Goal: Task Accomplishment & Management: Use online tool/utility

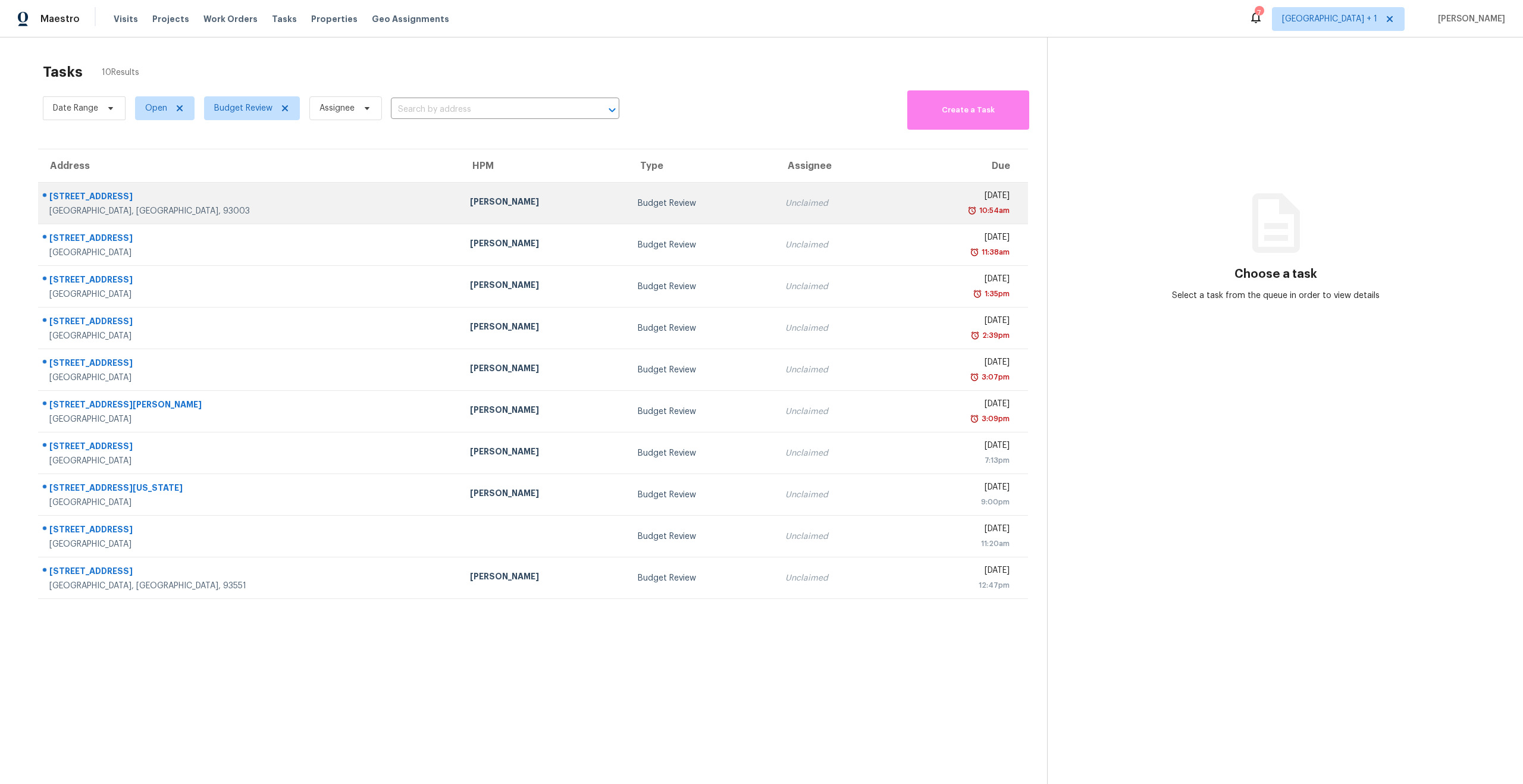
click at [517, 214] on td "[PERSON_NAME]" at bounding box center [544, 203] width 167 height 41
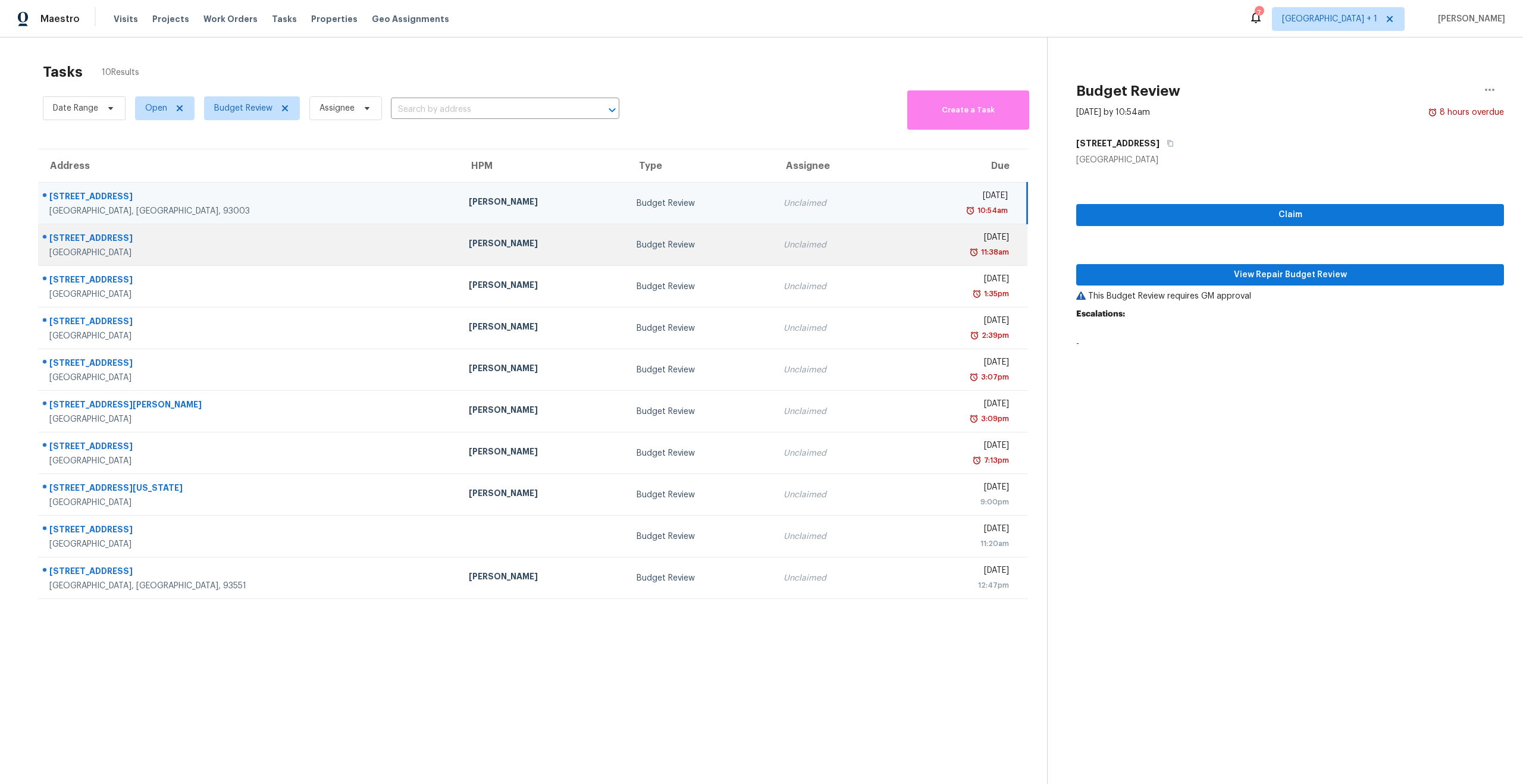
click at [477, 236] on td "[PERSON_NAME]" at bounding box center [543, 245] width 167 height 41
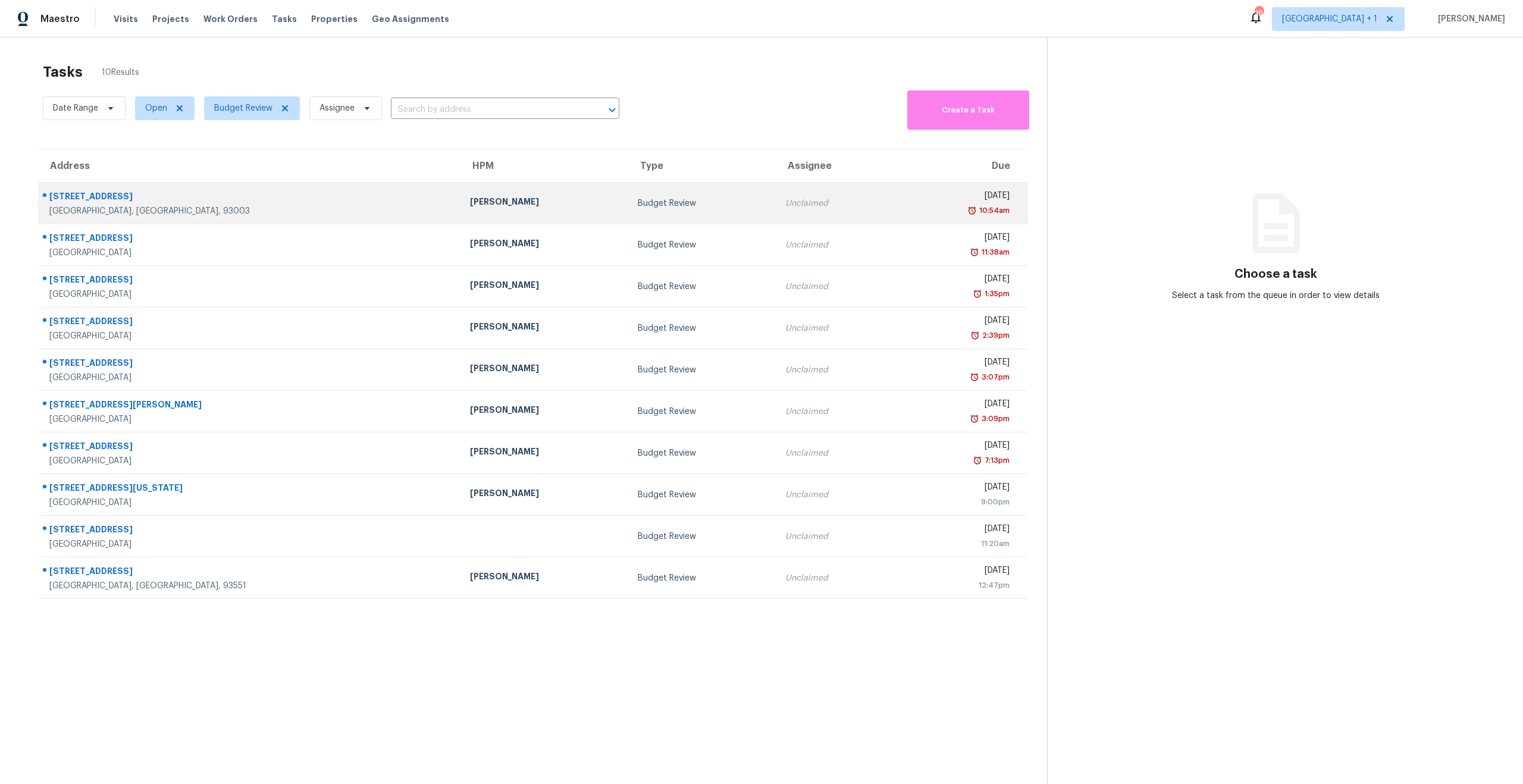
click at [894, 208] on td "Tue, Aug 12th 2025 10:54am" at bounding box center [961, 203] width 134 height 41
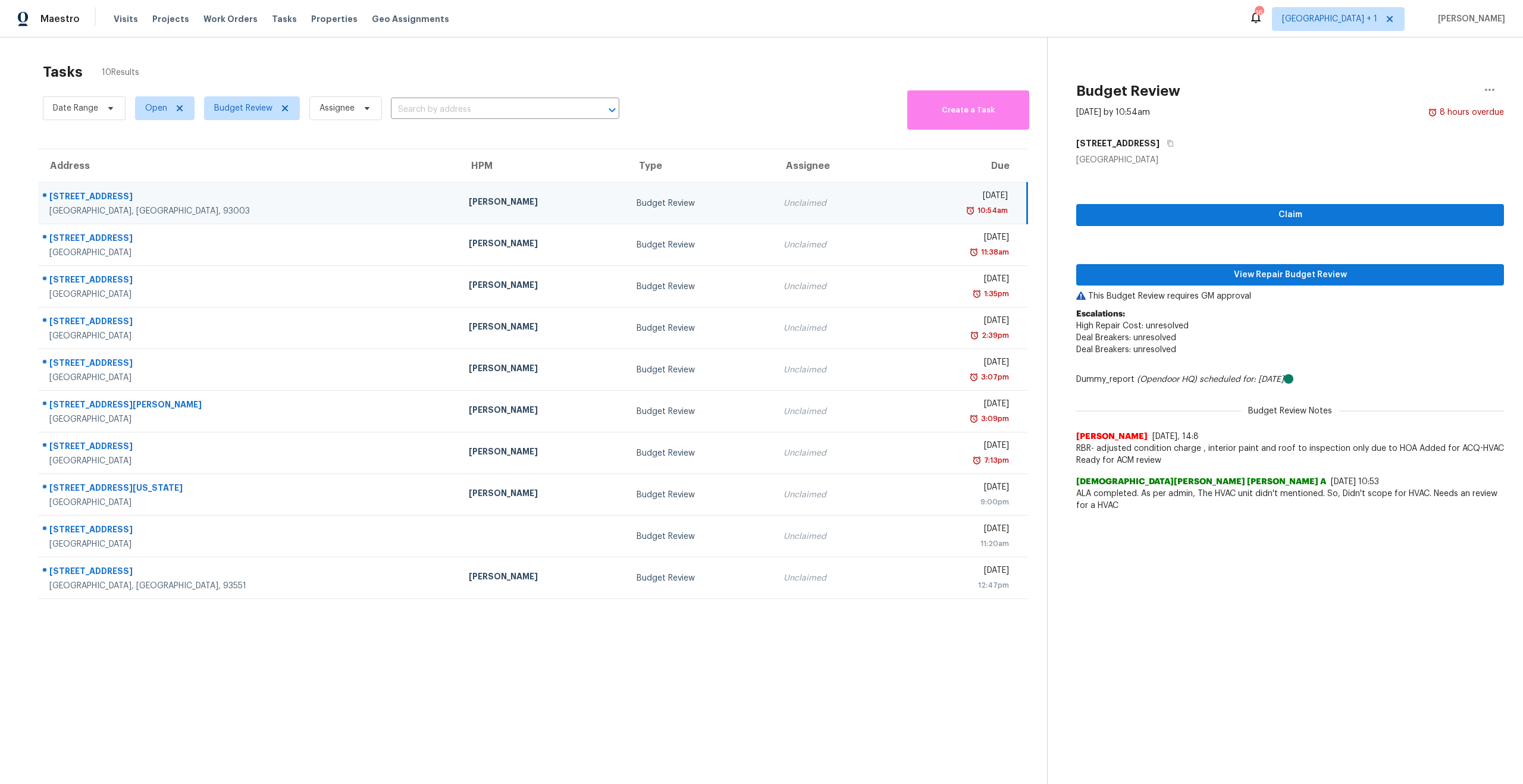
scroll to position [25, 0]
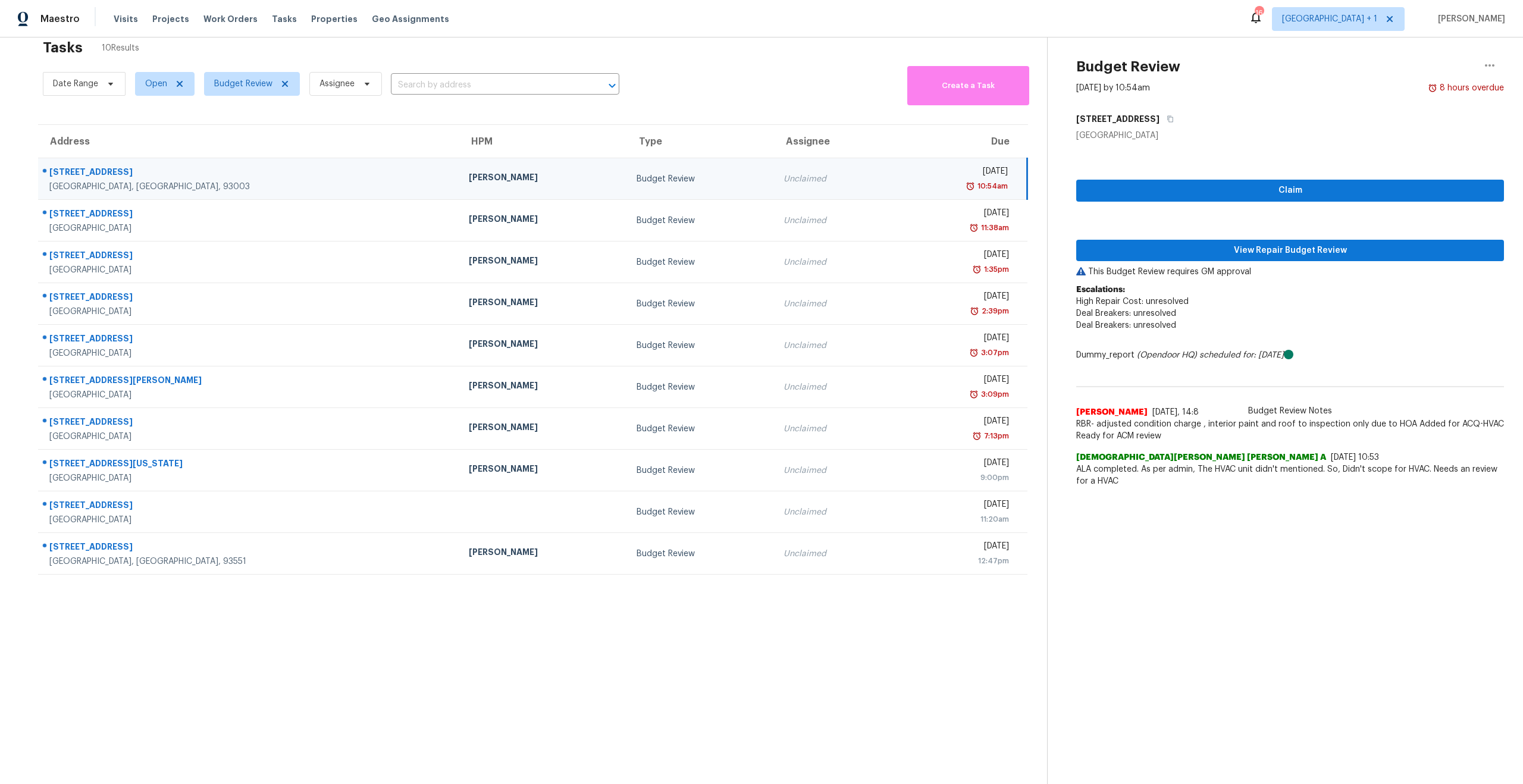
click at [321, 25] on div "Visits Projects Work Orders Tasks Properties Geo Assignments" at bounding box center [288, 19] width 350 height 24
click at [321, 24] on span "Properties" at bounding box center [334, 18] width 46 height 12
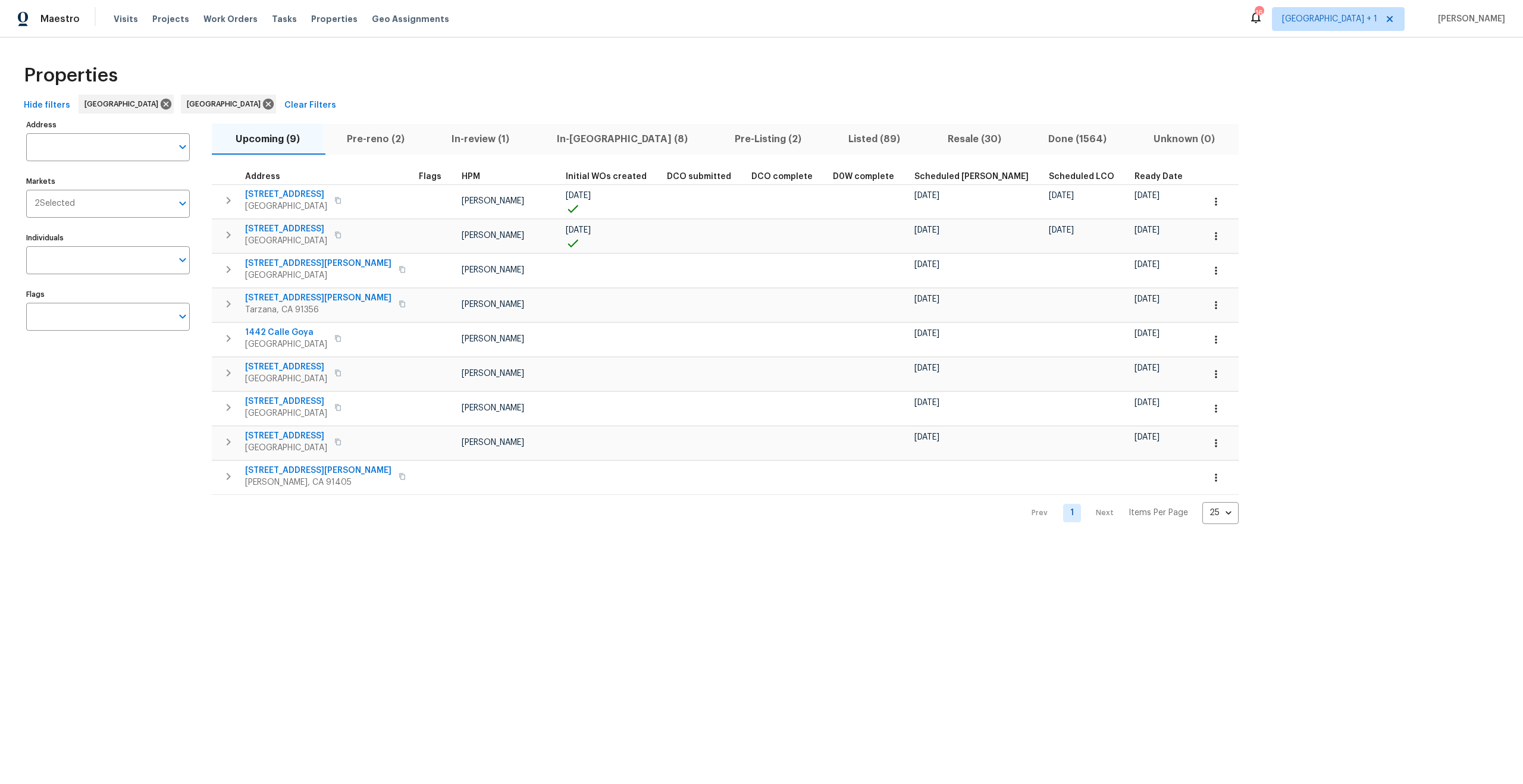
click at [381, 140] on span "Pre-reno (2)" at bounding box center [375, 139] width 90 height 17
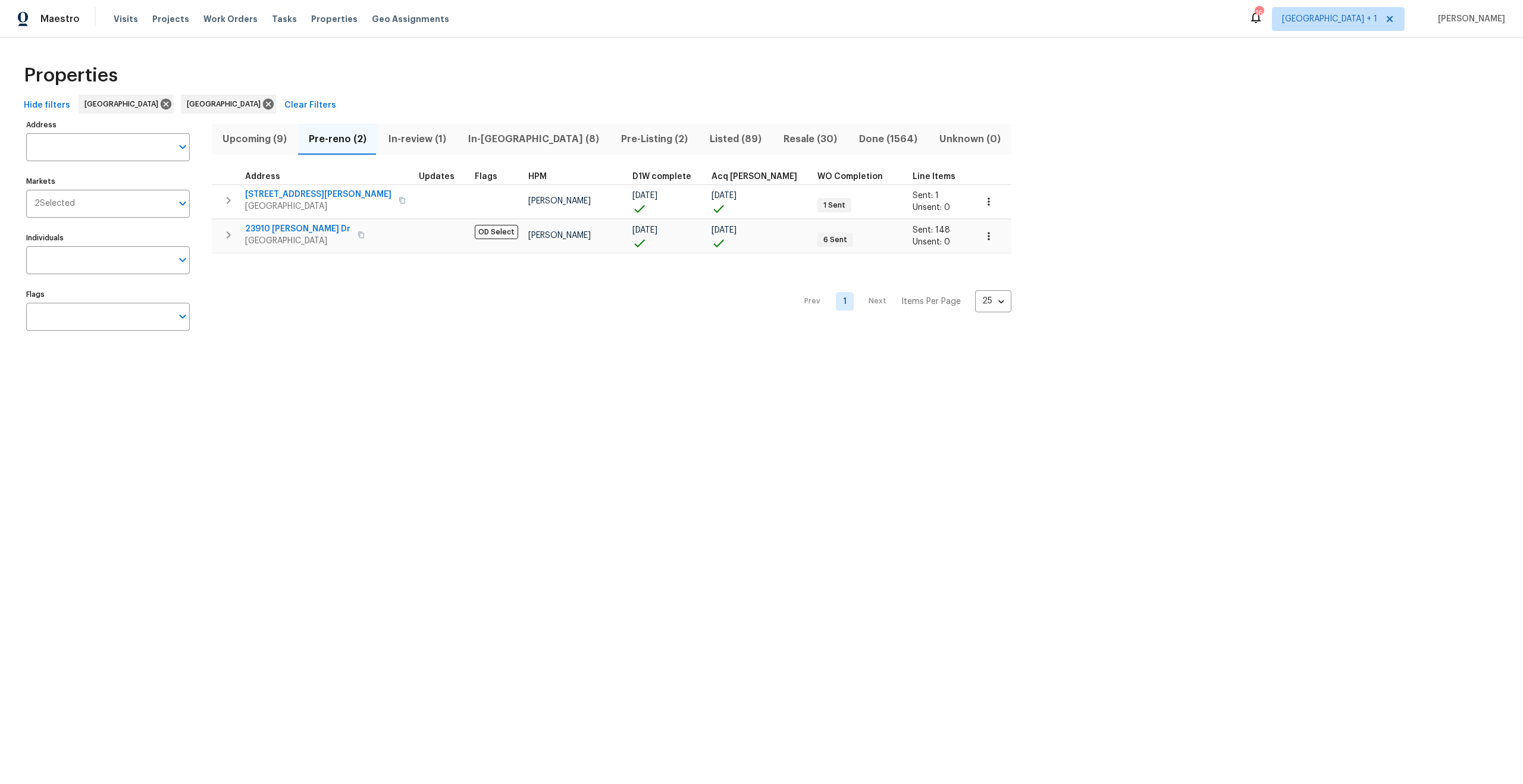
click at [367, 312] on div "Prev 1 Next Items Per Page 25 25 ​" at bounding box center [611, 298] width 799 height 89
click at [292, 196] on span "1885 Leon Ave" at bounding box center [318, 194] width 146 height 12
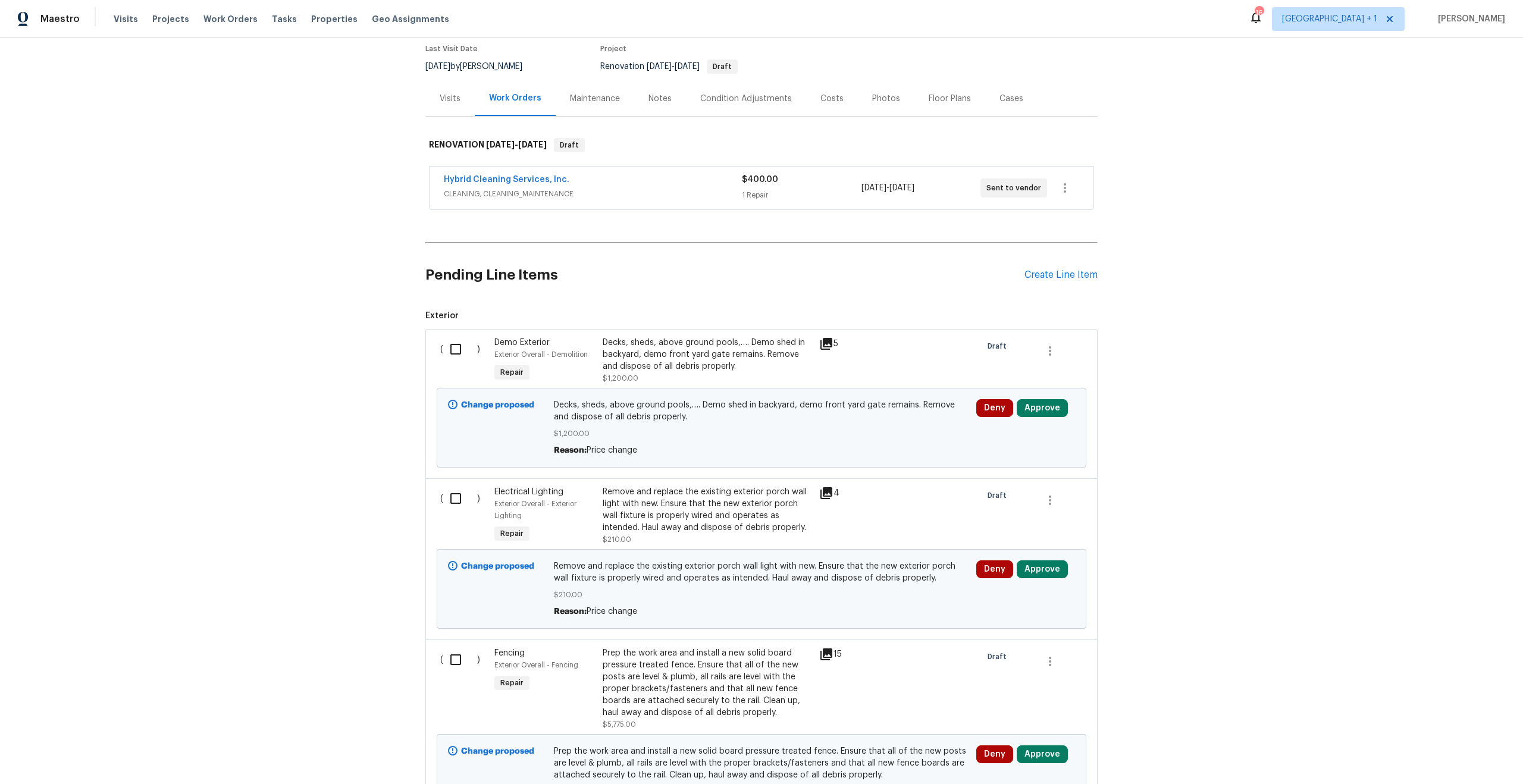
scroll to position [99, 0]
click at [821, 343] on icon at bounding box center [826, 344] width 12 height 12
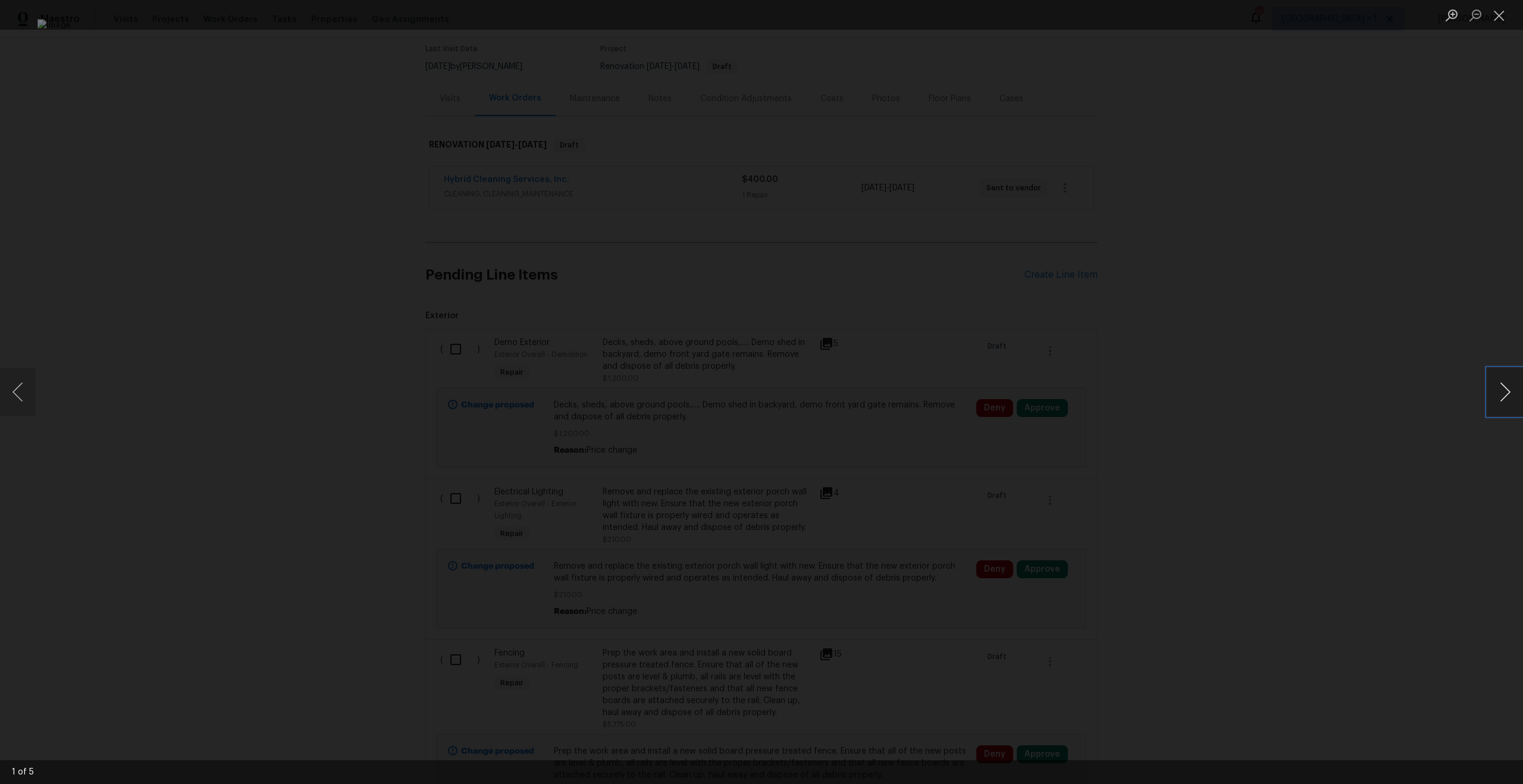
click at [1500, 391] on button "Next image" at bounding box center [1505, 392] width 36 height 48
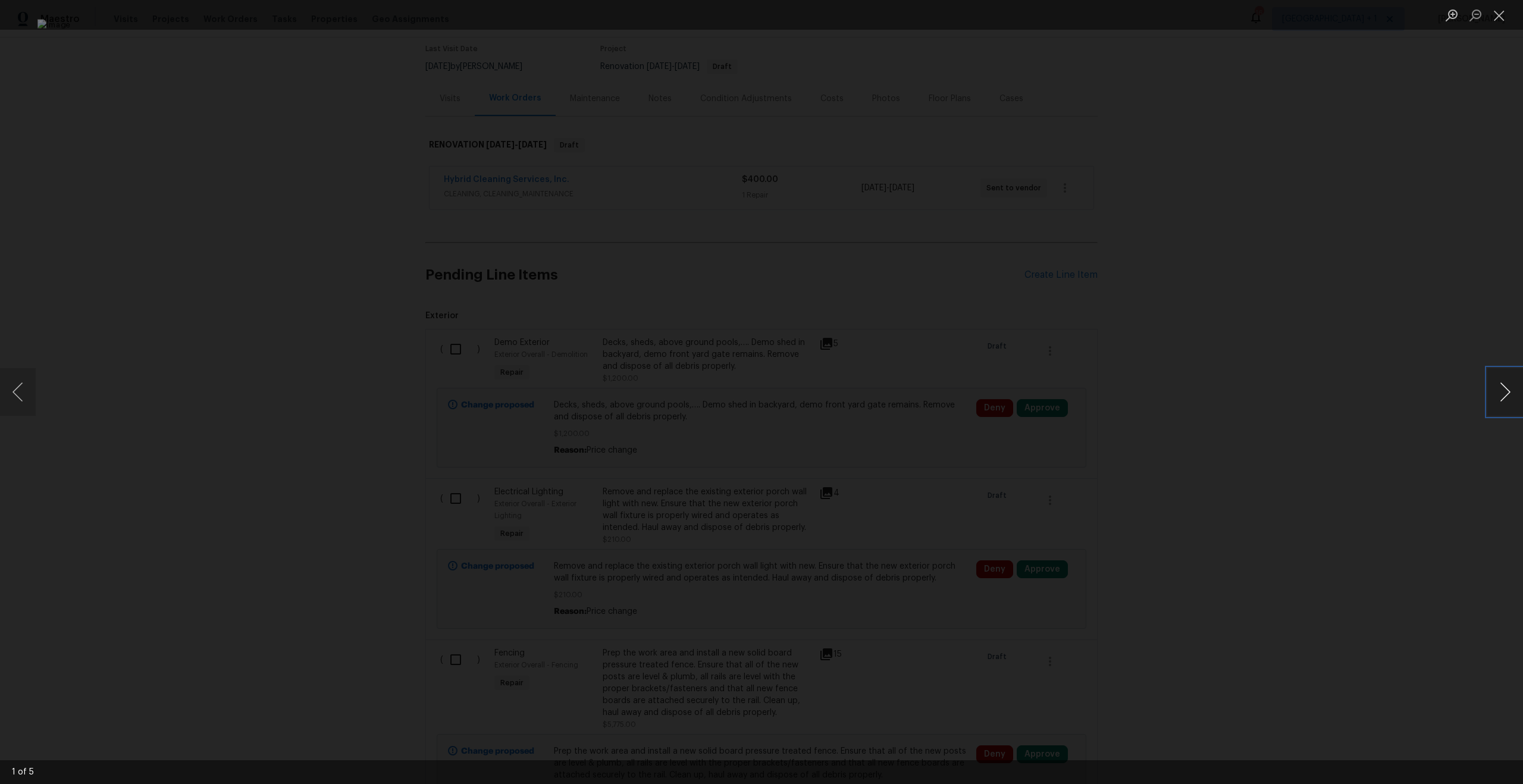
click at [1500, 391] on button "Next image" at bounding box center [1505, 392] width 36 height 48
click at [1508, 15] on button "Close lightbox" at bounding box center [1499, 15] width 24 height 21
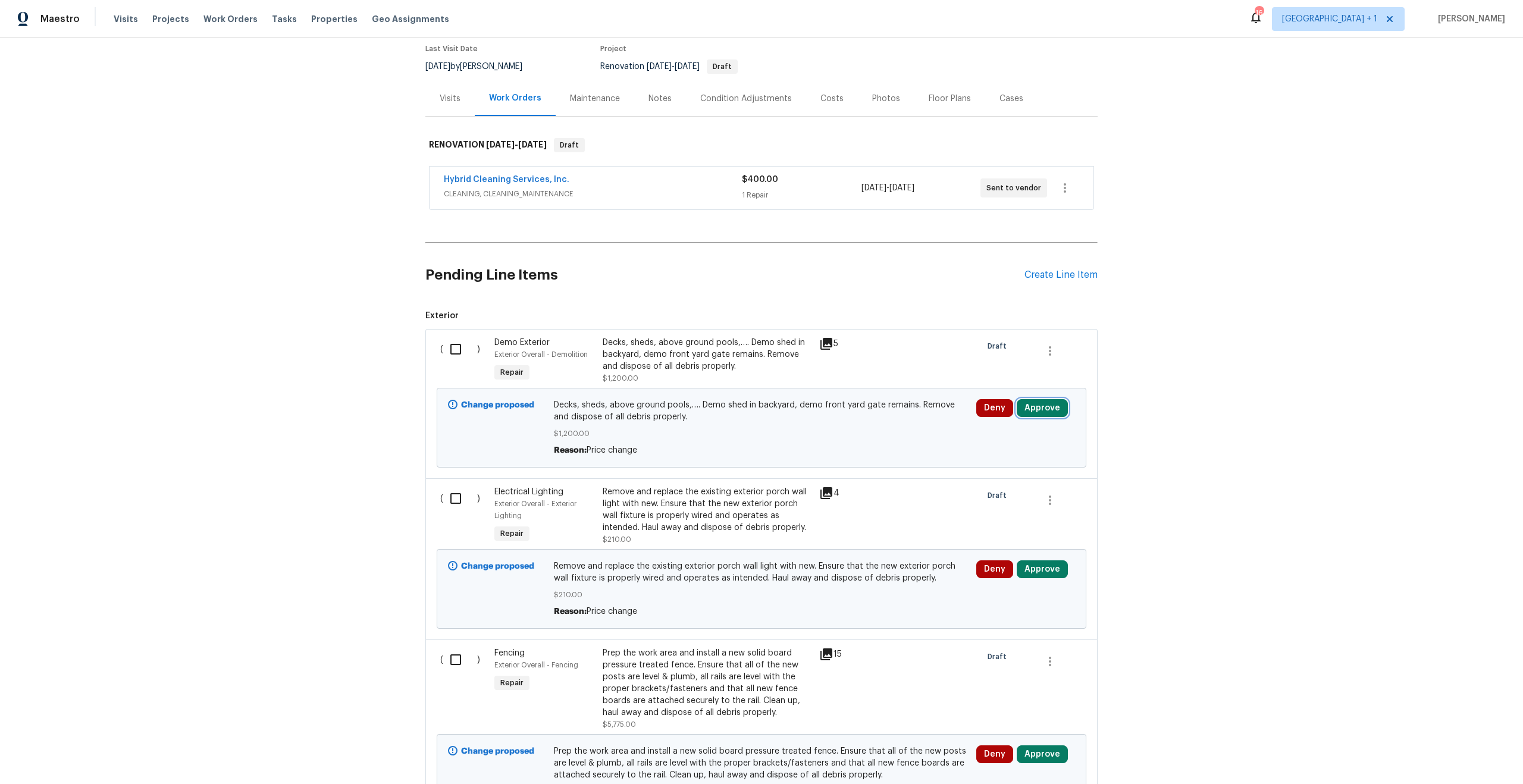
click at [1057, 408] on button "Approve" at bounding box center [1042, 408] width 51 height 17
click at [893, 413] on button "Approve" at bounding box center [867, 419] width 71 height 24
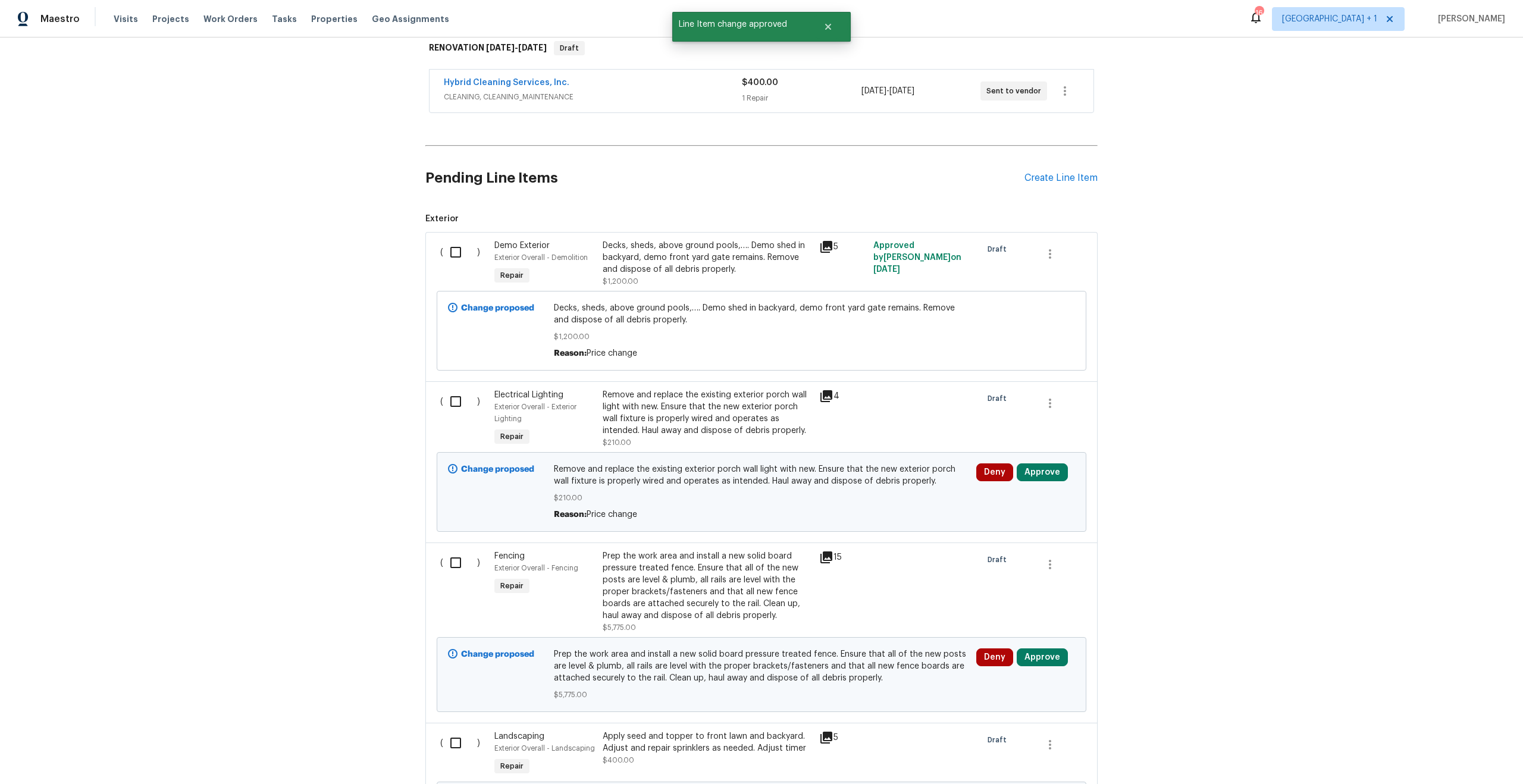
scroll to position [200, 0]
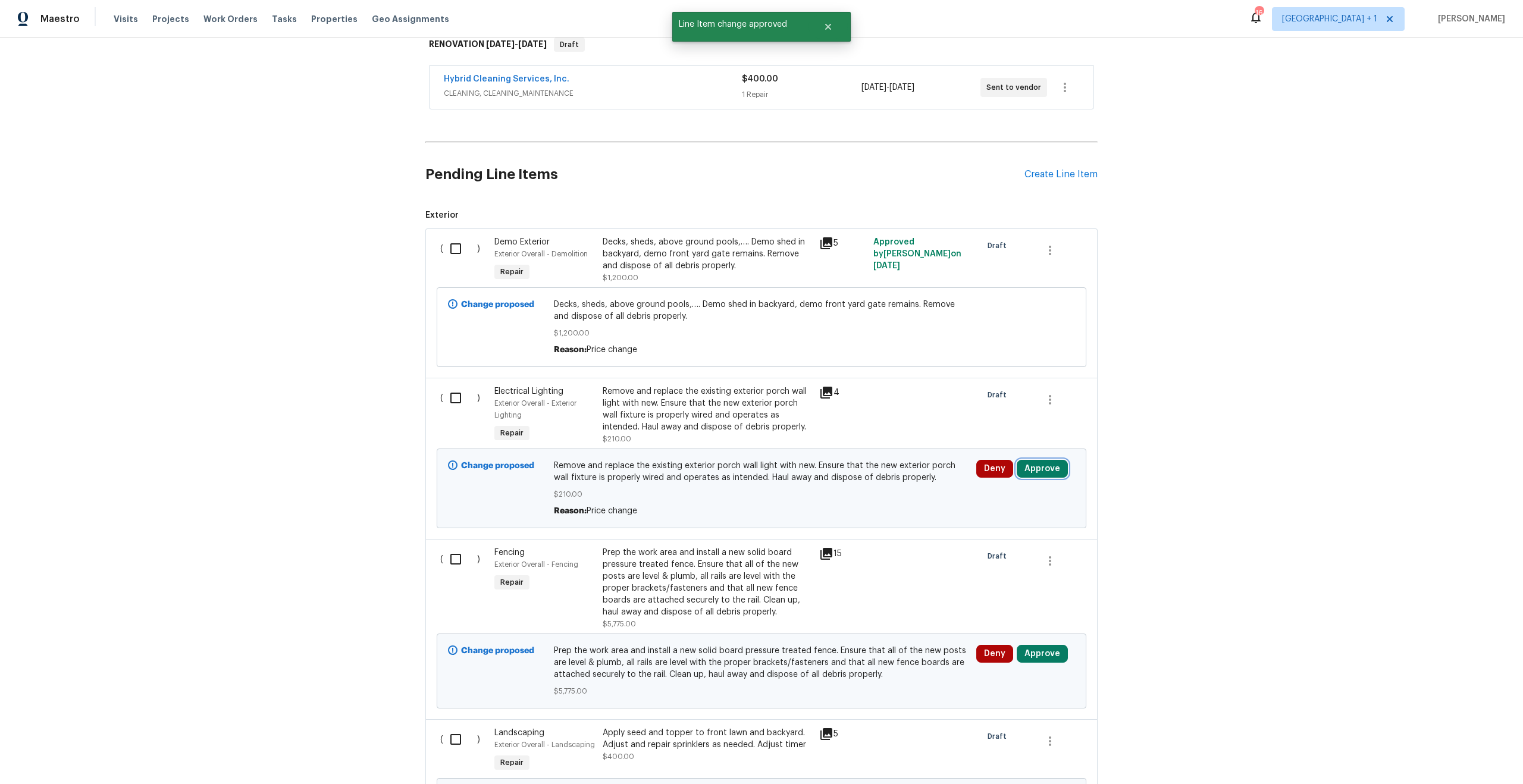
click at [1058, 473] on button "Approve" at bounding box center [1042, 468] width 51 height 17
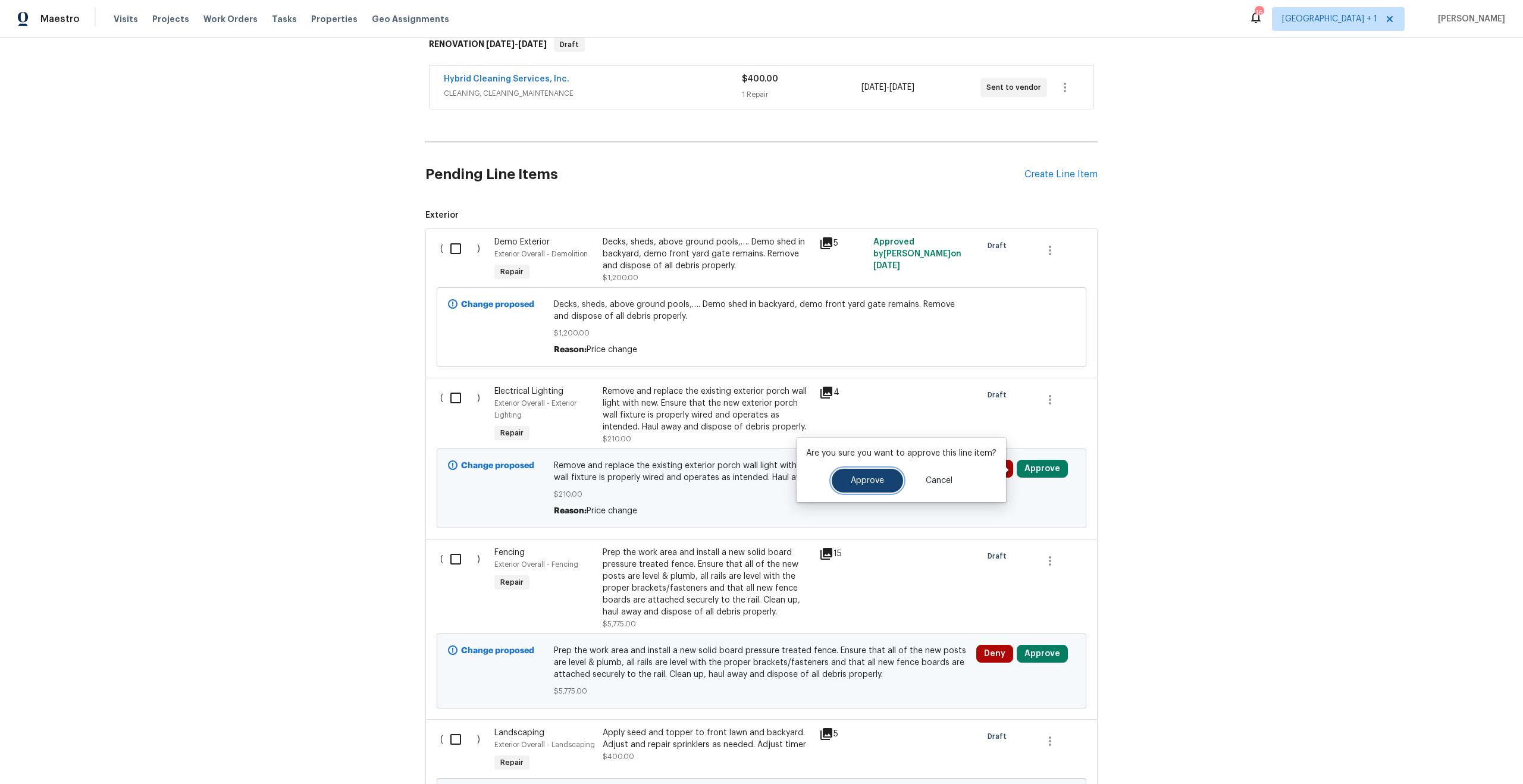
click at [868, 478] on span "Approve" at bounding box center [867, 480] width 33 height 9
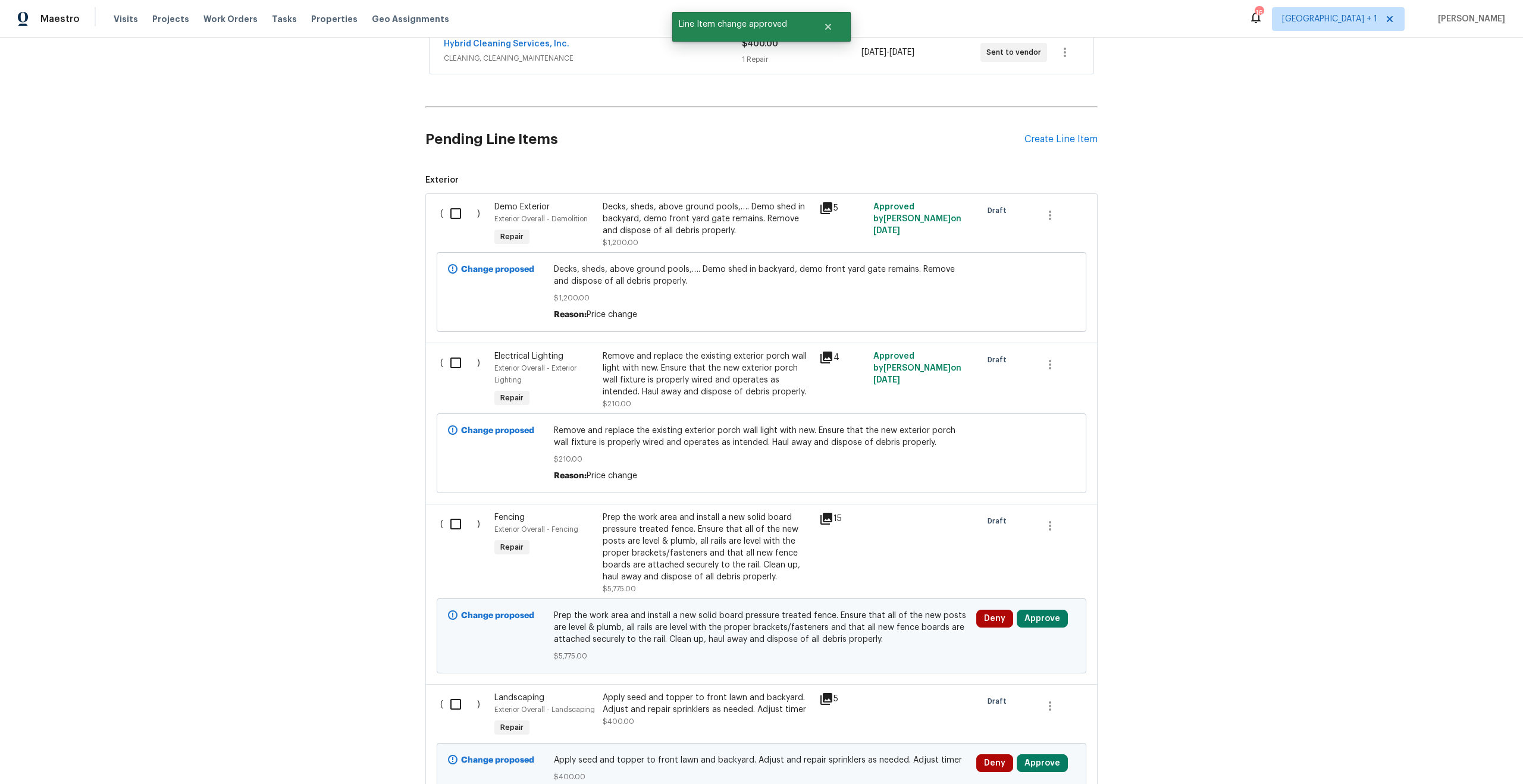
scroll to position [473, 0]
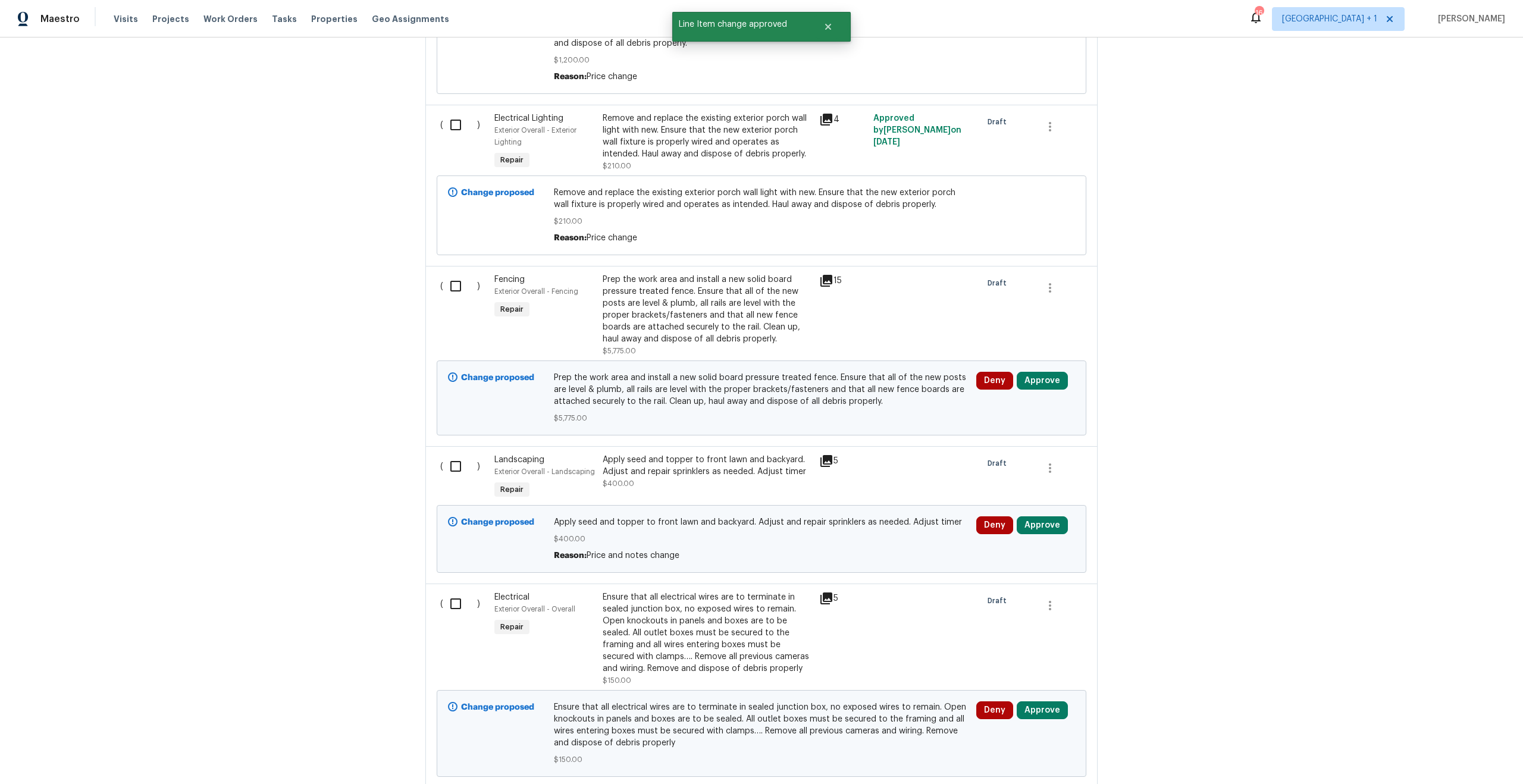
click at [822, 288] on icon at bounding box center [826, 281] width 14 height 14
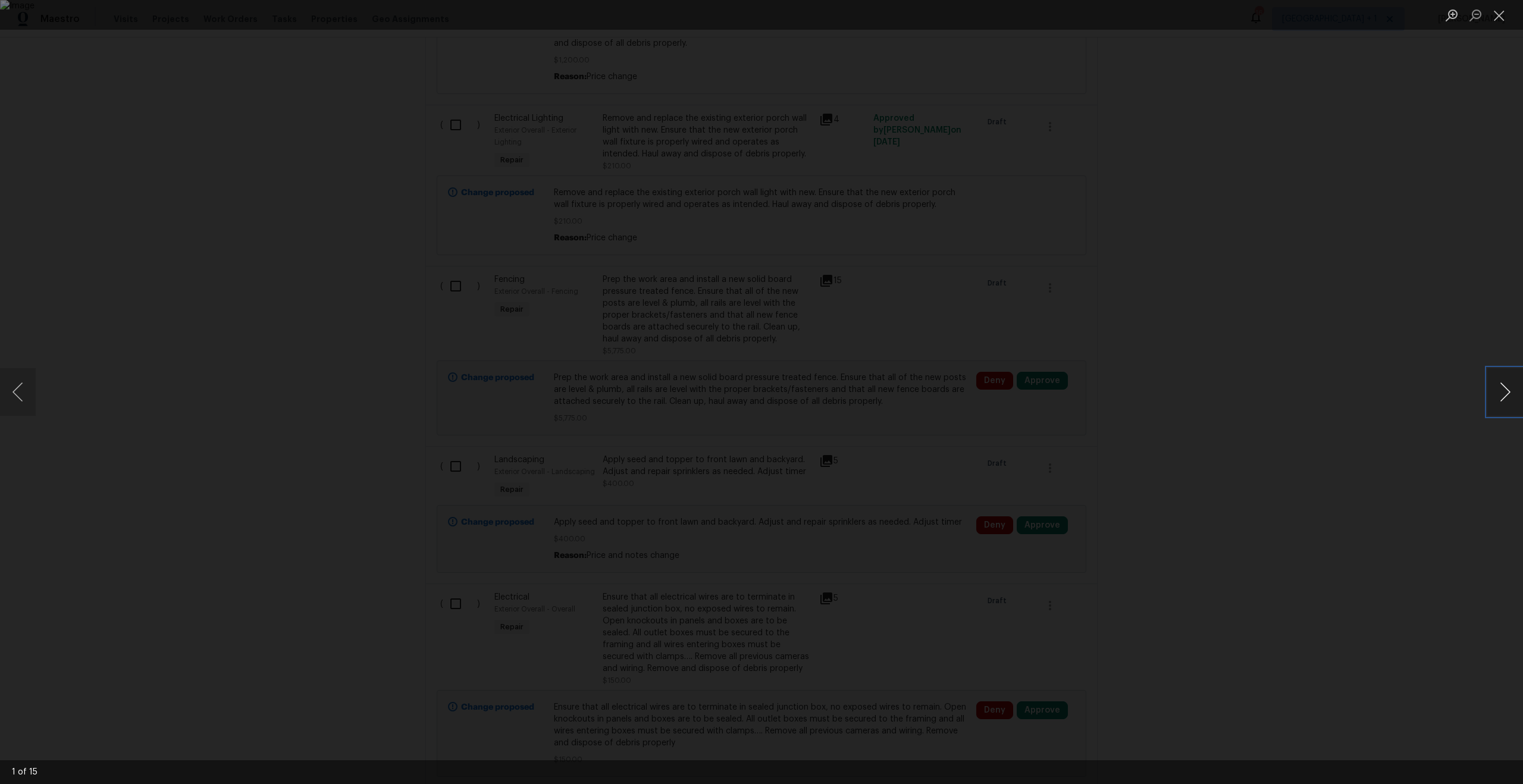
click at [1510, 400] on button "Next image" at bounding box center [1505, 392] width 36 height 48
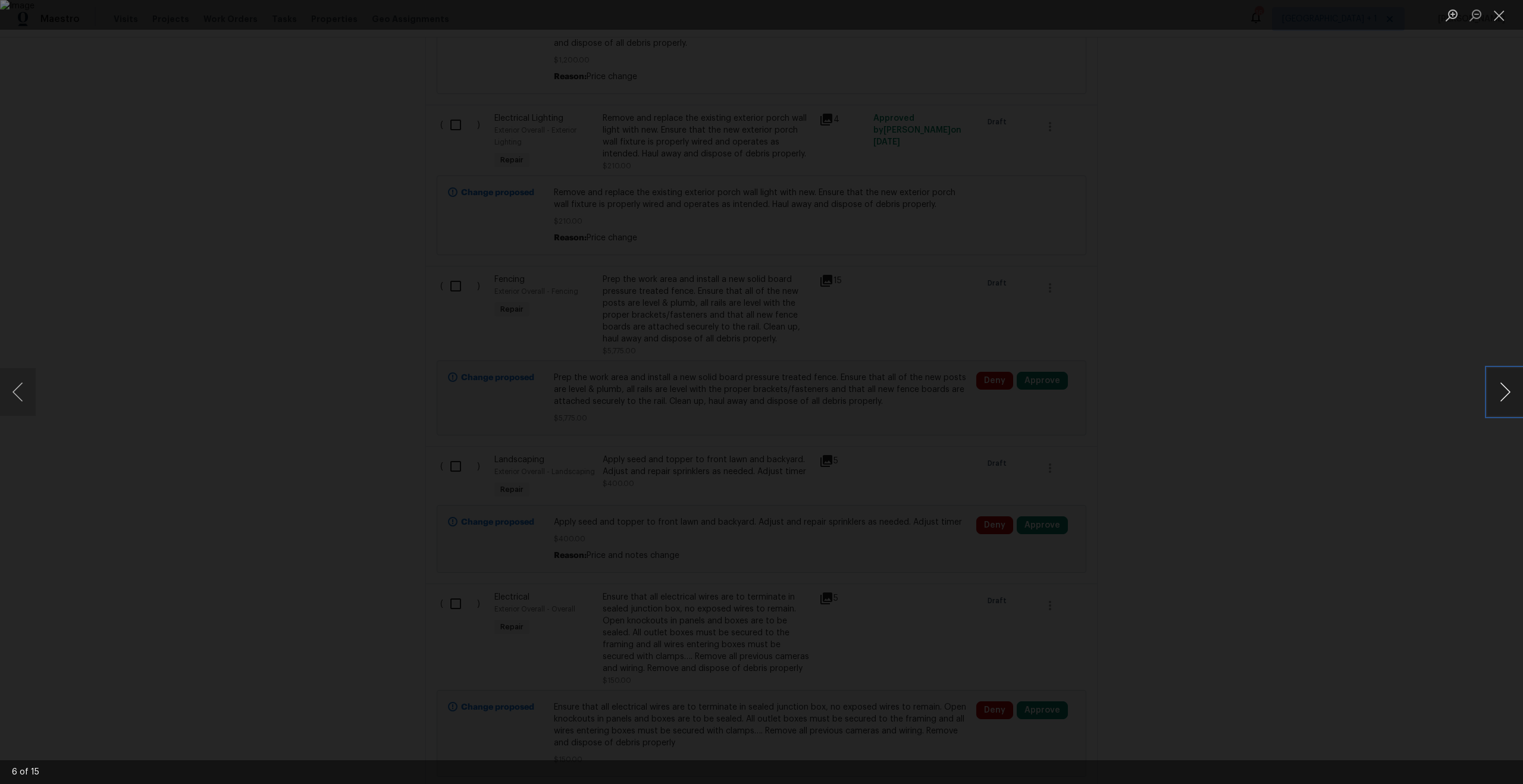
click at [1510, 400] on button "Next image" at bounding box center [1505, 392] width 36 height 48
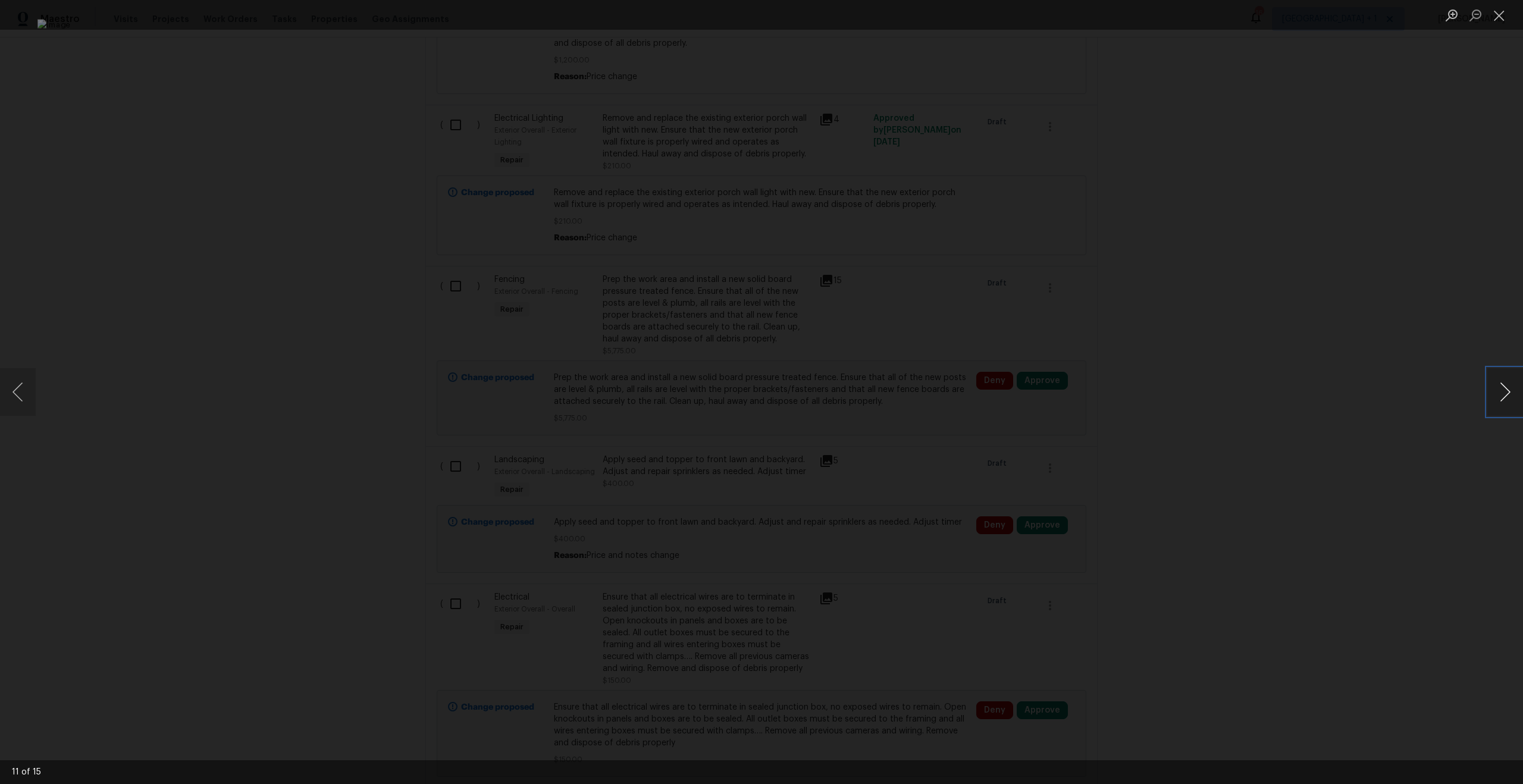
click at [1510, 400] on button "Next image" at bounding box center [1505, 392] width 36 height 48
click at [1495, 24] on button "Close lightbox" at bounding box center [1499, 15] width 24 height 21
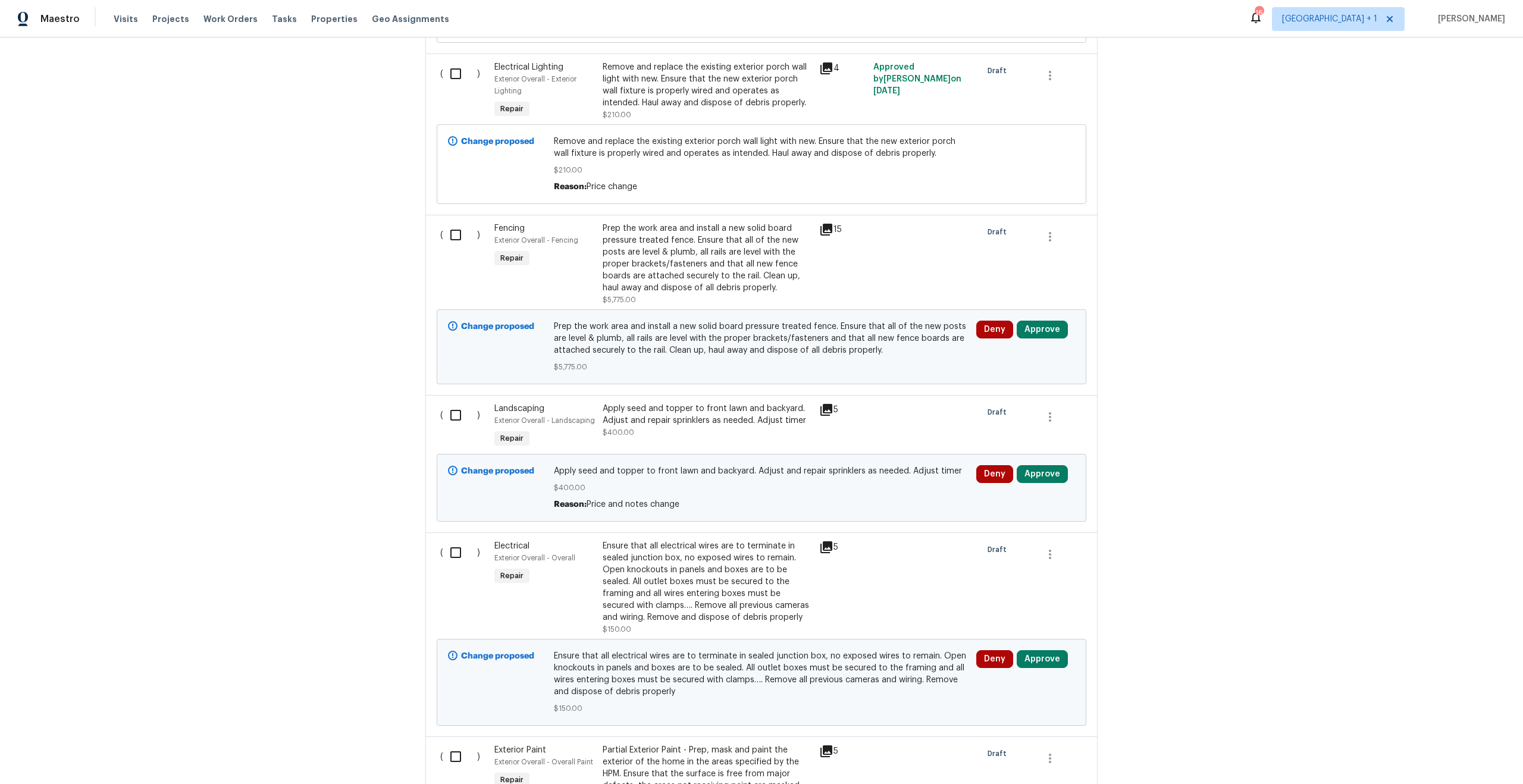
scroll to position [528, 0]
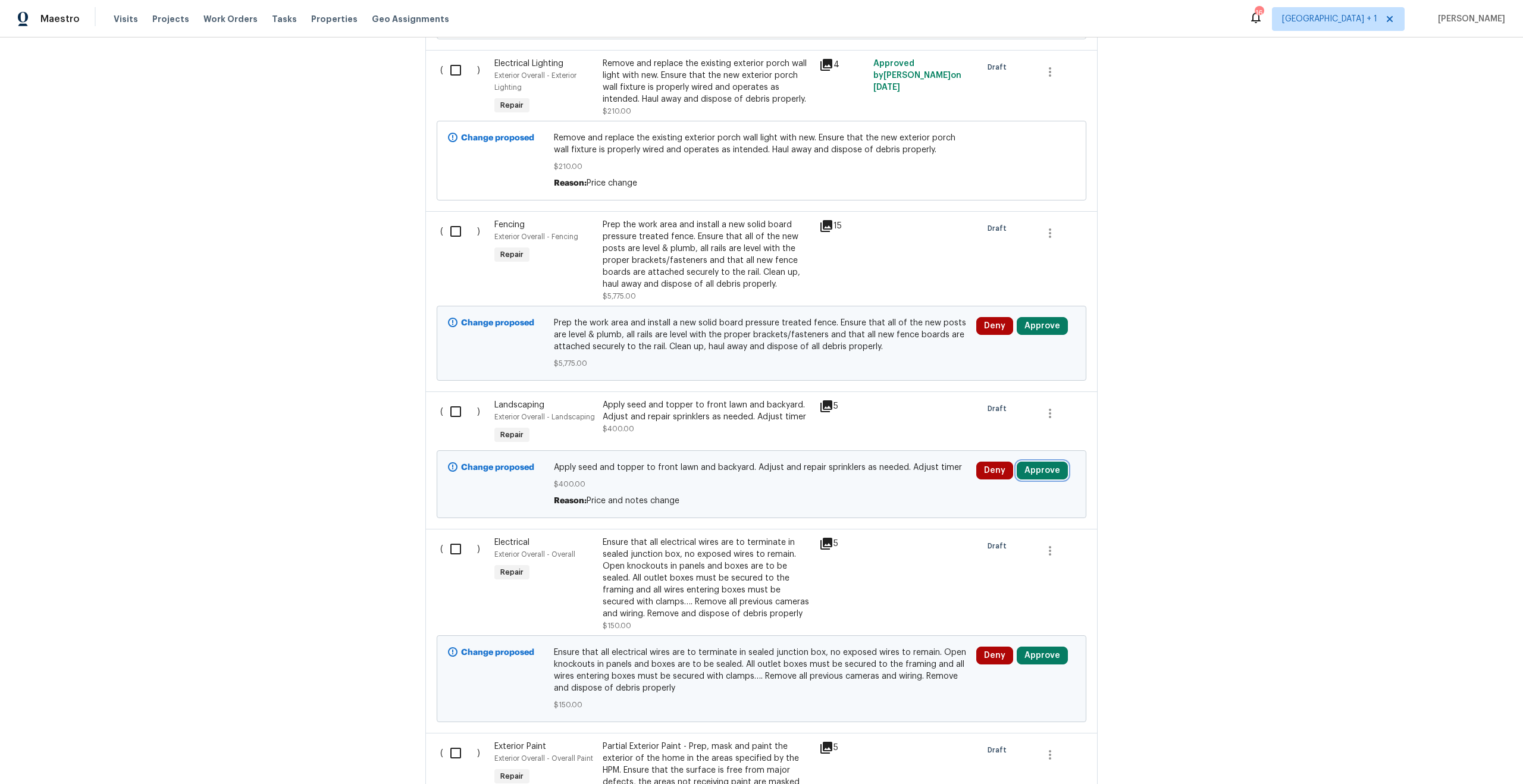
click at [1021, 464] on button "Approve" at bounding box center [1042, 471] width 51 height 17
click at [871, 469] on div "Are you sure you want to approve this line item? Approve Cancel" at bounding box center [902, 472] width 210 height 64
click at [872, 472] on button "Approve" at bounding box center [867, 483] width 71 height 24
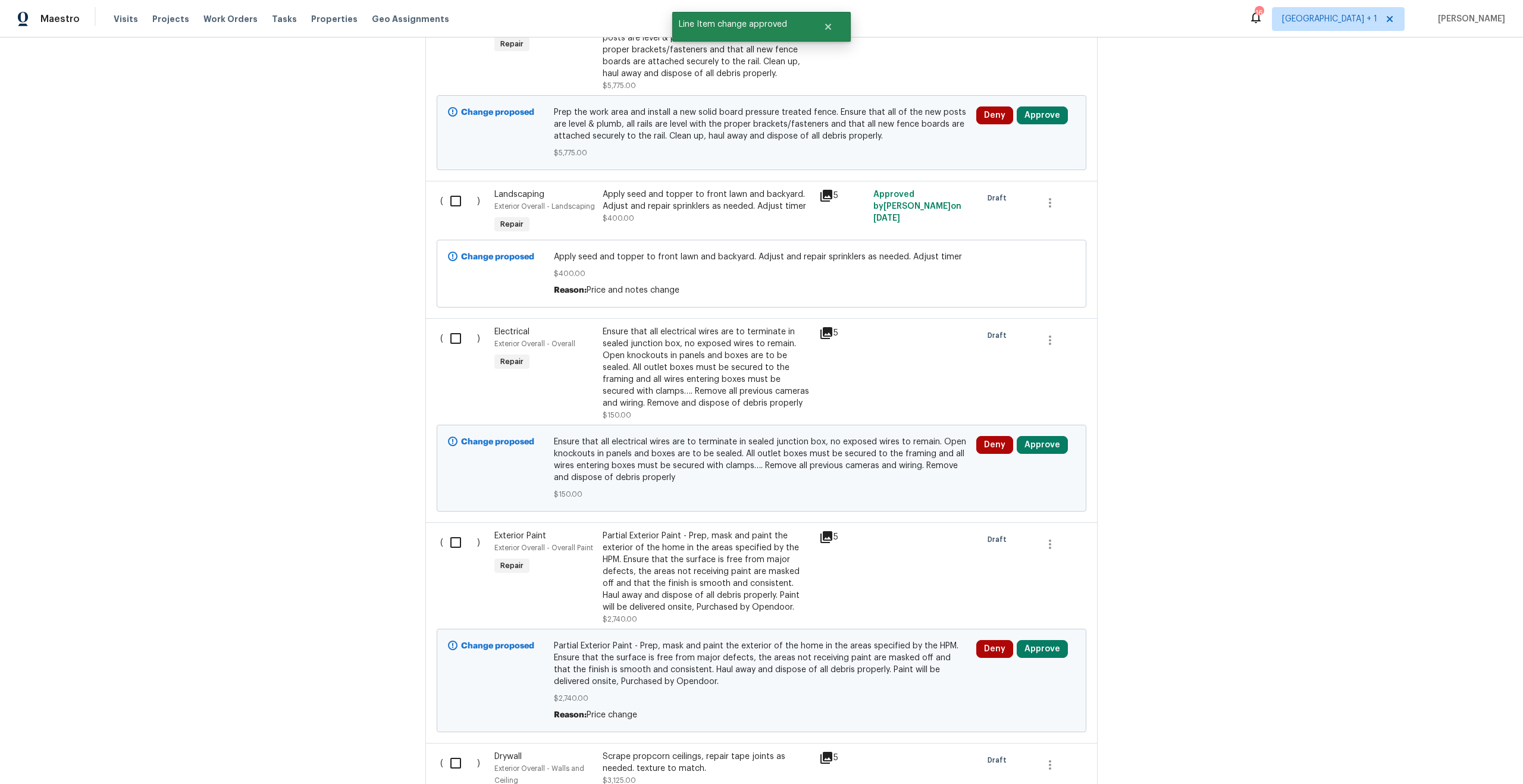
scroll to position [749, 0]
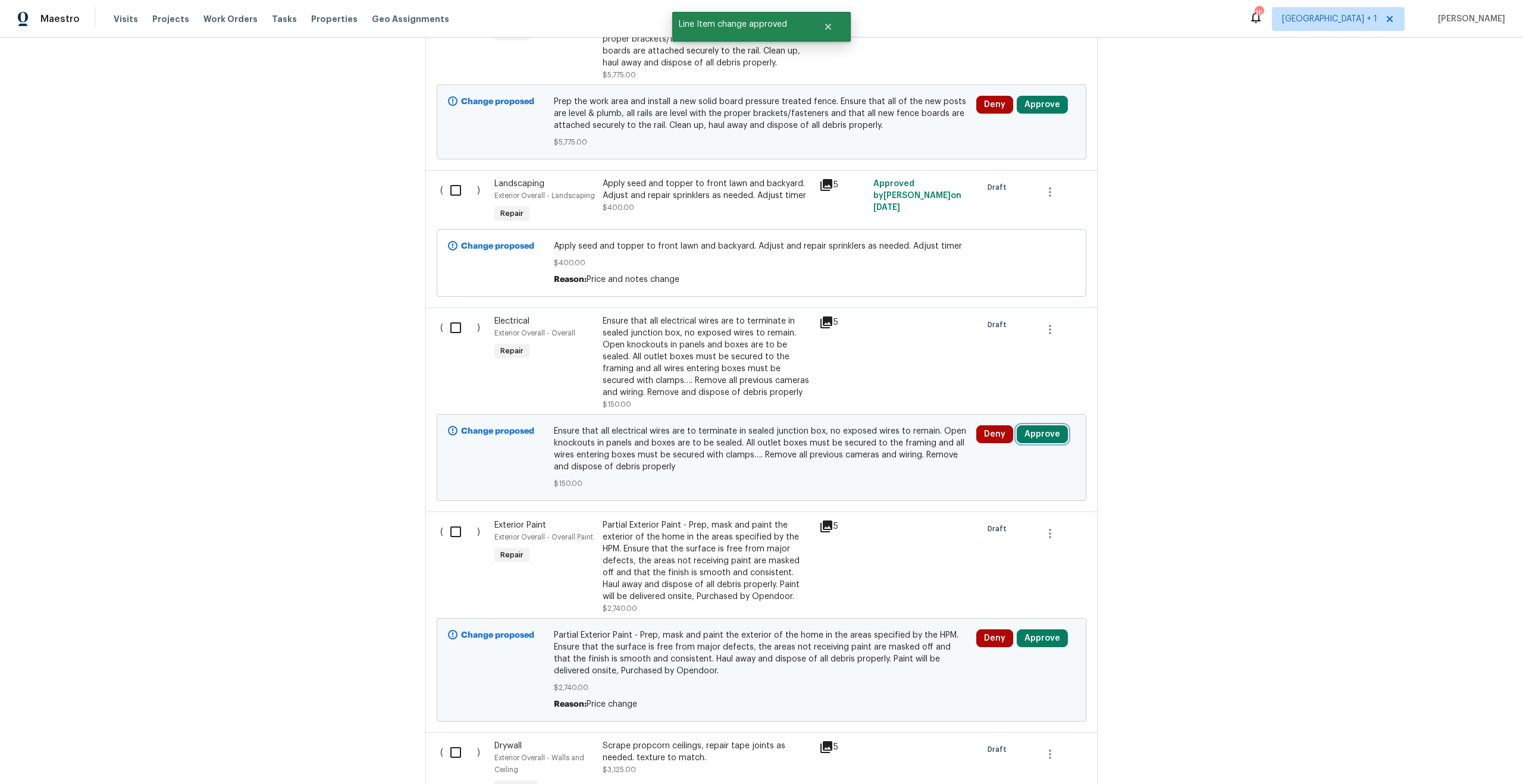
click at [1053, 442] on button "Approve" at bounding box center [1042, 434] width 51 height 17
click at [876, 451] on span "Approve" at bounding box center [867, 447] width 33 height 9
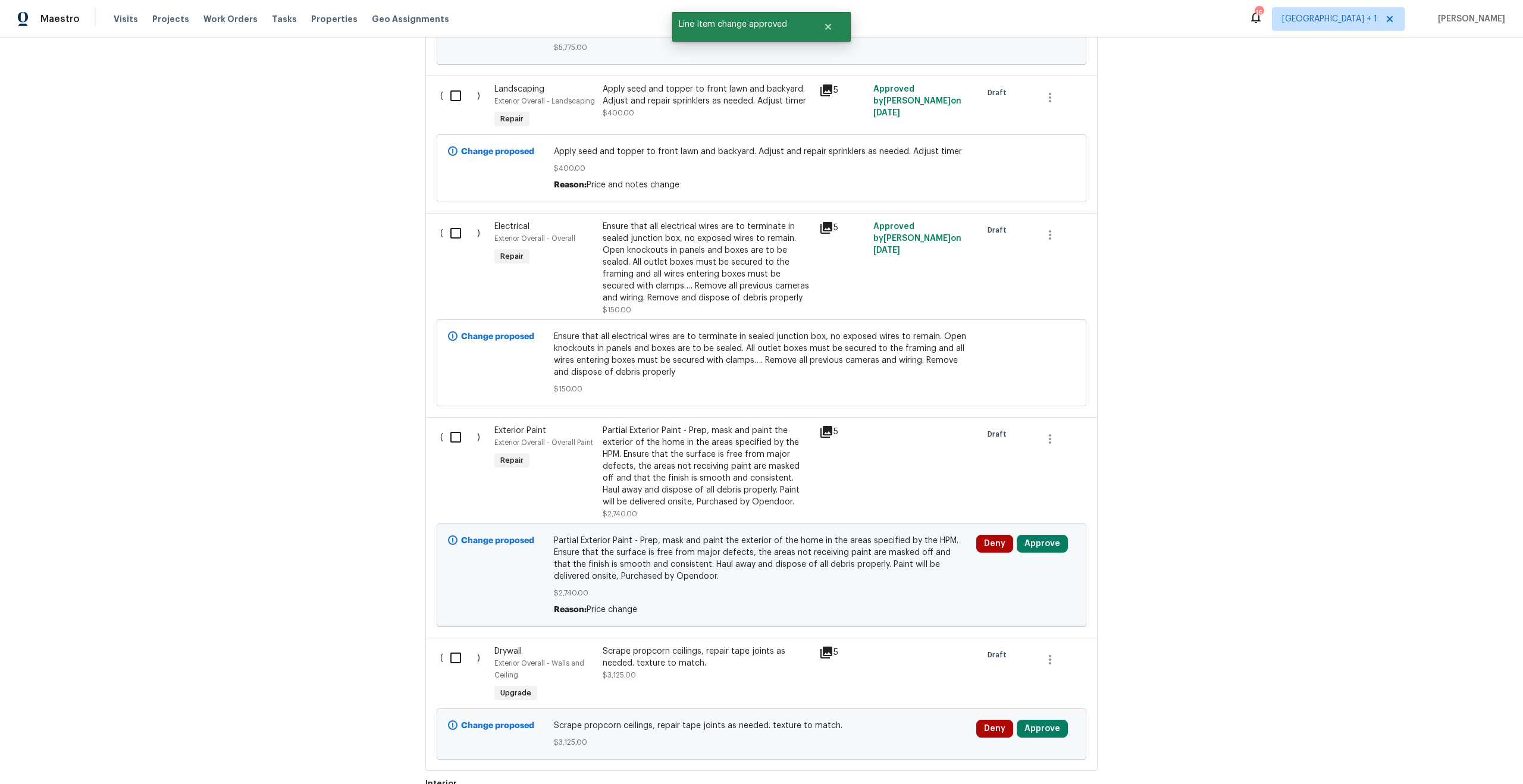
scroll to position [855, 0]
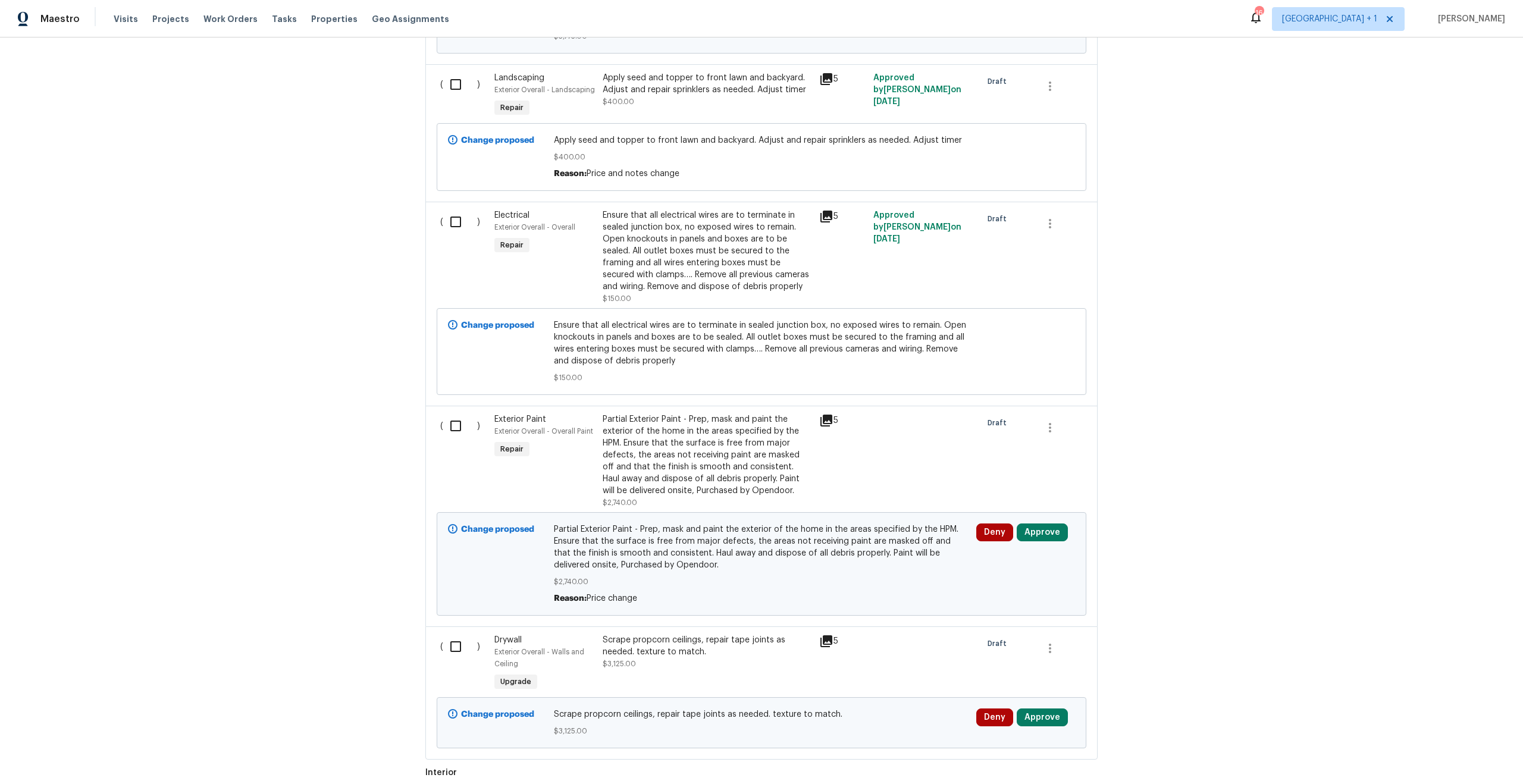
click at [680, 454] on div "Partial Exterior Paint - Prep, mask and paint the exterior of the home in the a…" at bounding box center [707, 455] width 210 height 83
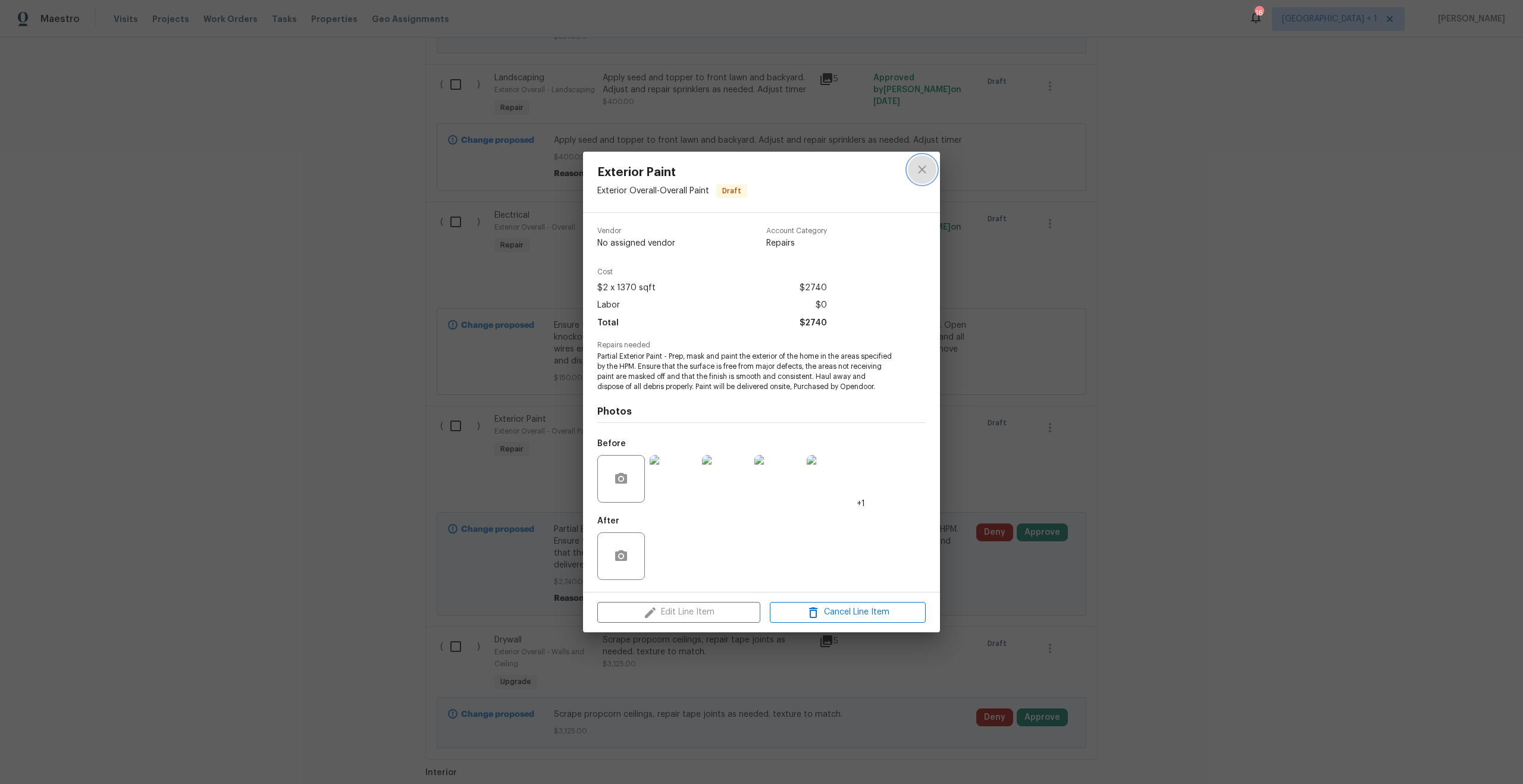
click at [916, 169] on icon "close" at bounding box center [922, 170] width 14 height 14
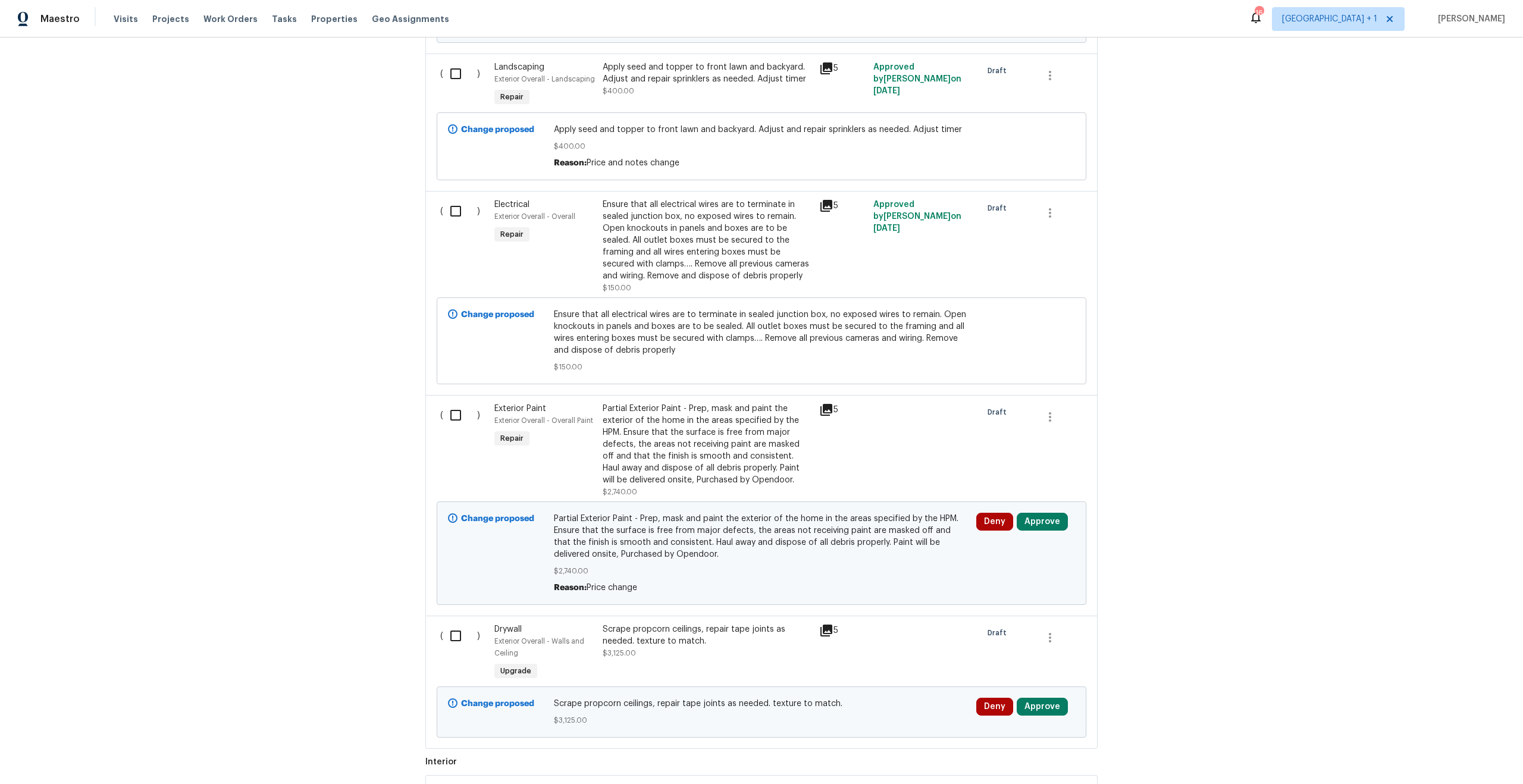
scroll to position [870, 0]
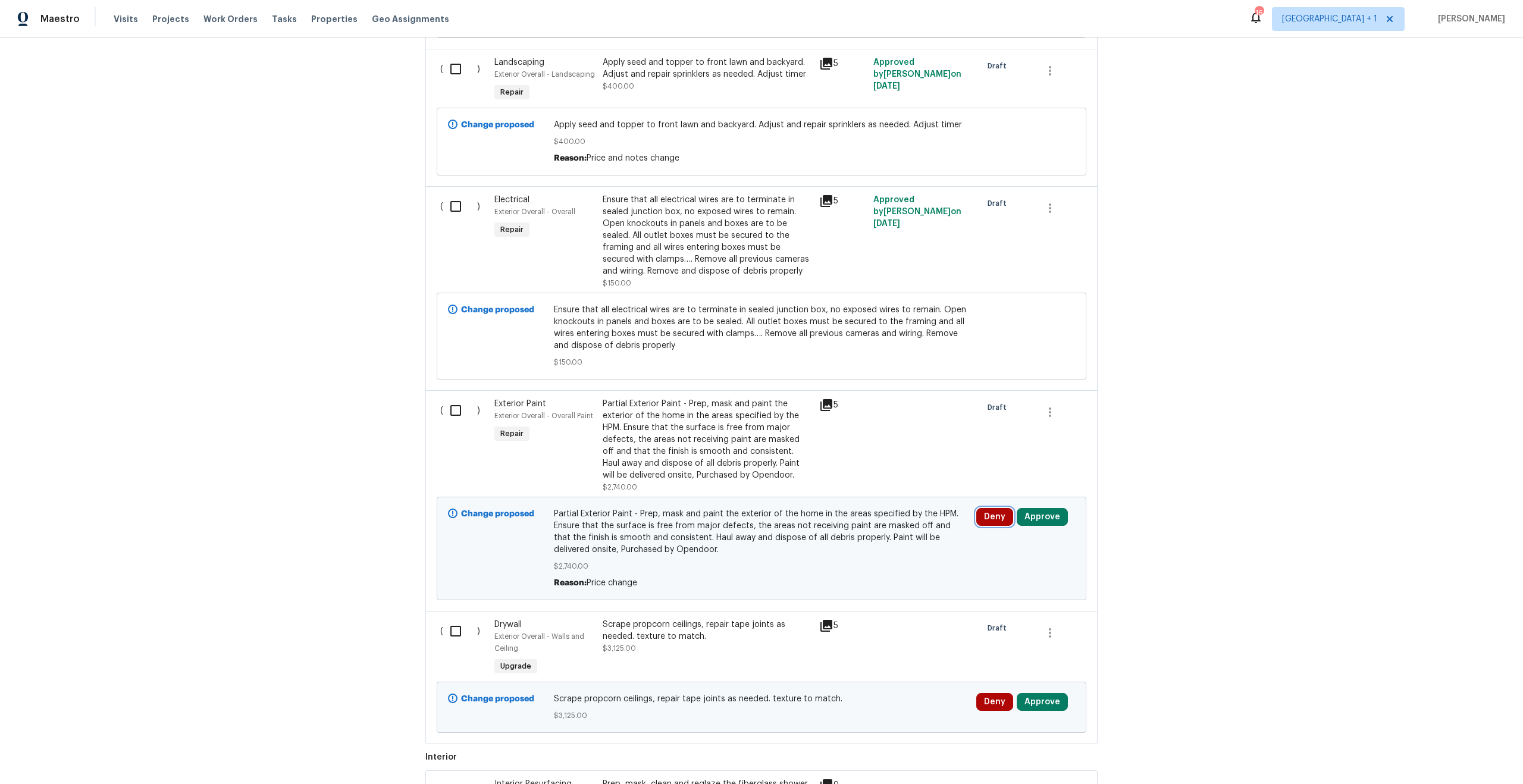
click at [995, 519] on button "Deny" at bounding box center [994, 517] width 37 height 17
click at [835, 537] on button "Deny" at bounding box center [834, 531] width 57 height 24
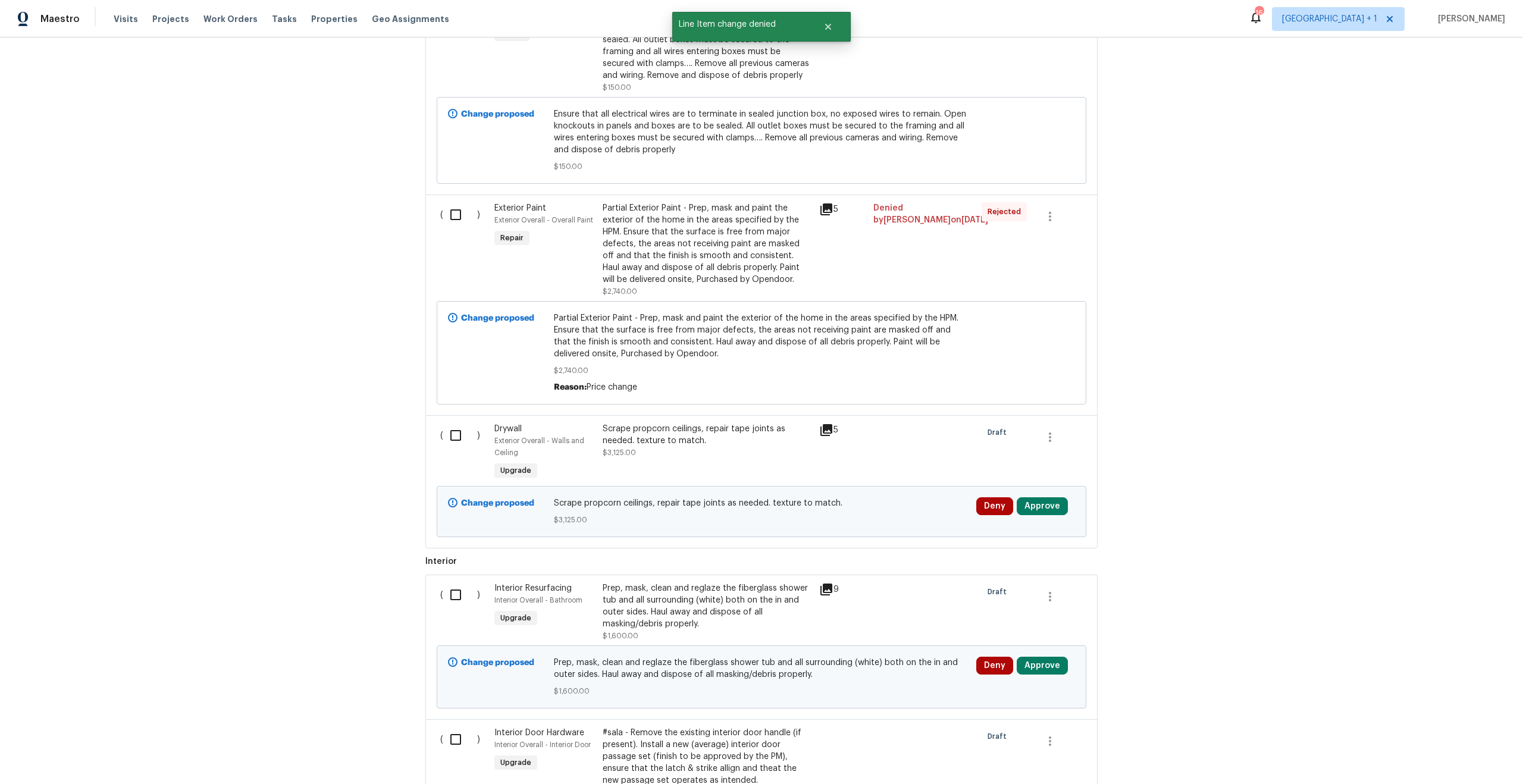
scroll to position [1067, 0]
click at [672, 474] on div "Scrape propcorn ceilings, repair tape joints as needed. texture to match. $3,12…" at bounding box center [707, 451] width 217 height 67
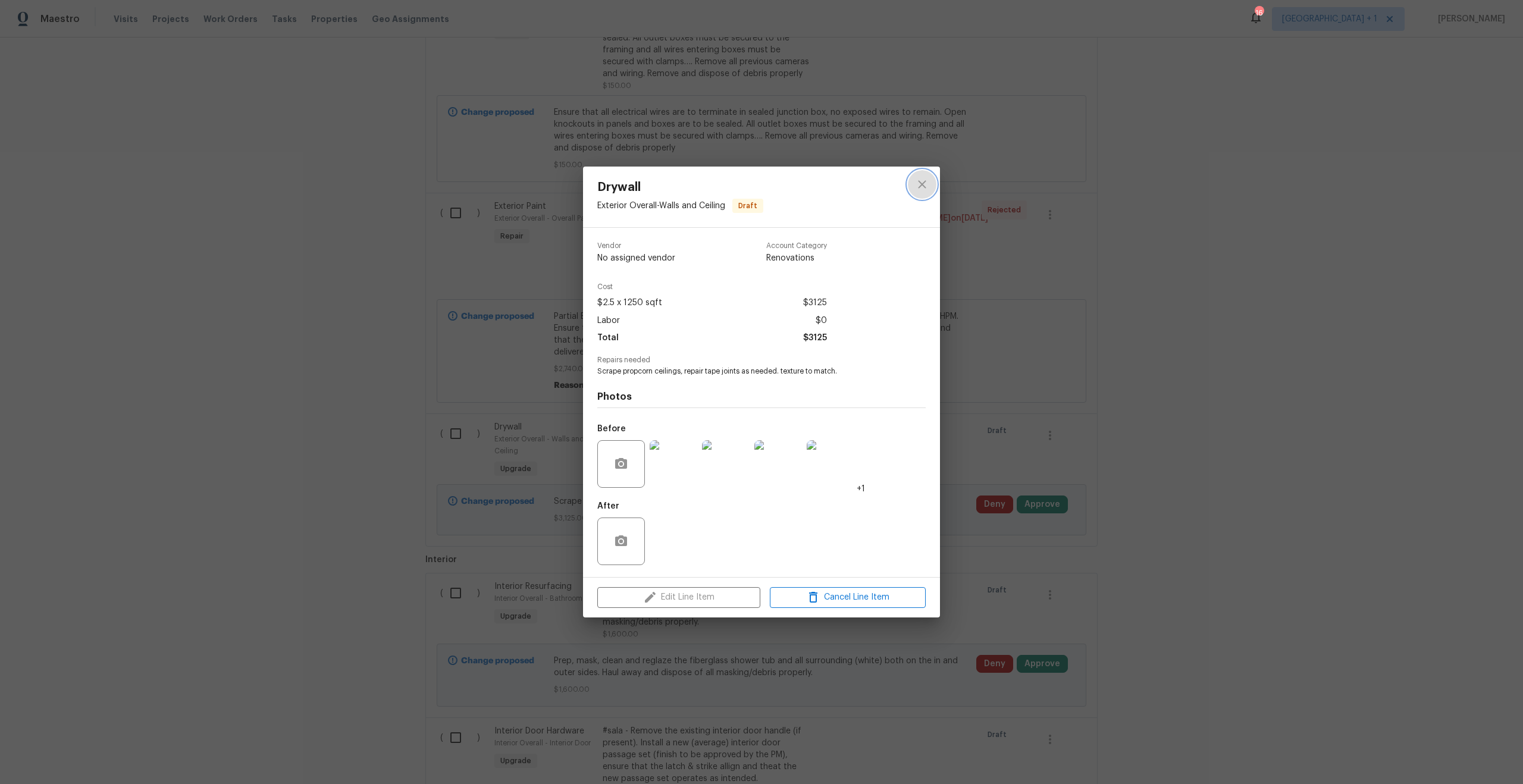
click at [918, 184] on icon "close" at bounding box center [922, 184] width 14 height 14
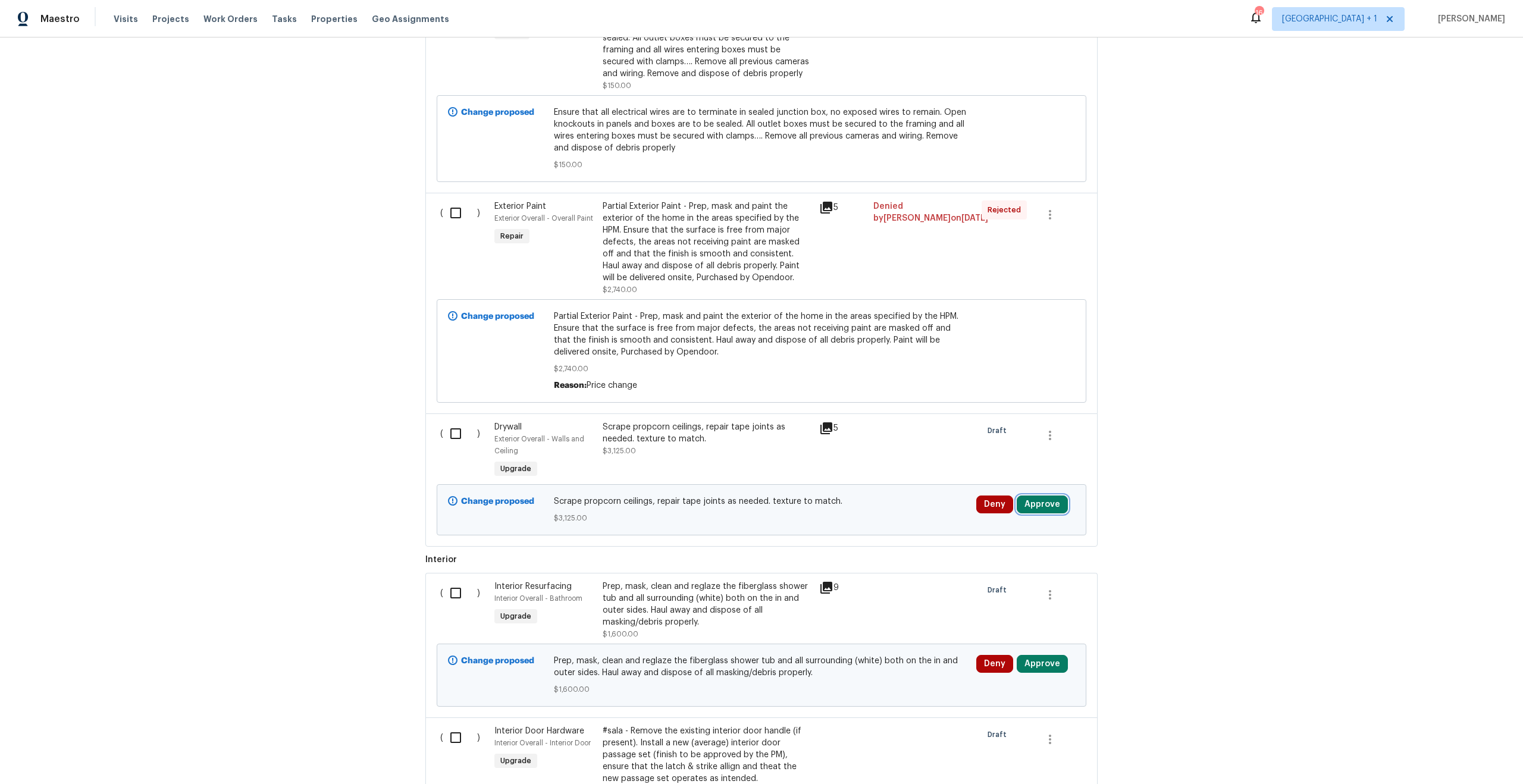
click at [1036, 502] on button "Approve" at bounding box center [1042, 504] width 51 height 17
click at [876, 513] on button "Approve" at bounding box center [867, 519] width 71 height 24
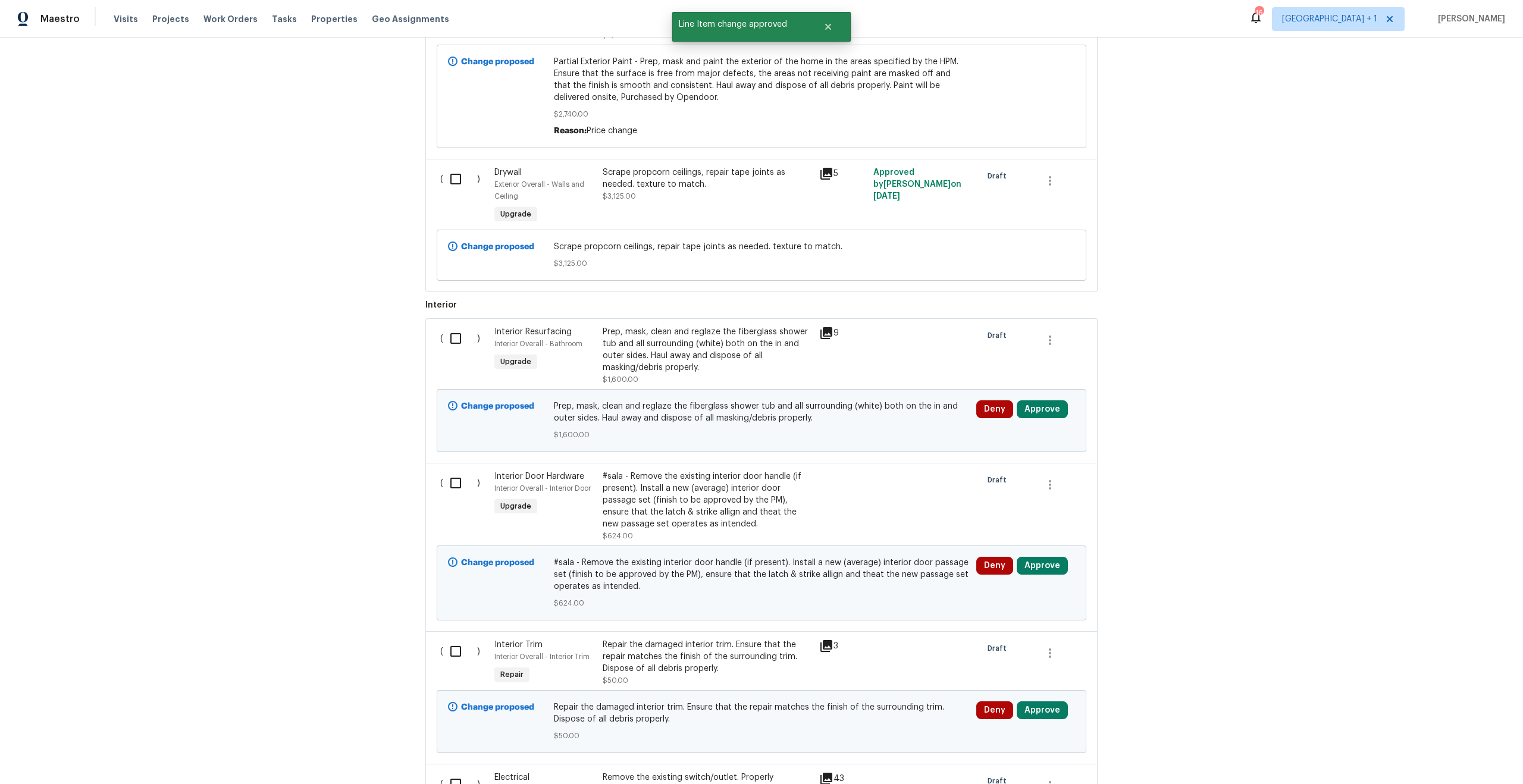
scroll to position [1428, 0]
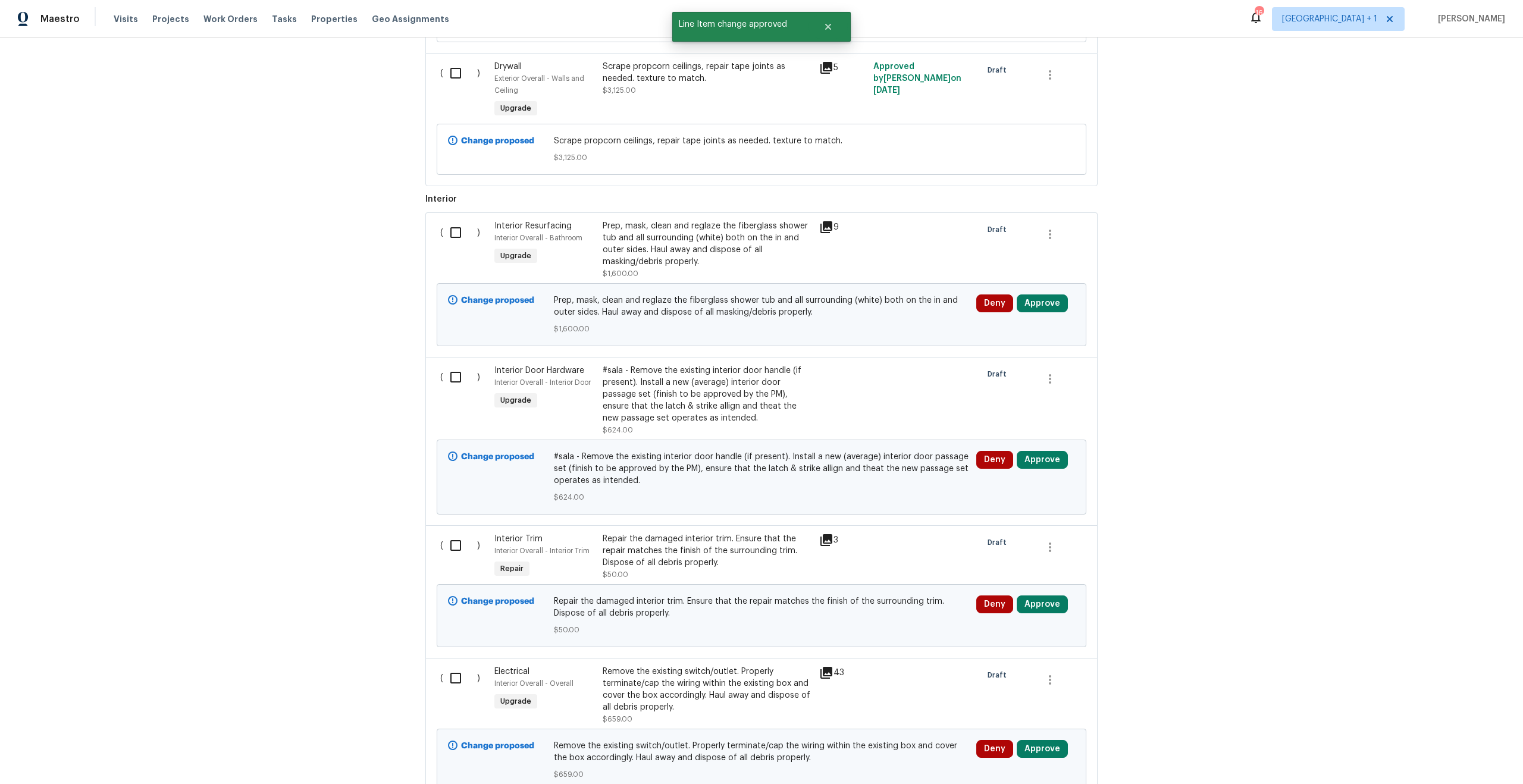
click at [700, 250] on div "Prep, mask, clean and reglaze the fiberglass shower tub and all surrounding (wh…" at bounding box center [707, 244] width 210 height 48
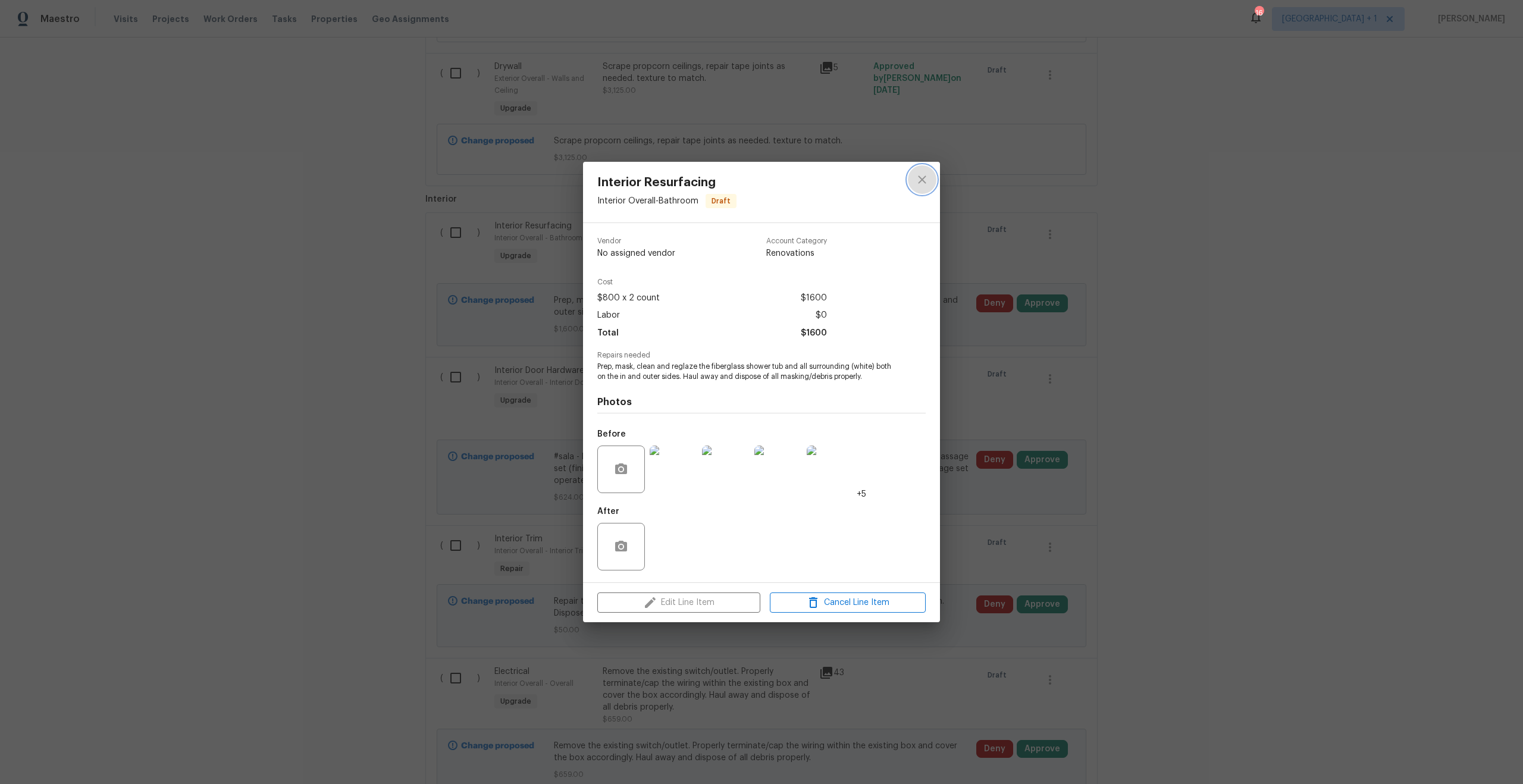
click at [916, 177] on icon "close" at bounding box center [922, 179] width 14 height 14
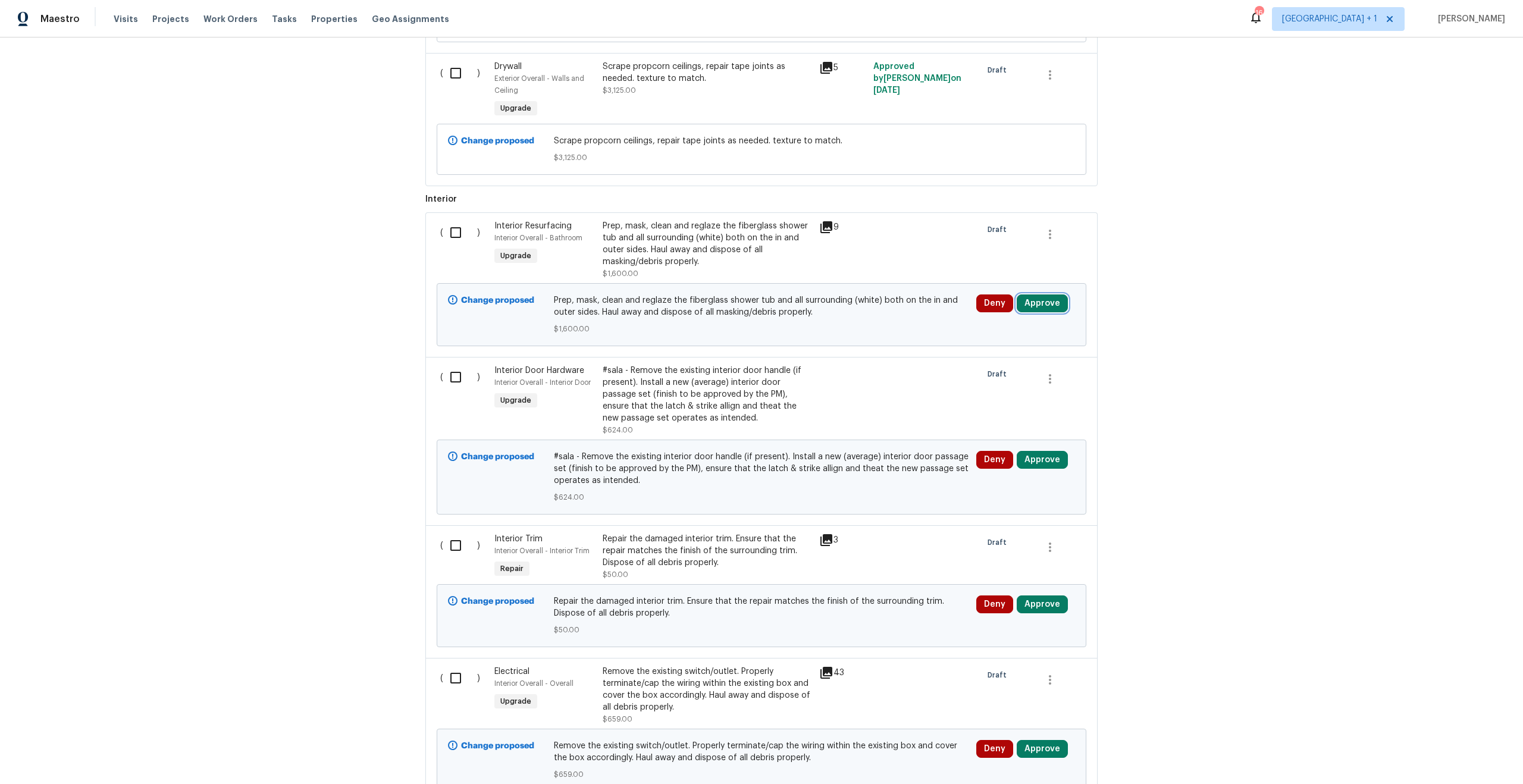
click at [1023, 301] on button "Approve" at bounding box center [1042, 303] width 51 height 17
click at [890, 319] on button "Approve" at bounding box center [867, 317] width 71 height 24
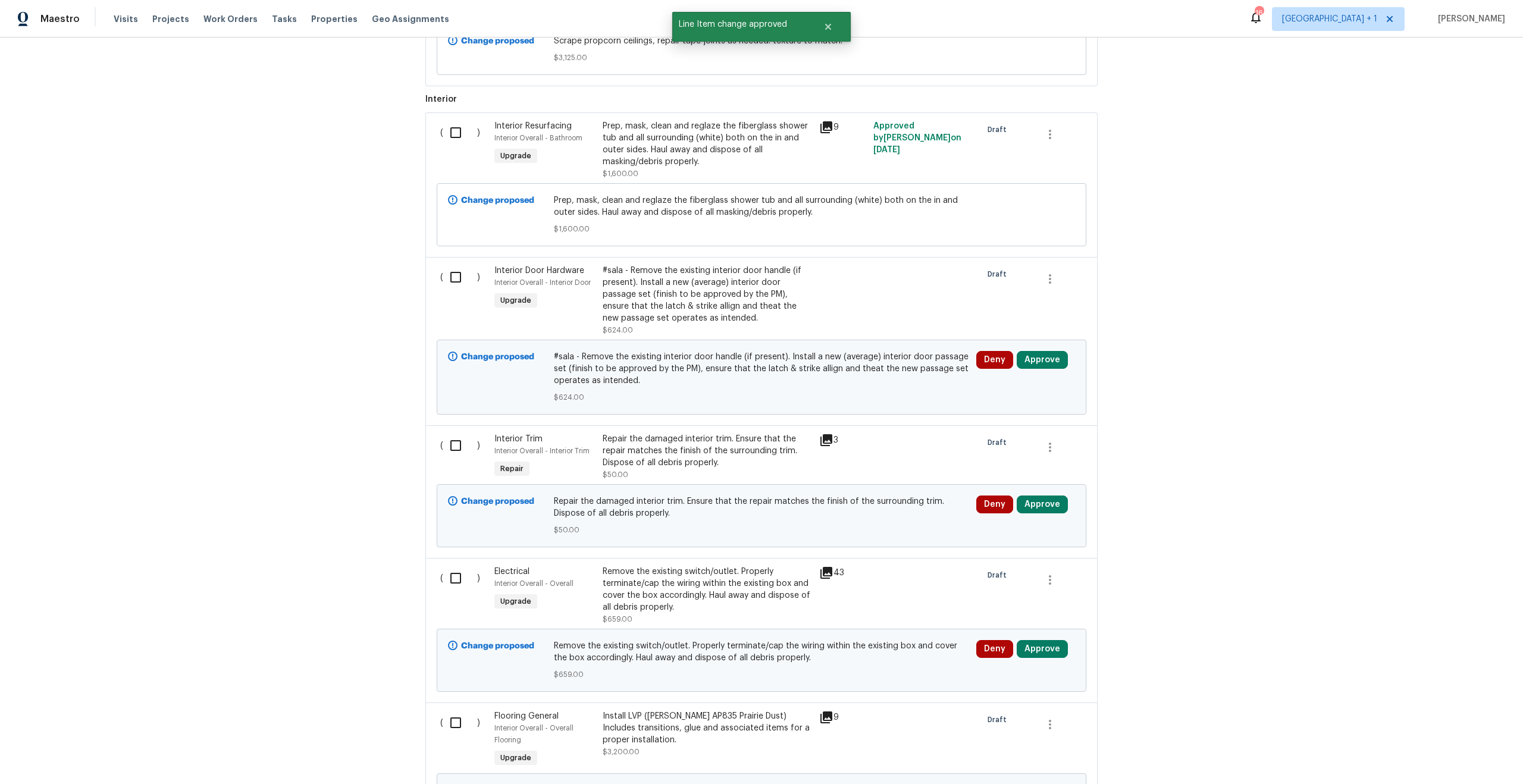
scroll to position [1531, 0]
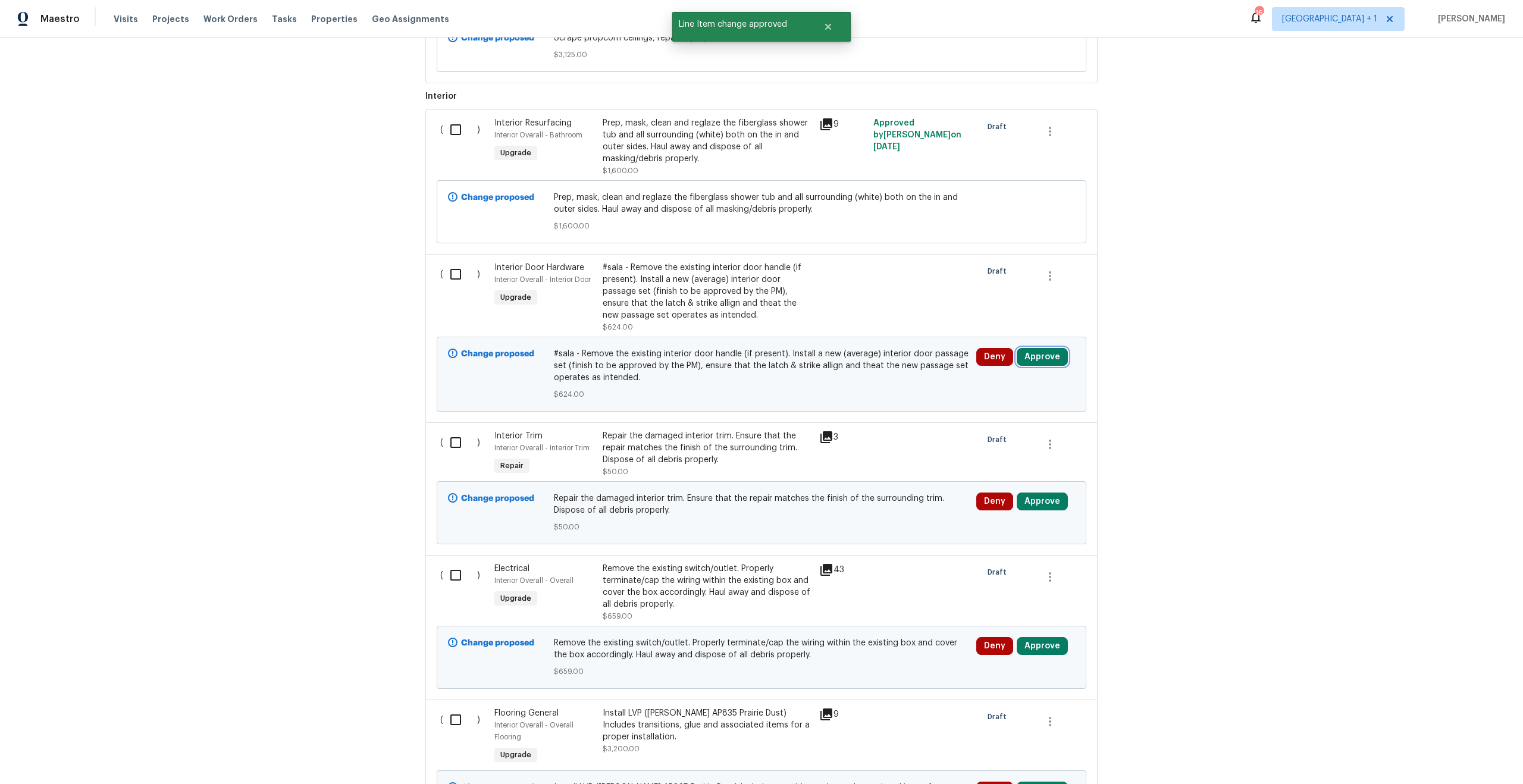
click at [1034, 362] on button "Approve" at bounding box center [1042, 356] width 51 height 17
click at [863, 366] on button "Approve" at bounding box center [867, 371] width 71 height 24
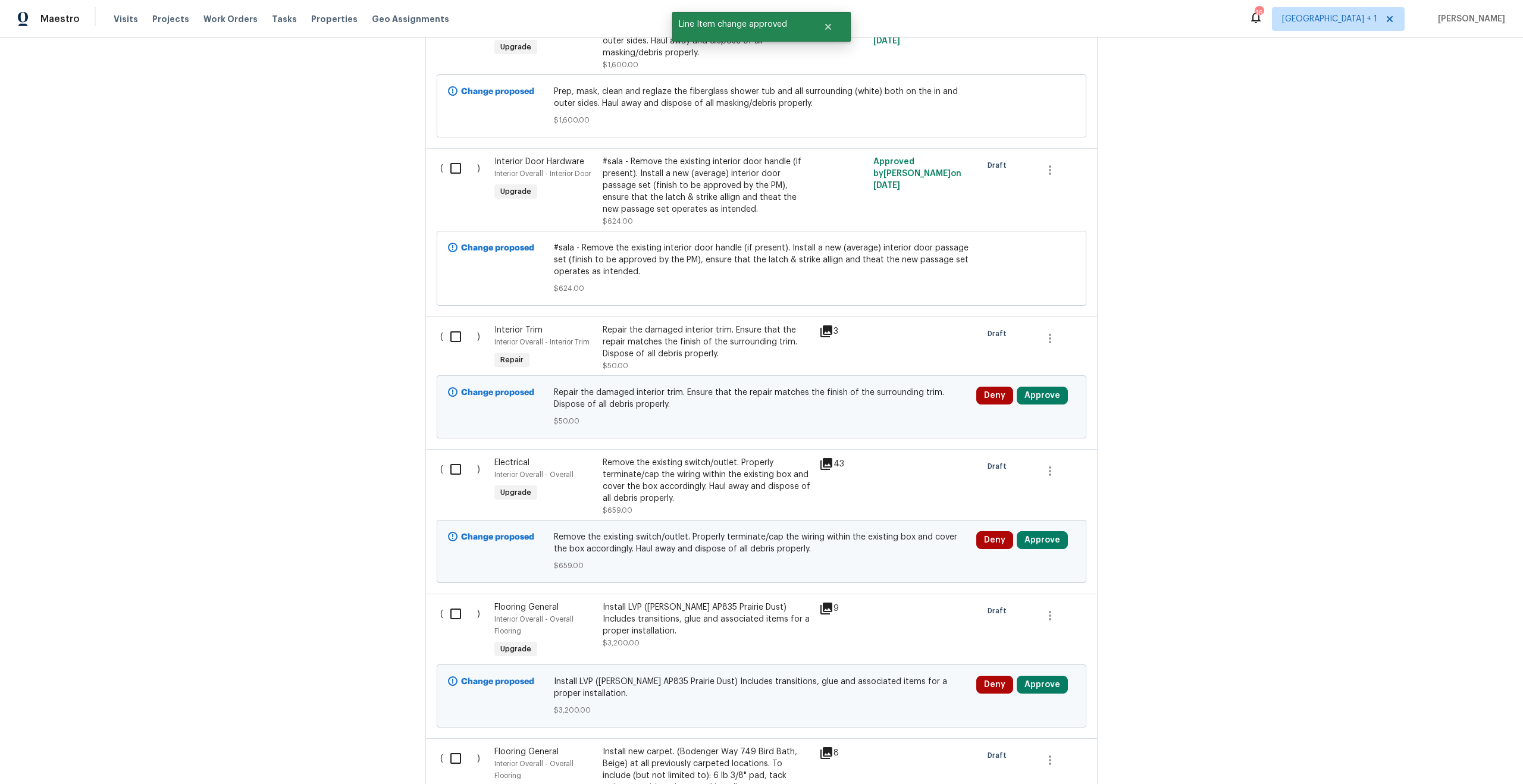
scroll to position [1639, 0]
click at [1046, 396] on button "Approve" at bounding box center [1042, 392] width 51 height 17
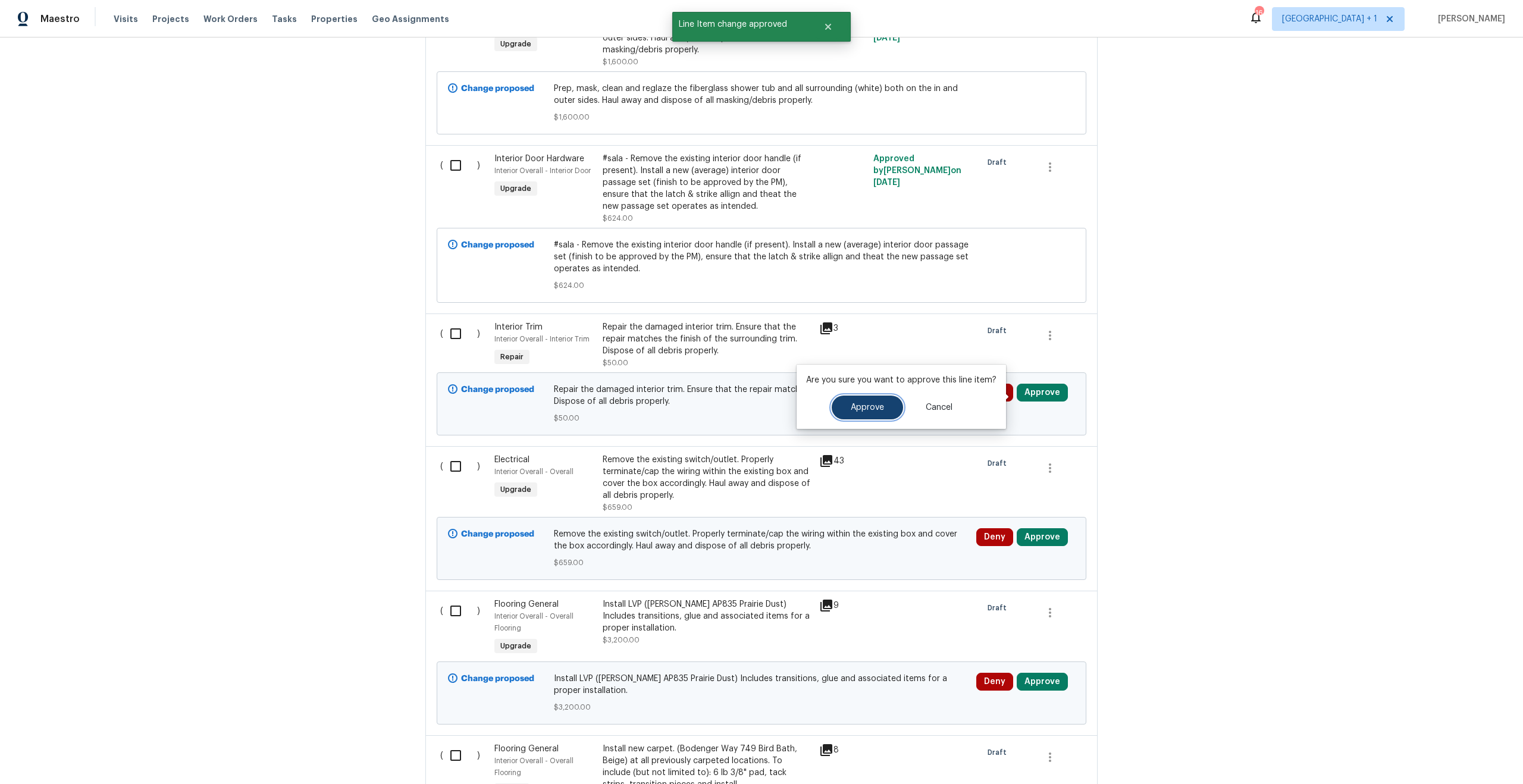
click at [875, 402] on button "Approve" at bounding box center [867, 407] width 71 height 24
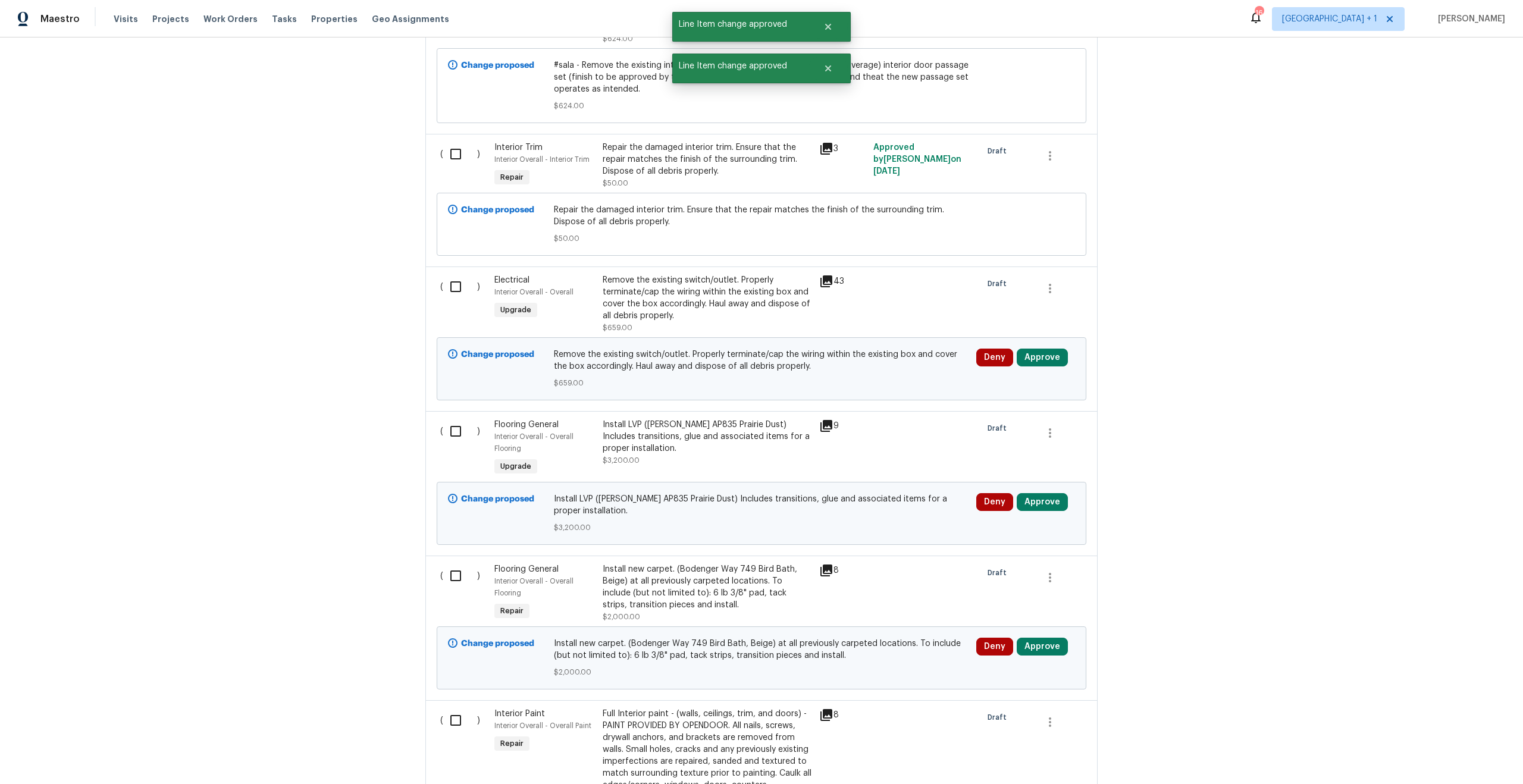
scroll to position [1865, 0]
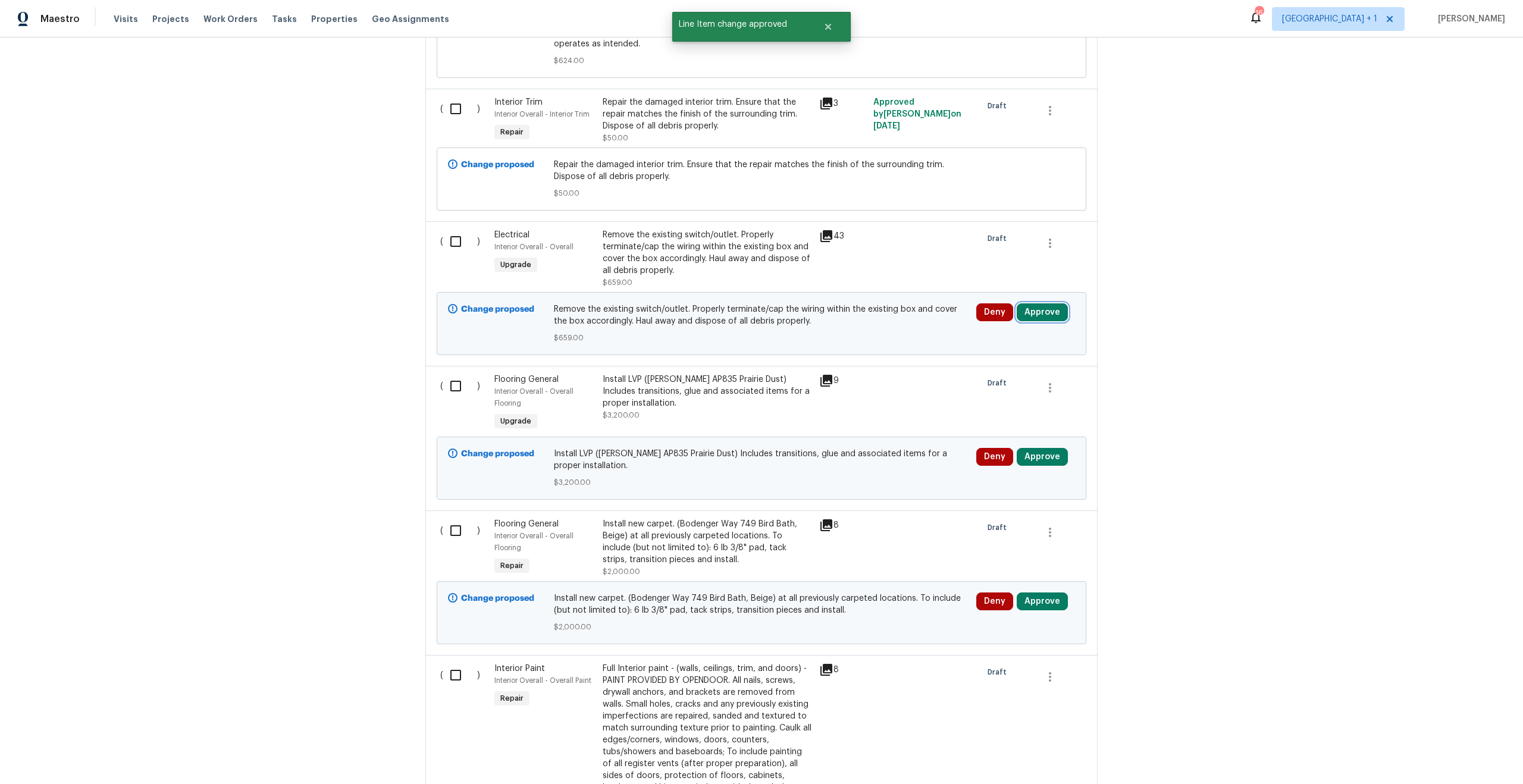
click at [1048, 313] on button "Approve" at bounding box center [1042, 312] width 51 height 17
click at [863, 332] on button "Approve" at bounding box center [867, 328] width 71 height 24
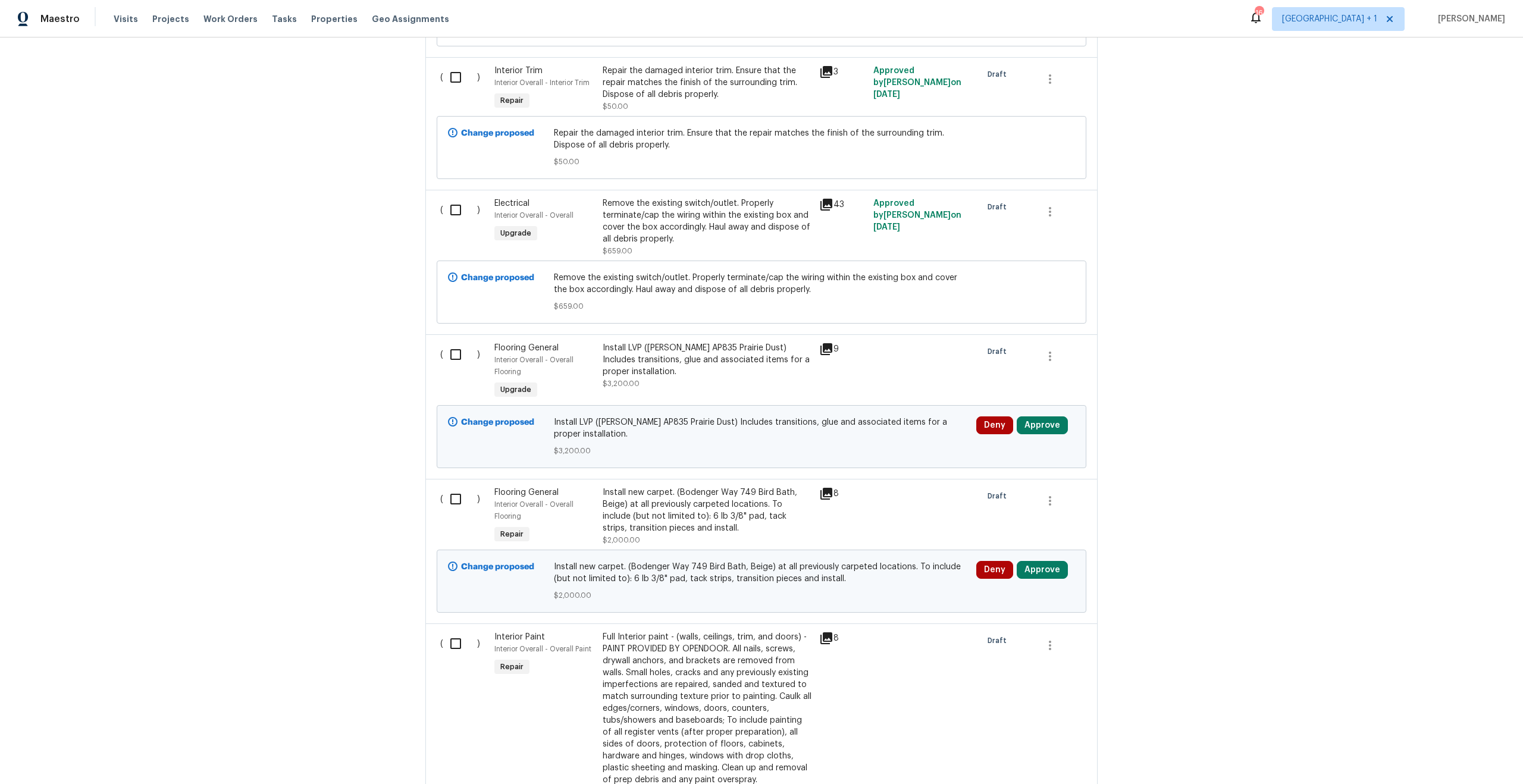
scroll to position [1901, 0]
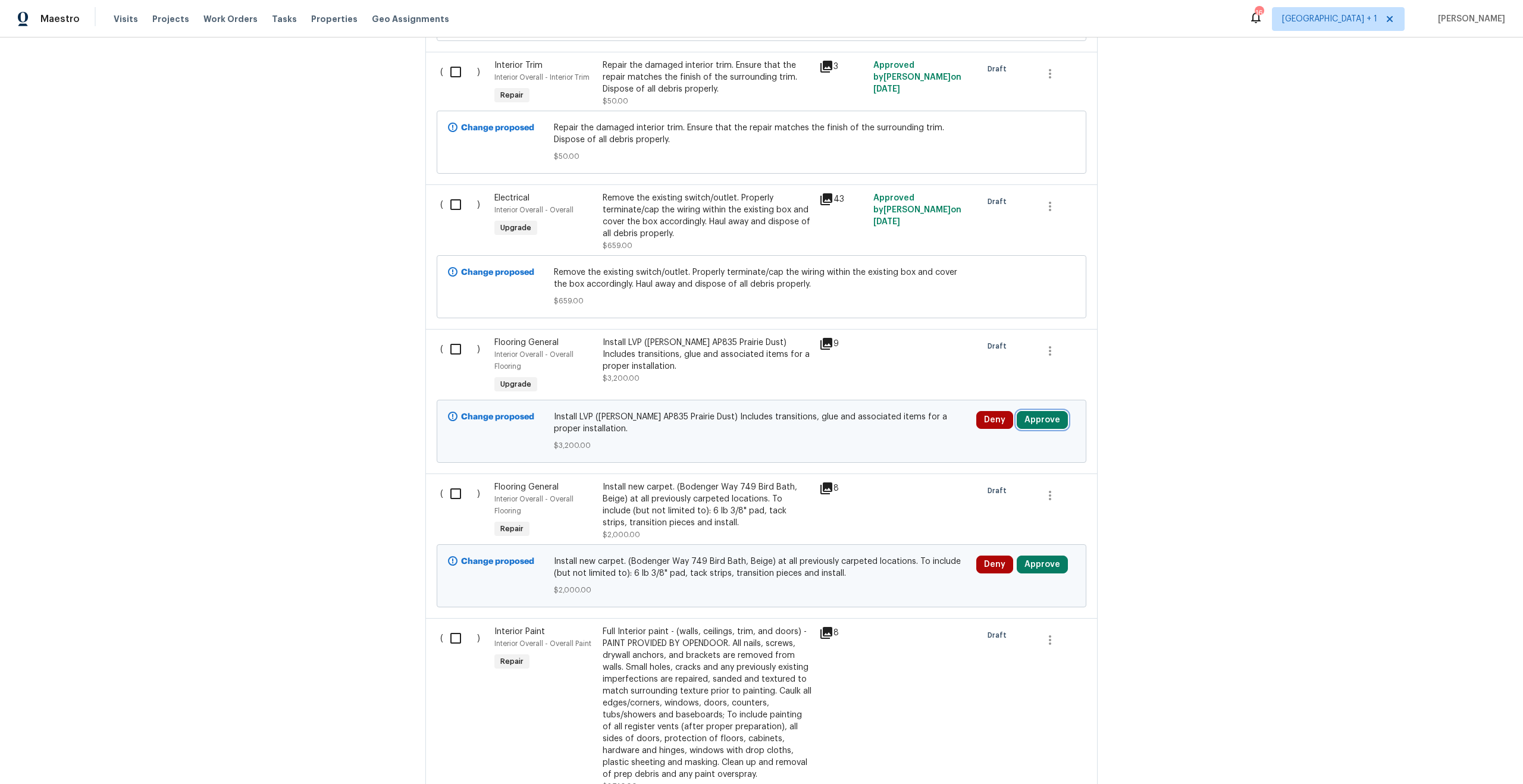
click at [1033, 421] on button "Approve" at bounding box center [1042, 420] width 51 height 17
click at [883, 428] on button "Approve" at bounding box center [867, 436] width 71 height 24
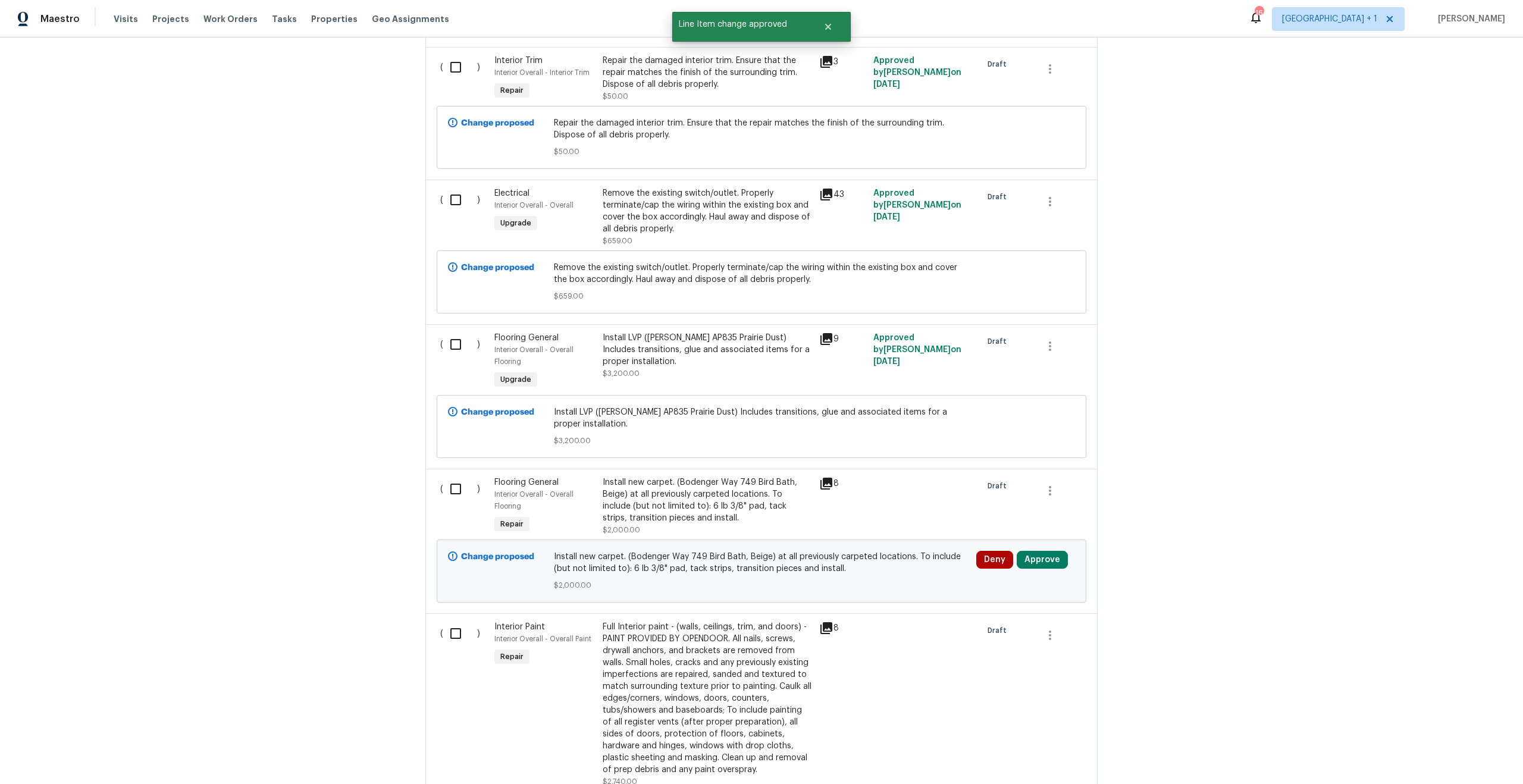
scroll to position [2093, 0]
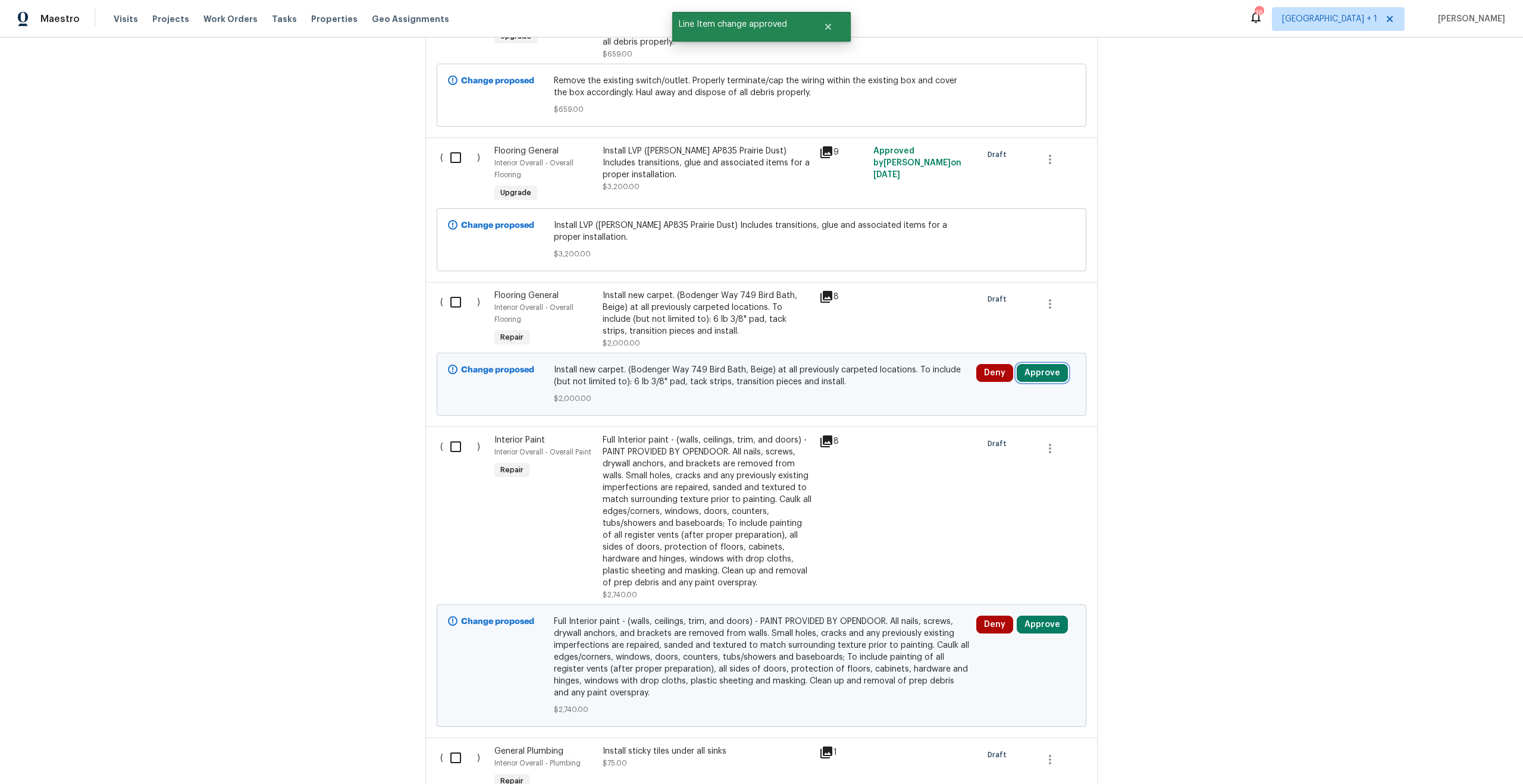
click at [1044, 378] on button "Approve" at bounding box center [1042, 373] width 51 height 17
click at [868, 387] on span "Approve" at bounding box center [867, 390] width 33 height 9
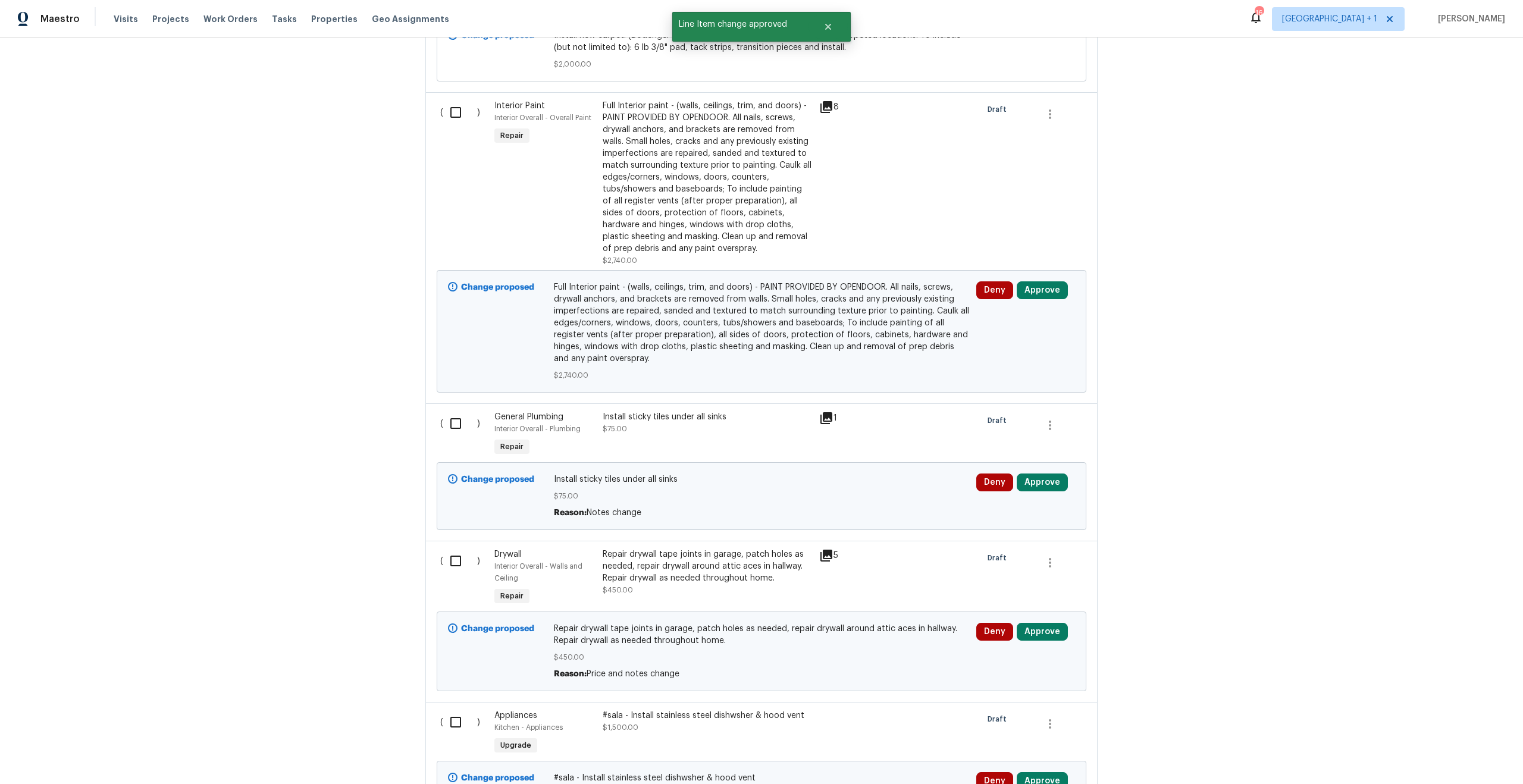
scroll to position [2377, 0]
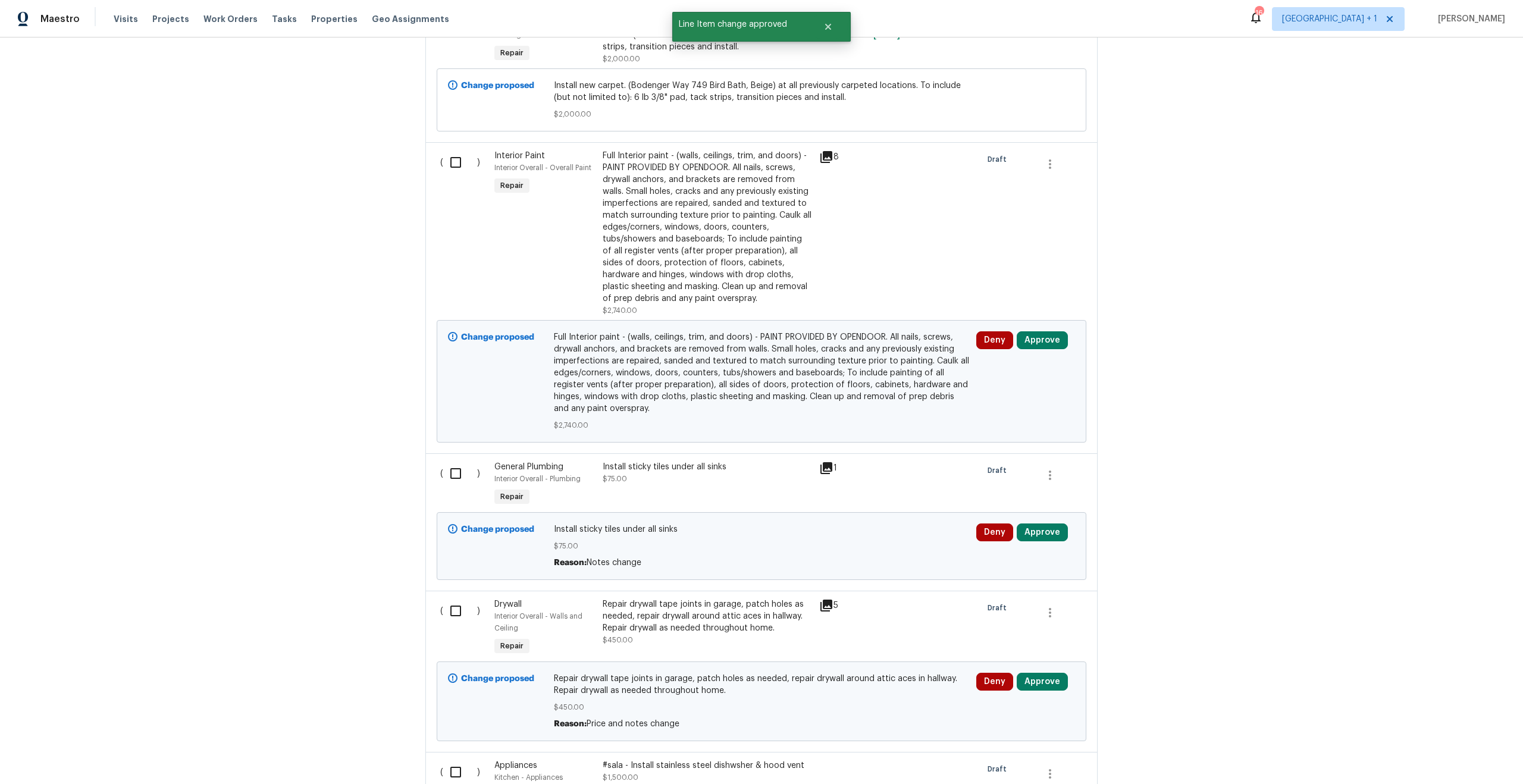
click at [751, 225] on div "Full Interior paint - (walls, ceilings, trim, and doors) - PAINT PROVIDED BY OP…" at bounding box center [707, 227] width 210 height 155
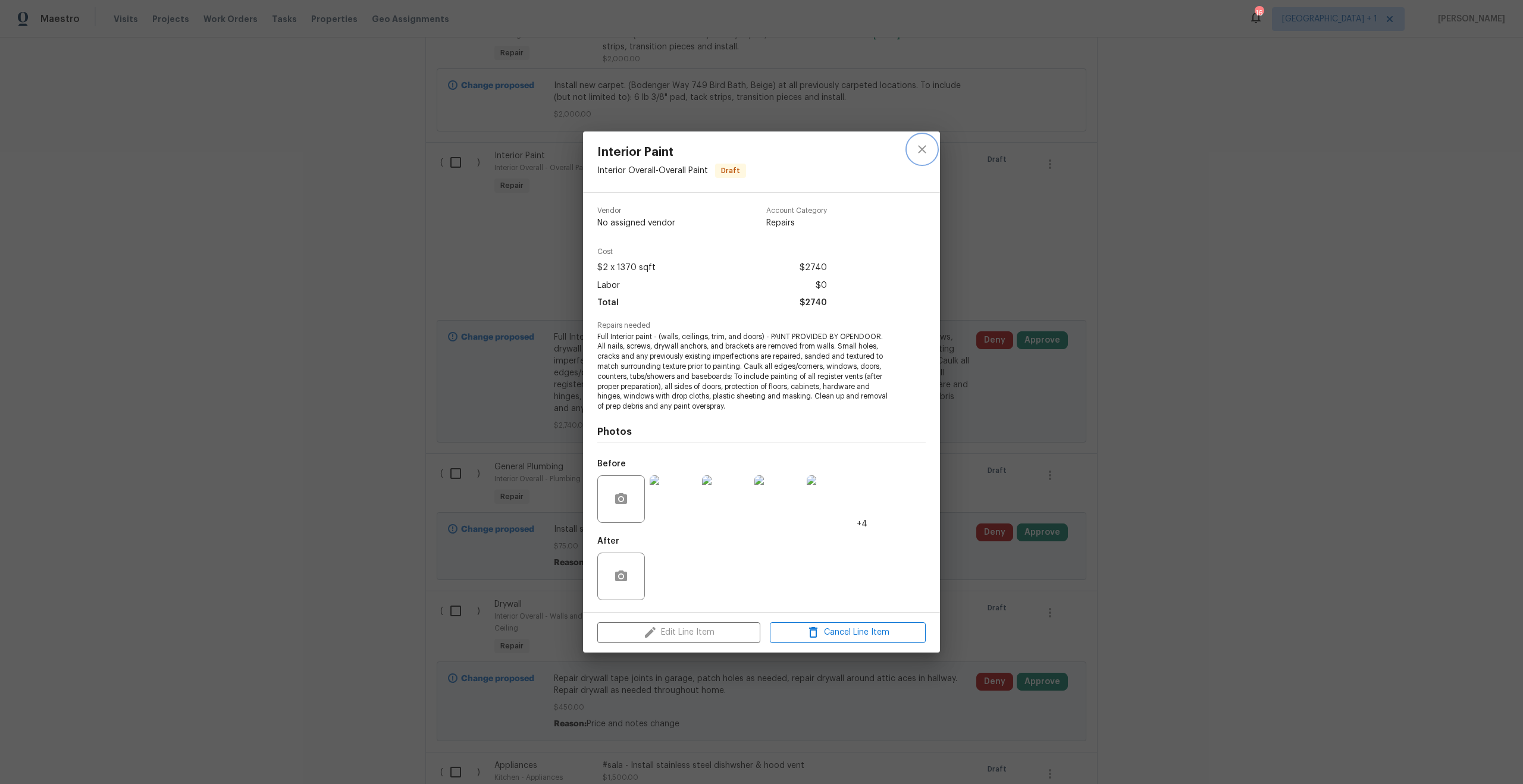
click at [923, 154] on icon "close" at bounding box center [922, 149] width 14 height 14
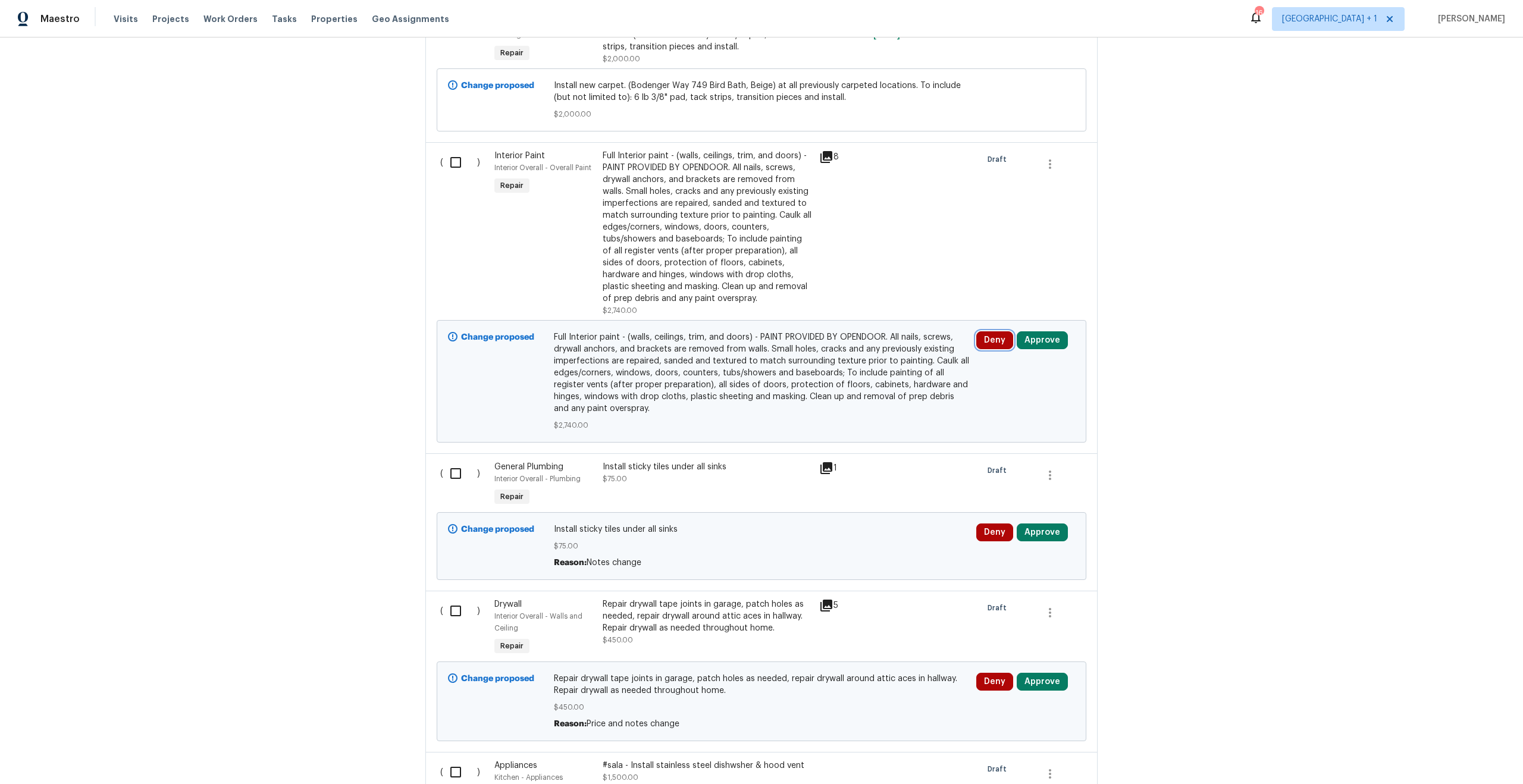
click at [991, 340] on button "Deny" at bounding box center [994, 340] width 37 height 17
click at [842, 357] on span "Deny" at bounding box center [834, 357] width 19 height 9
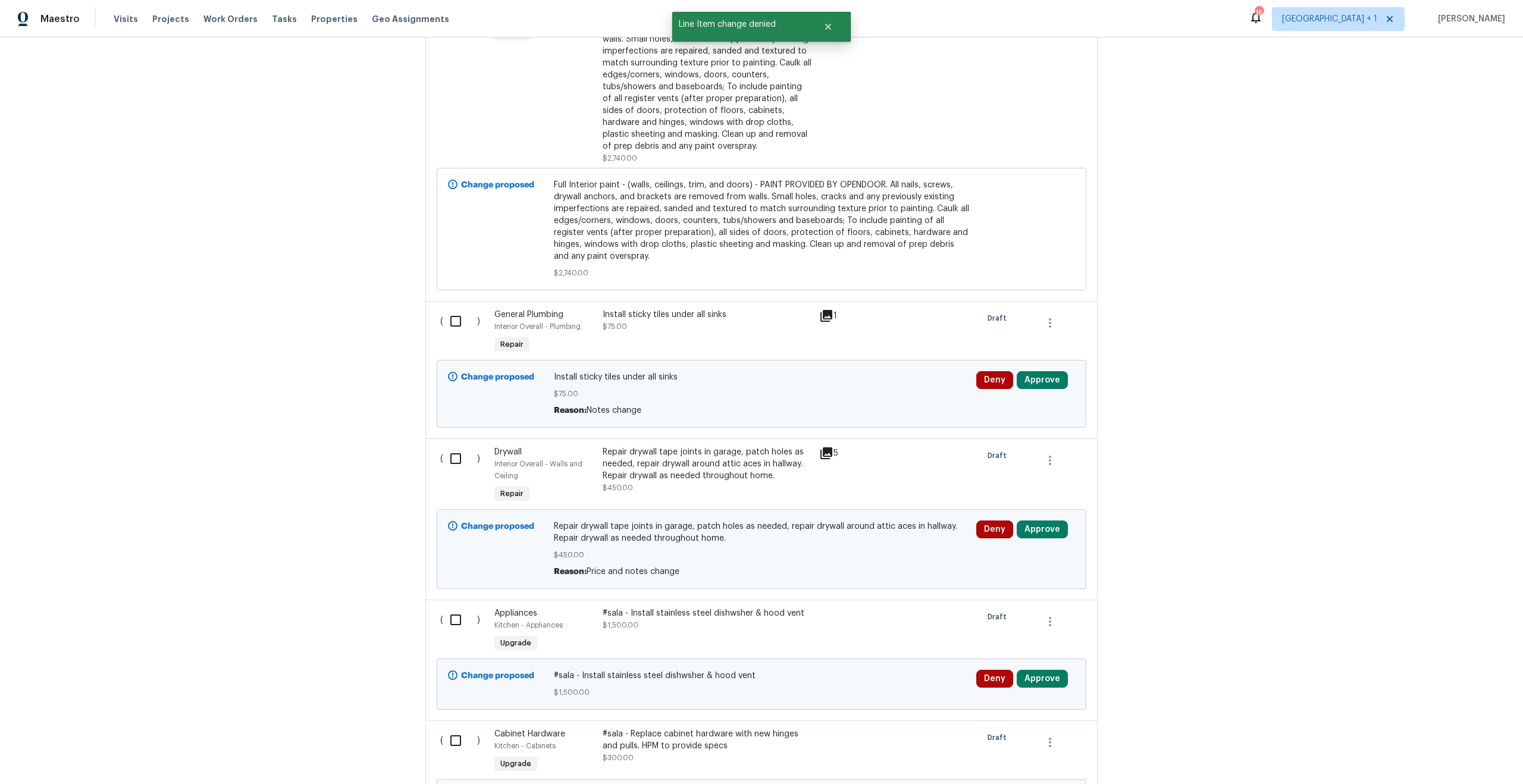
scroll to position [2588, 0]
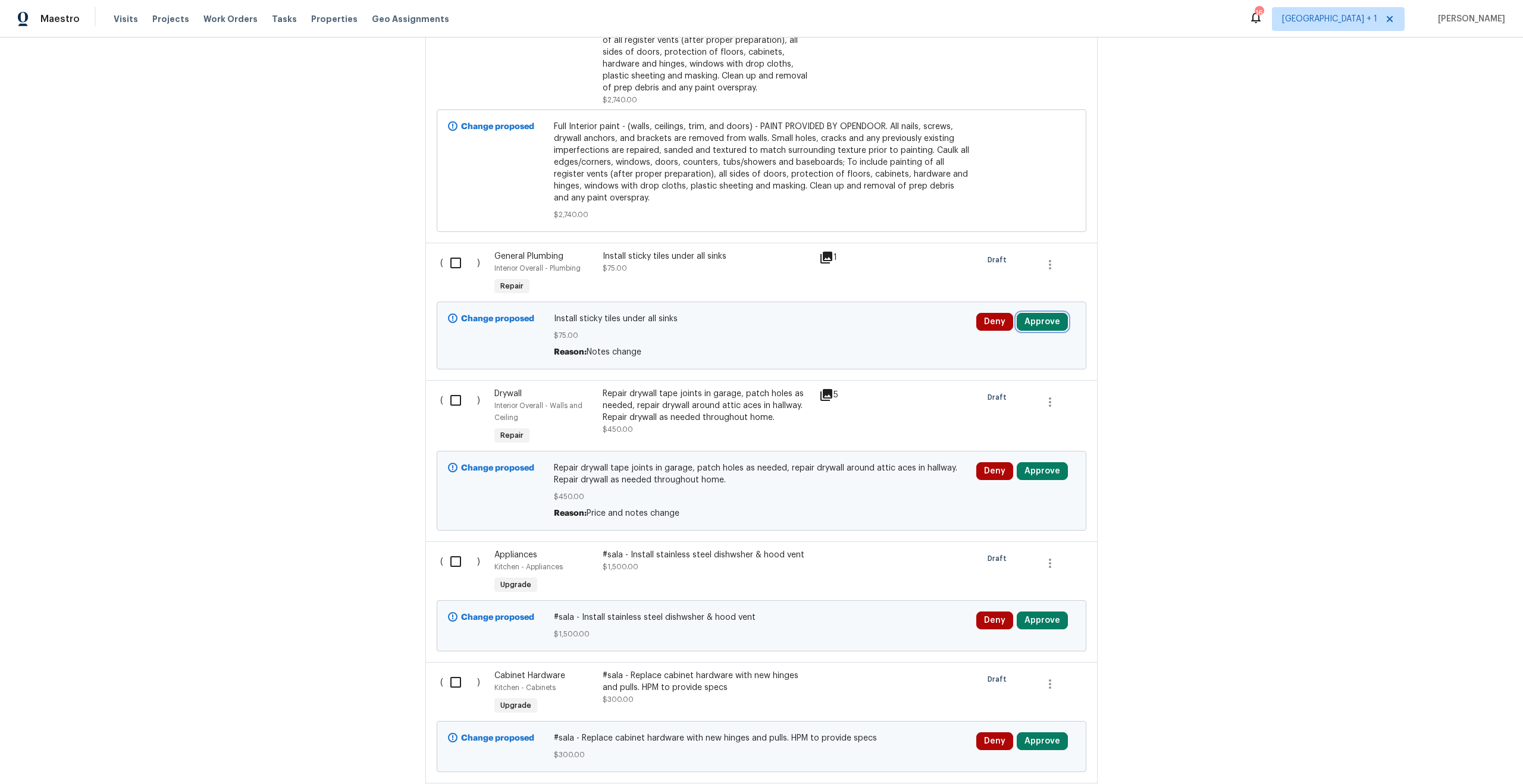
click at [1058, 327] on button "Approve" at bounding box center [1042, 321] width 51 height 17
click at [842, 339] on button "Approve" at bounding box center [867, 339] width 71 height 24
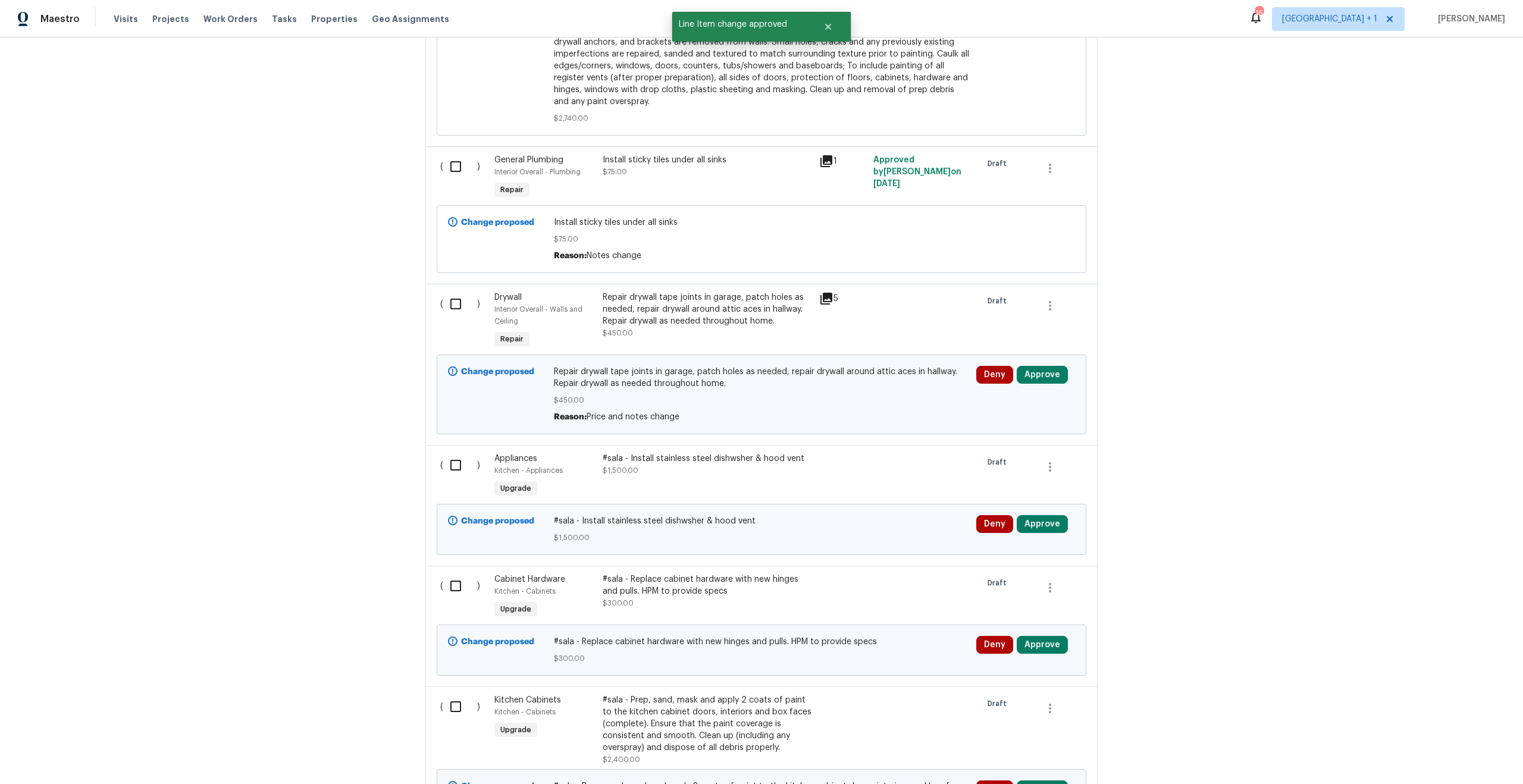
scroll to position [2692, 0]
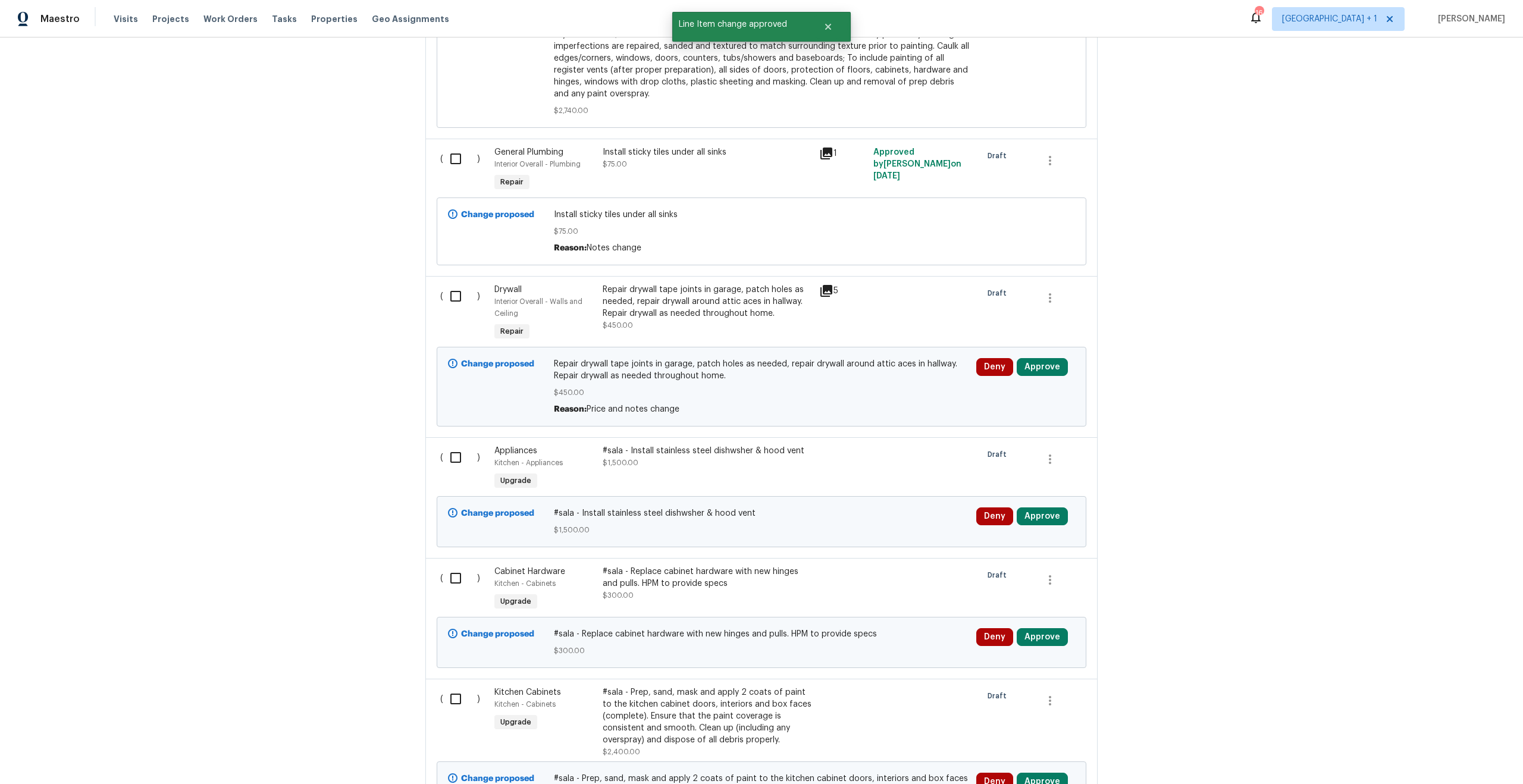
click at [1022, 388] on div "Deny Approve" at bounding box center [1025, 386] width 106 height 64
click at [1026, 376] on button "Approve" at bounding box center [1042, 367] width 51 height 17
click at [890, 388] on button "Approve" at bounding box center [867, 386] width 71 height 24
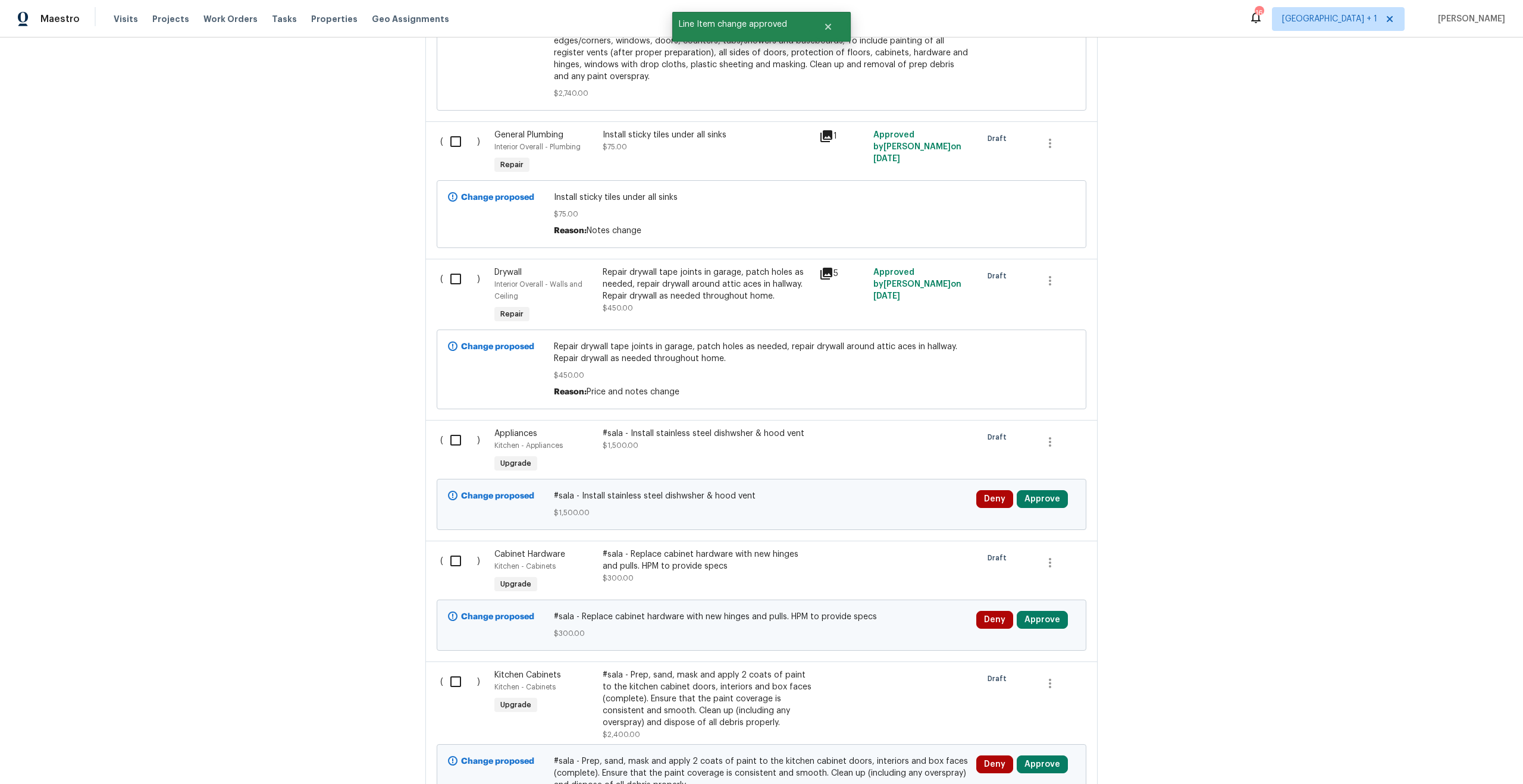
scroll to position [2758, 0]
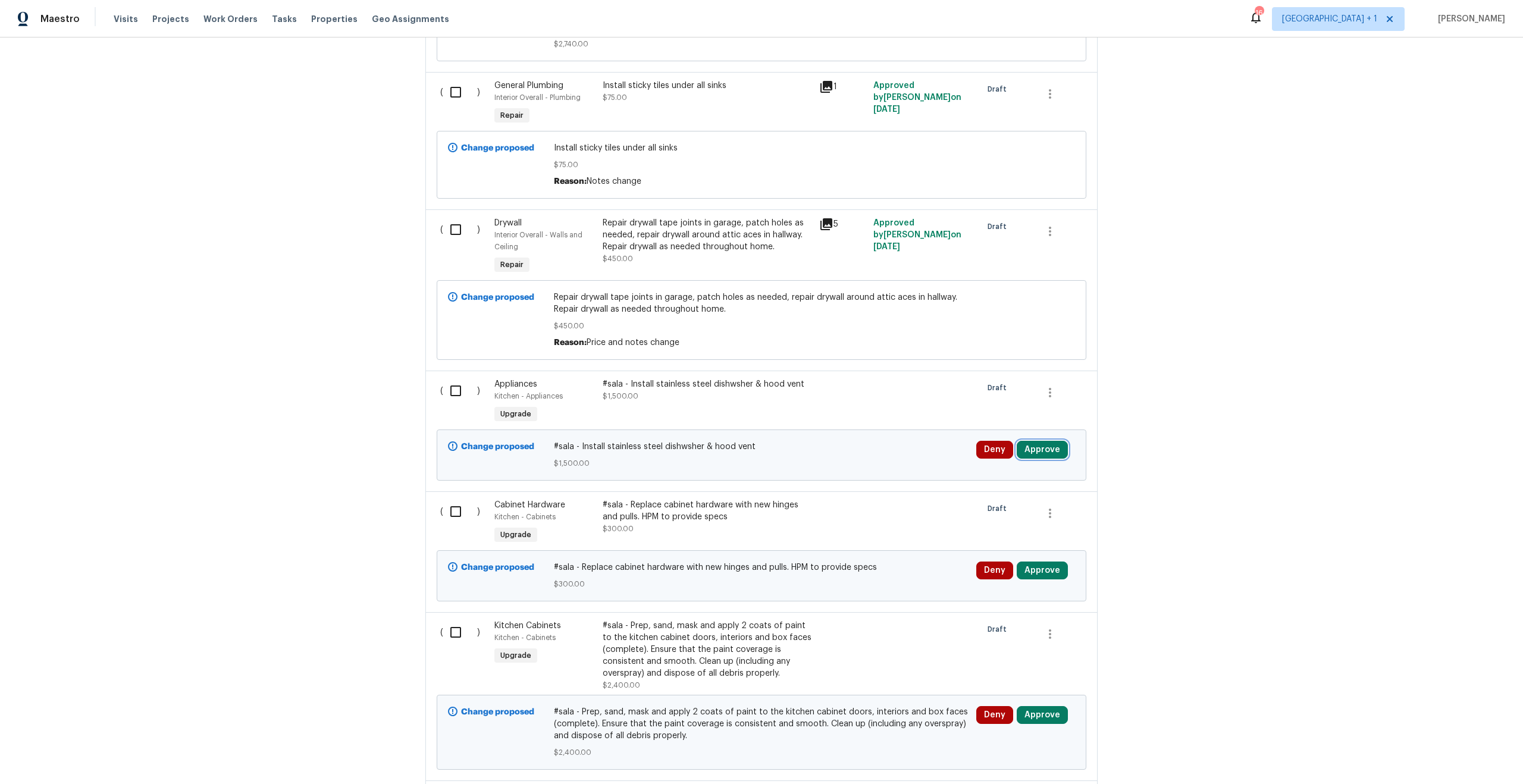
click at [1040, 457] on button "Approve" at bounding box center [1042, 449] width 51 height 17
click at [839, 465] on button "Approve" at bounding box center [867, 468] width 71 height 24
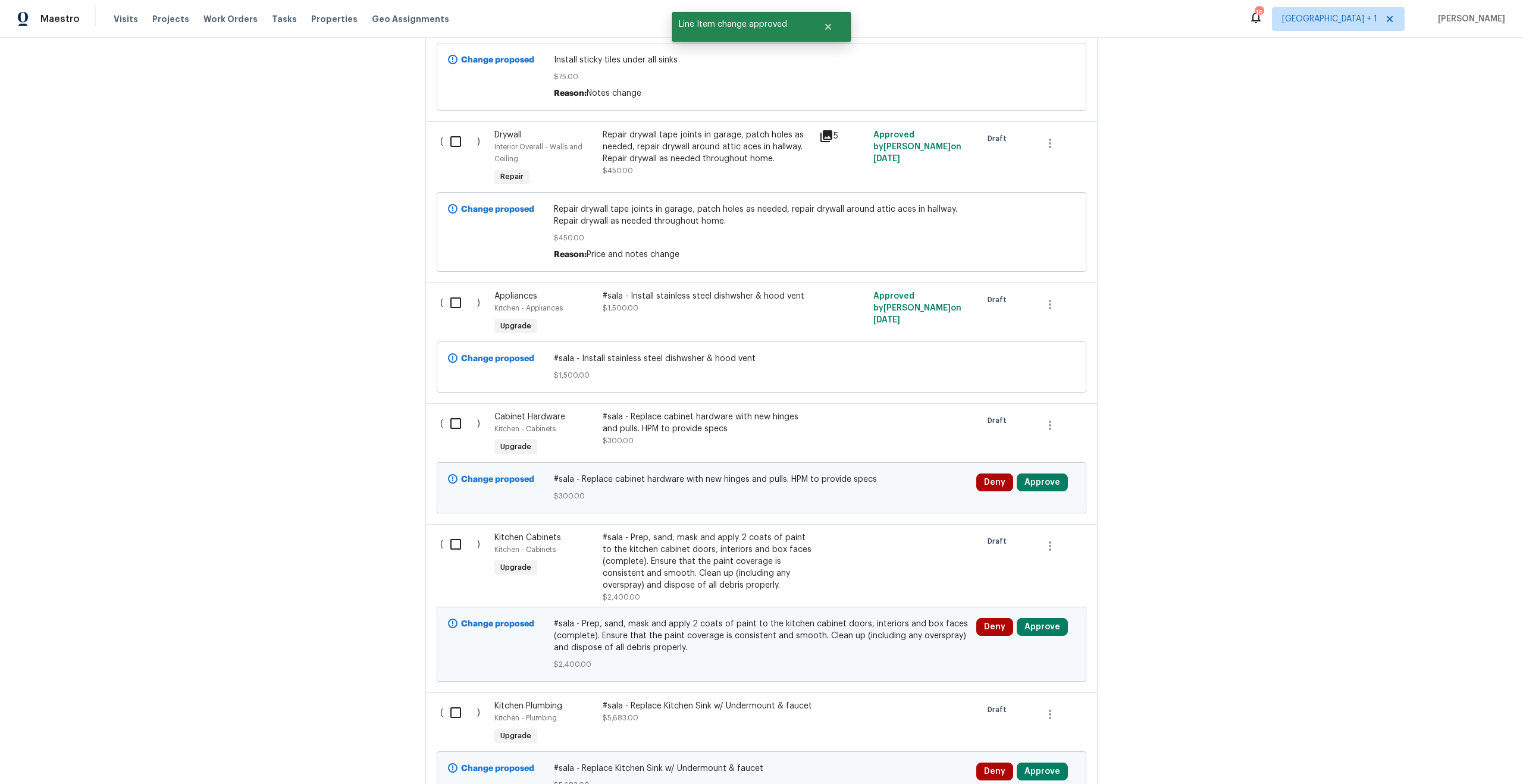
scroll to position [2884, 0]
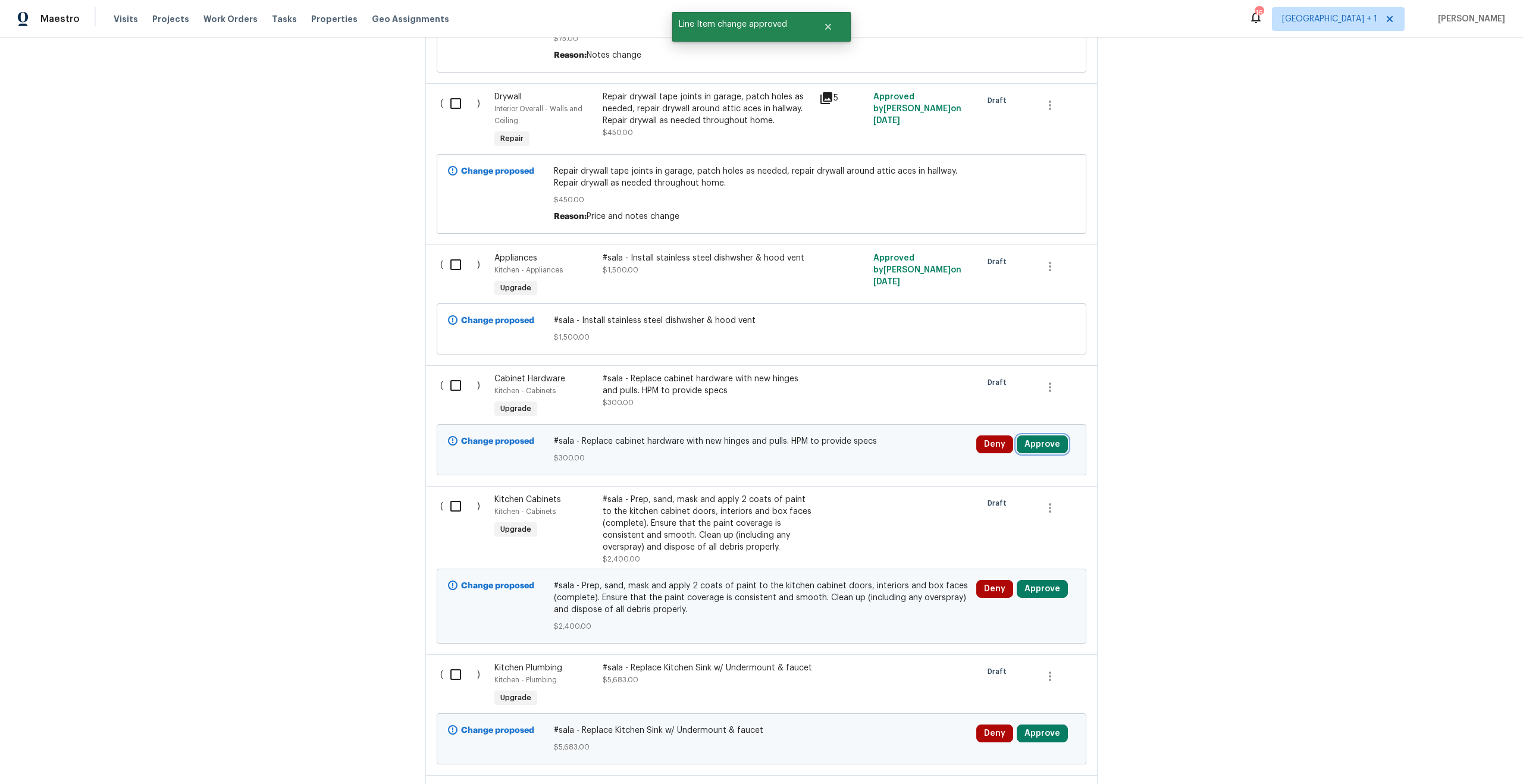
click at [1043, 448] on button "Approve" at bounding box center [1042, 444] width 51 height 17
click at [863, 471] on button "Approve" at bounding box center [867, 463] width 71 height 24
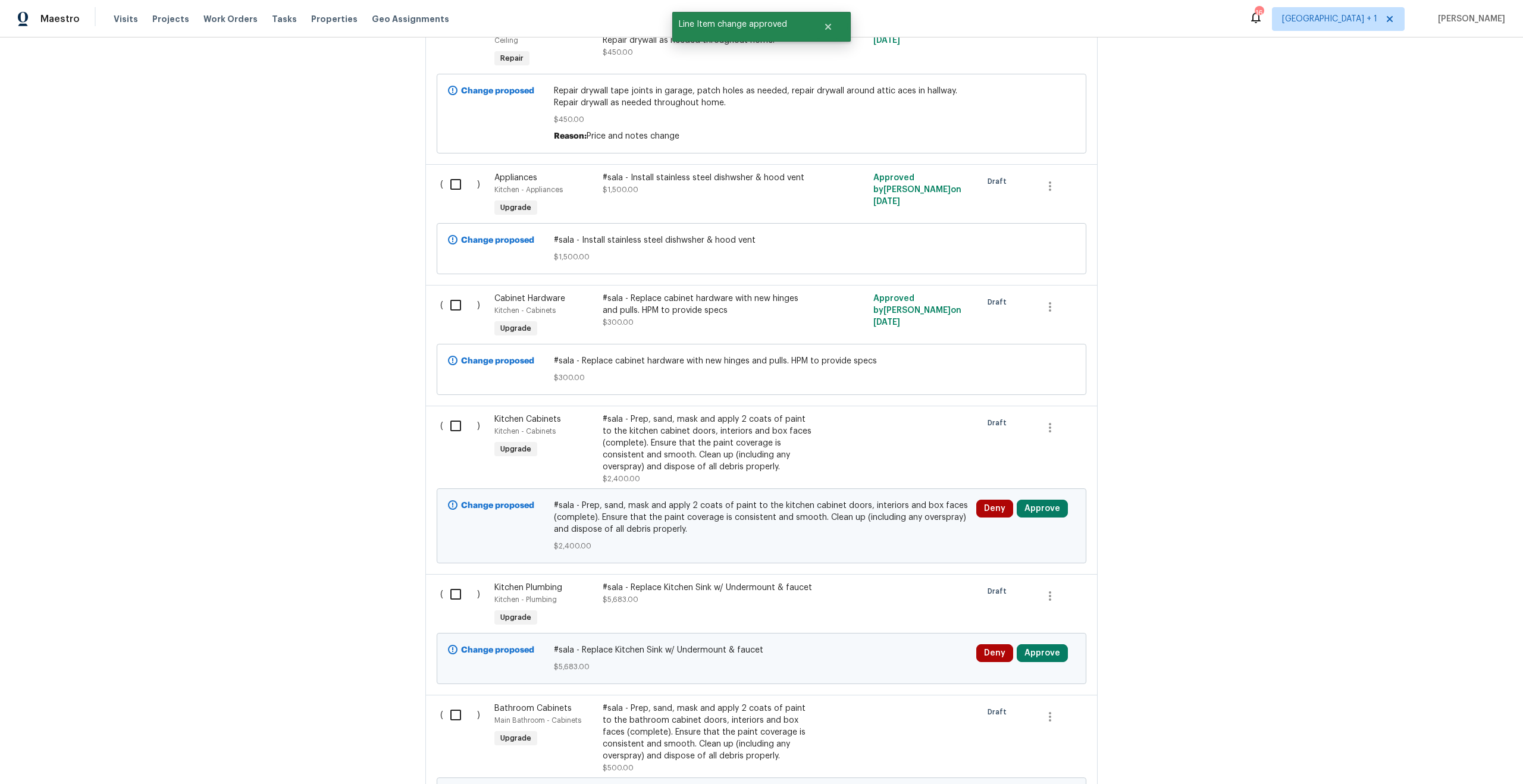
scroll to position [2969, 0]
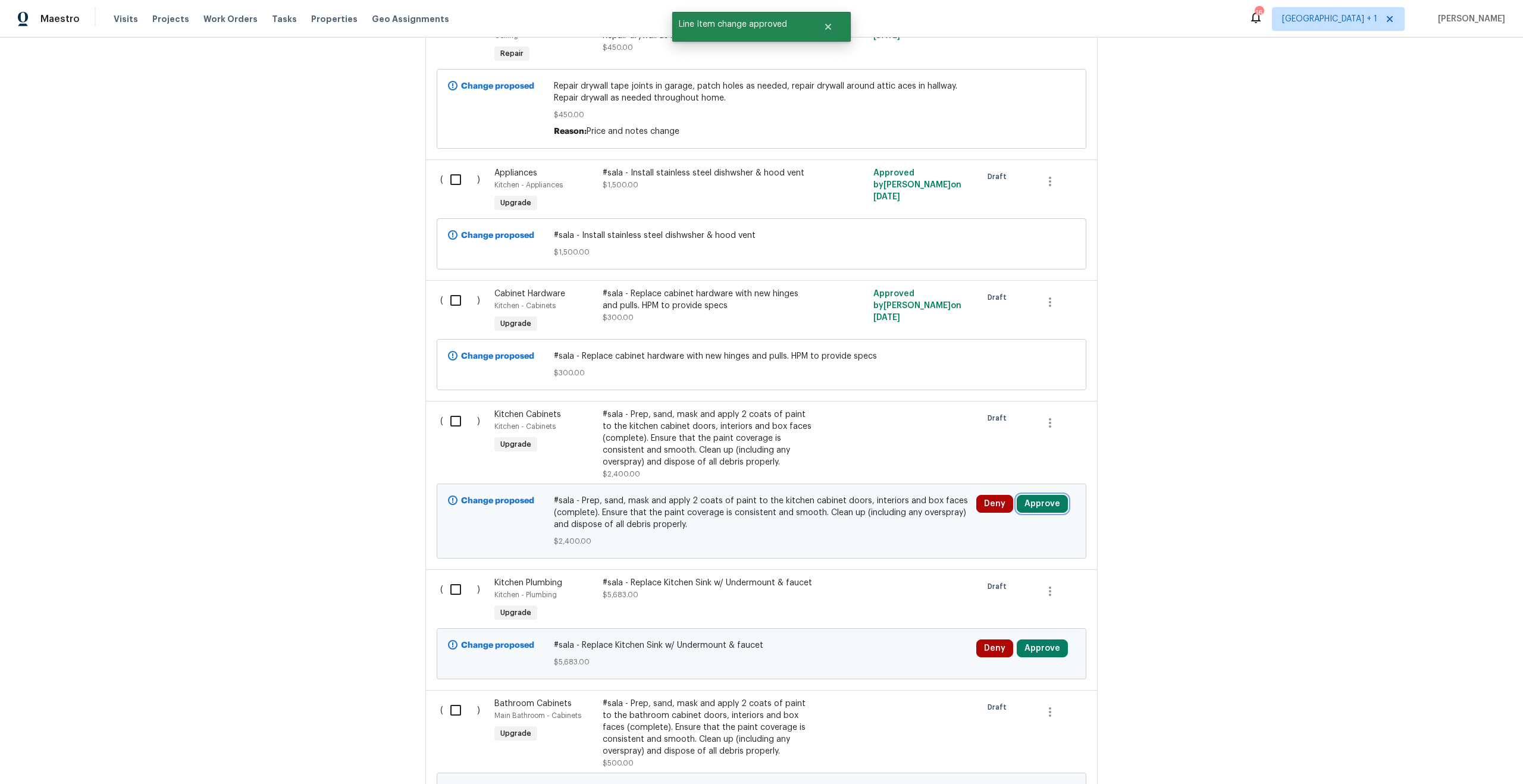
click at [1051, 508] on button "Approve" at bounding box center [1042, 504] width 51 height 17
click at [885, 521] on button "Approve" at bounding box center [867, 524] width 71 height 24
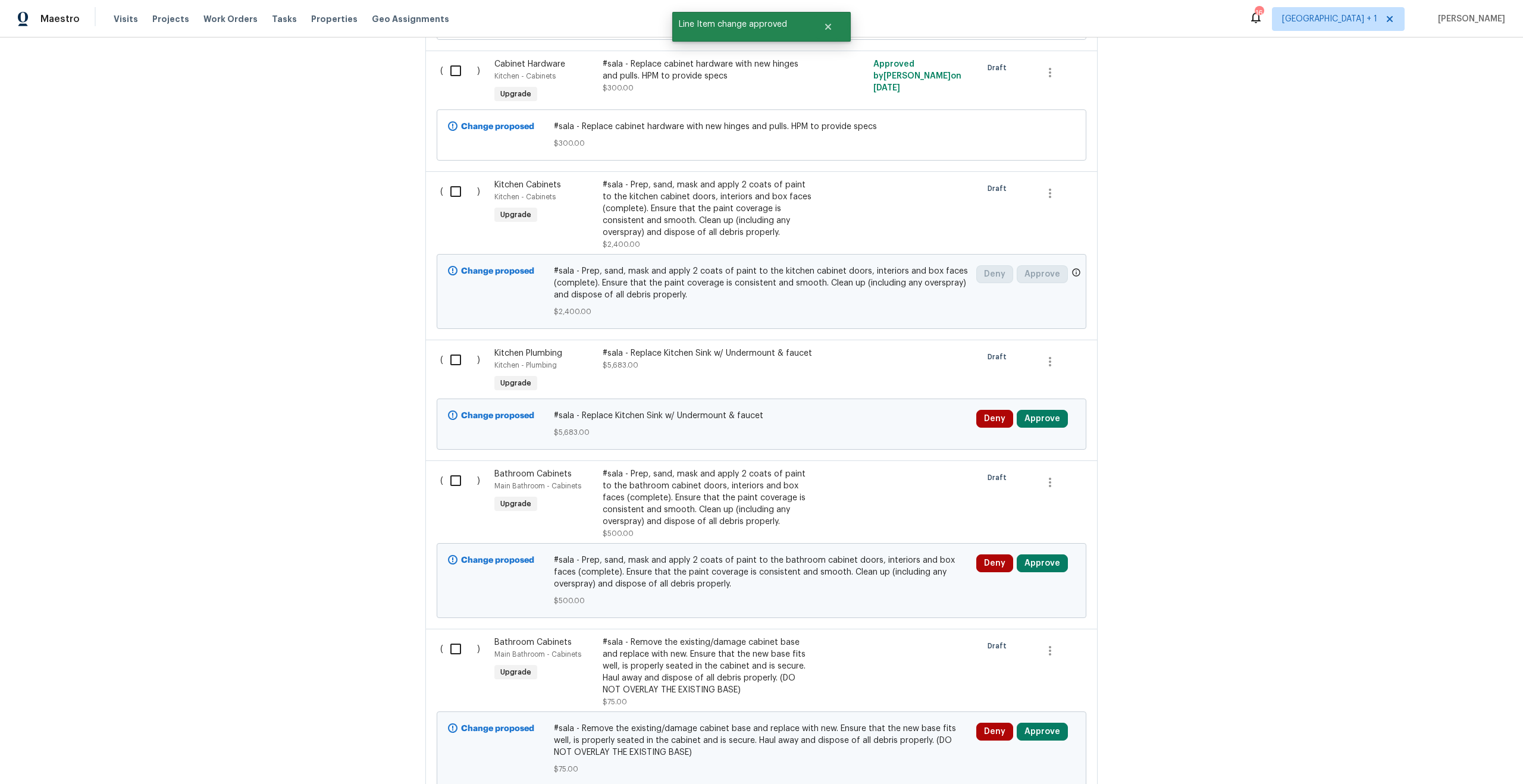
scroll to position [3201, 0]
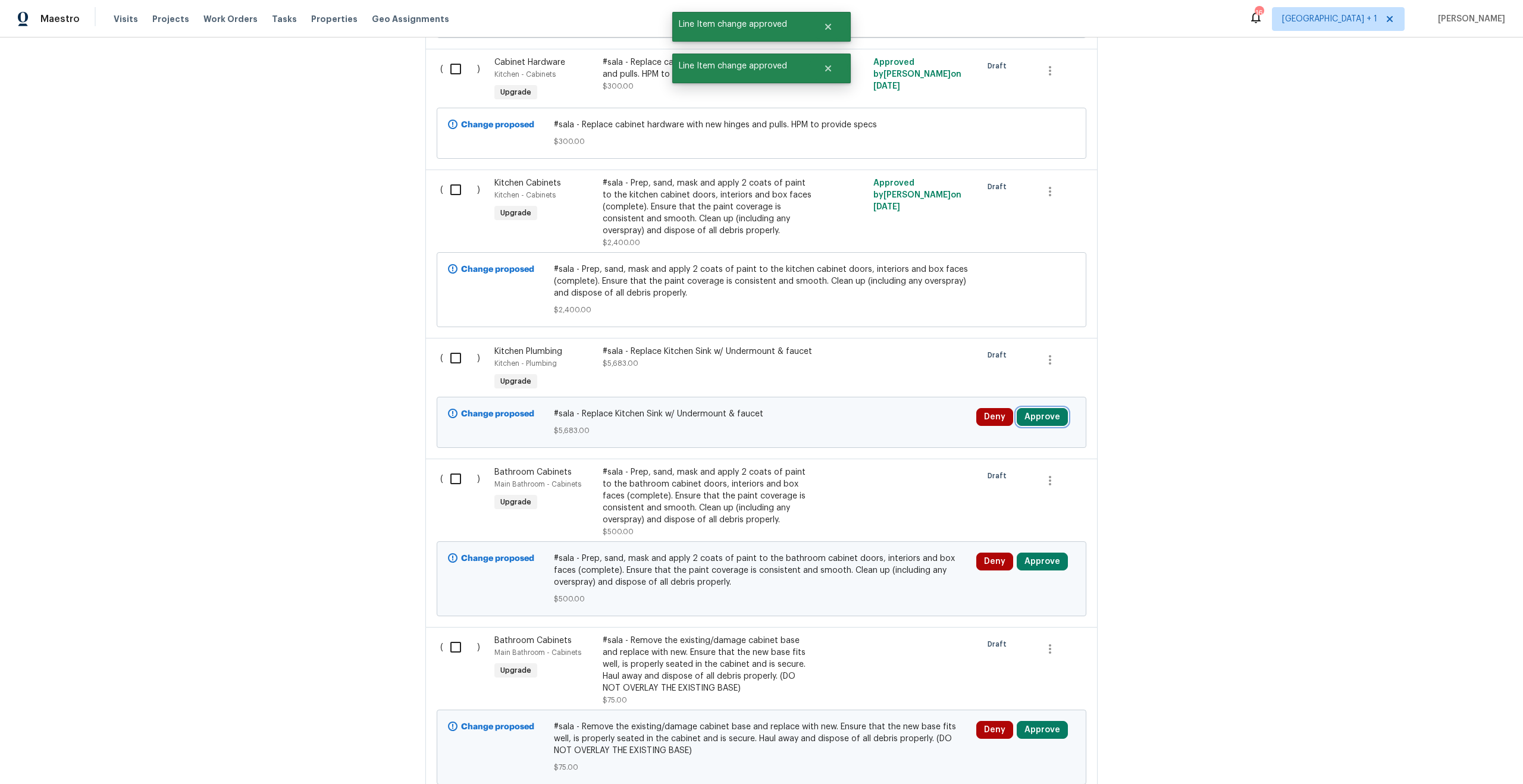
click at [1038, 426] on button "Approve" at bounding box center [1042, 417] width 51 height 17
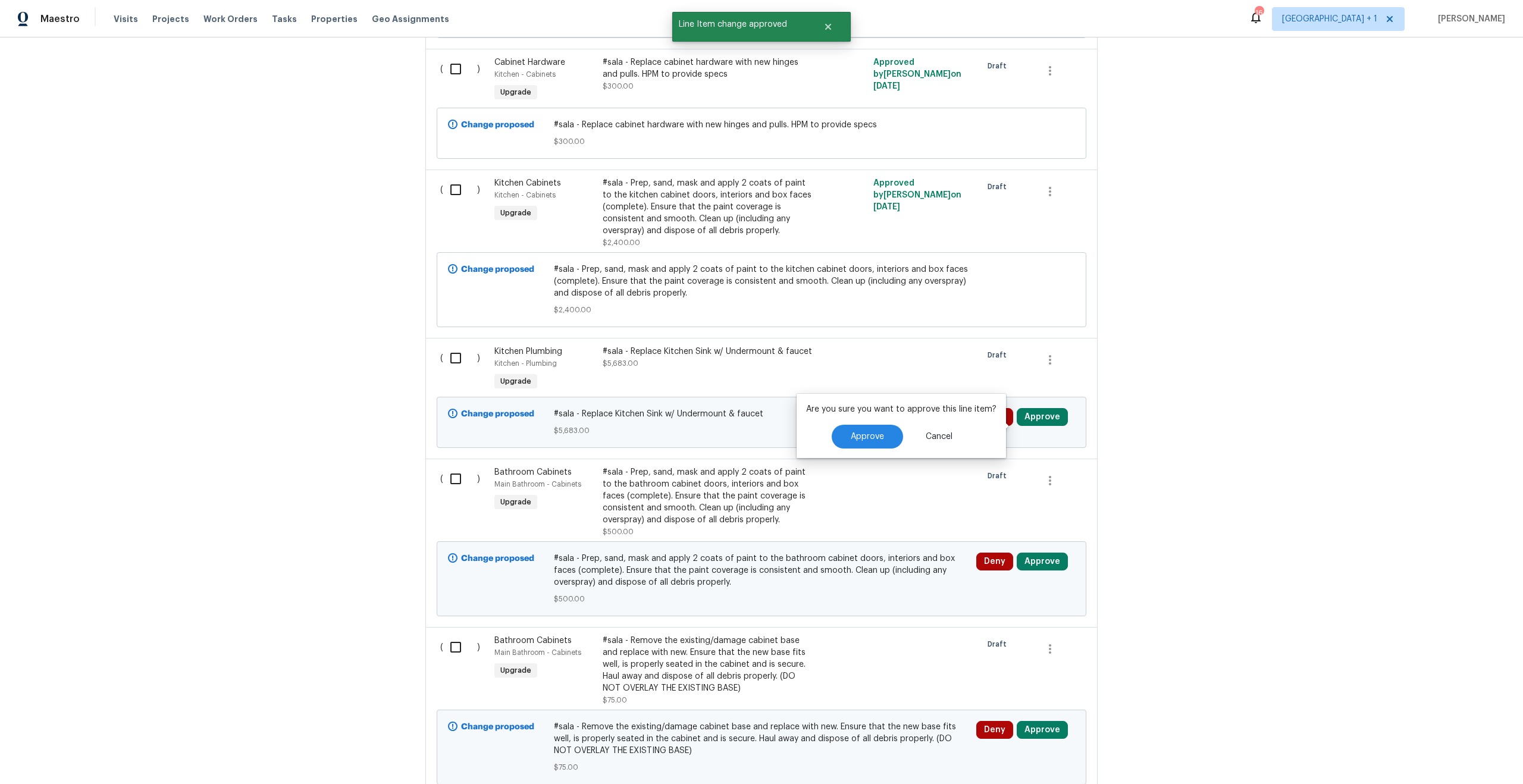
click at [721, 395] on div "#sala - Replace Kitchen Sink w/ Undermount & faucet $5,683.00" at bounding box center [707, 369] width 217 height 55
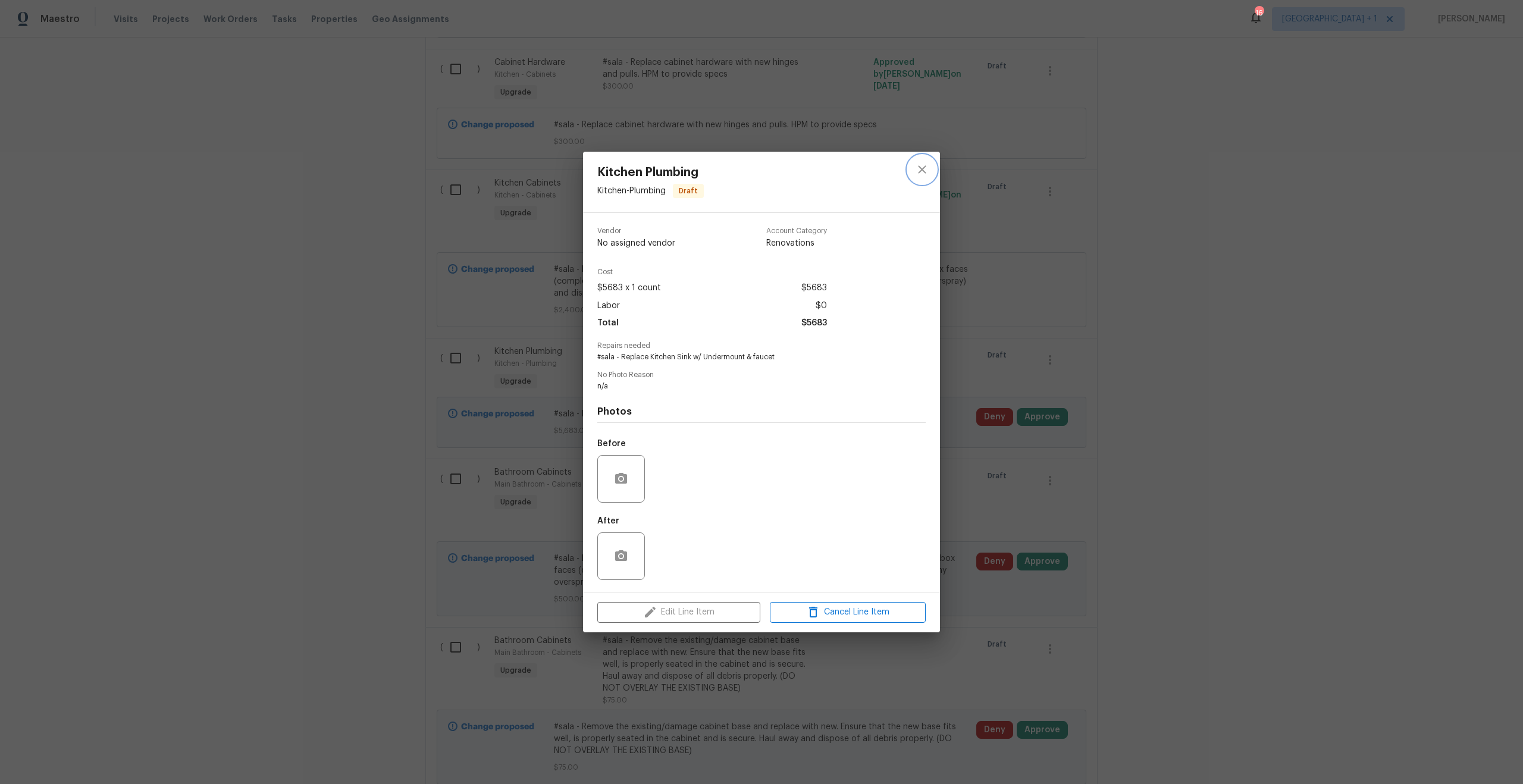
click at [936, 168] on button "close" at bounding box center [922, 170] width 29 height 29
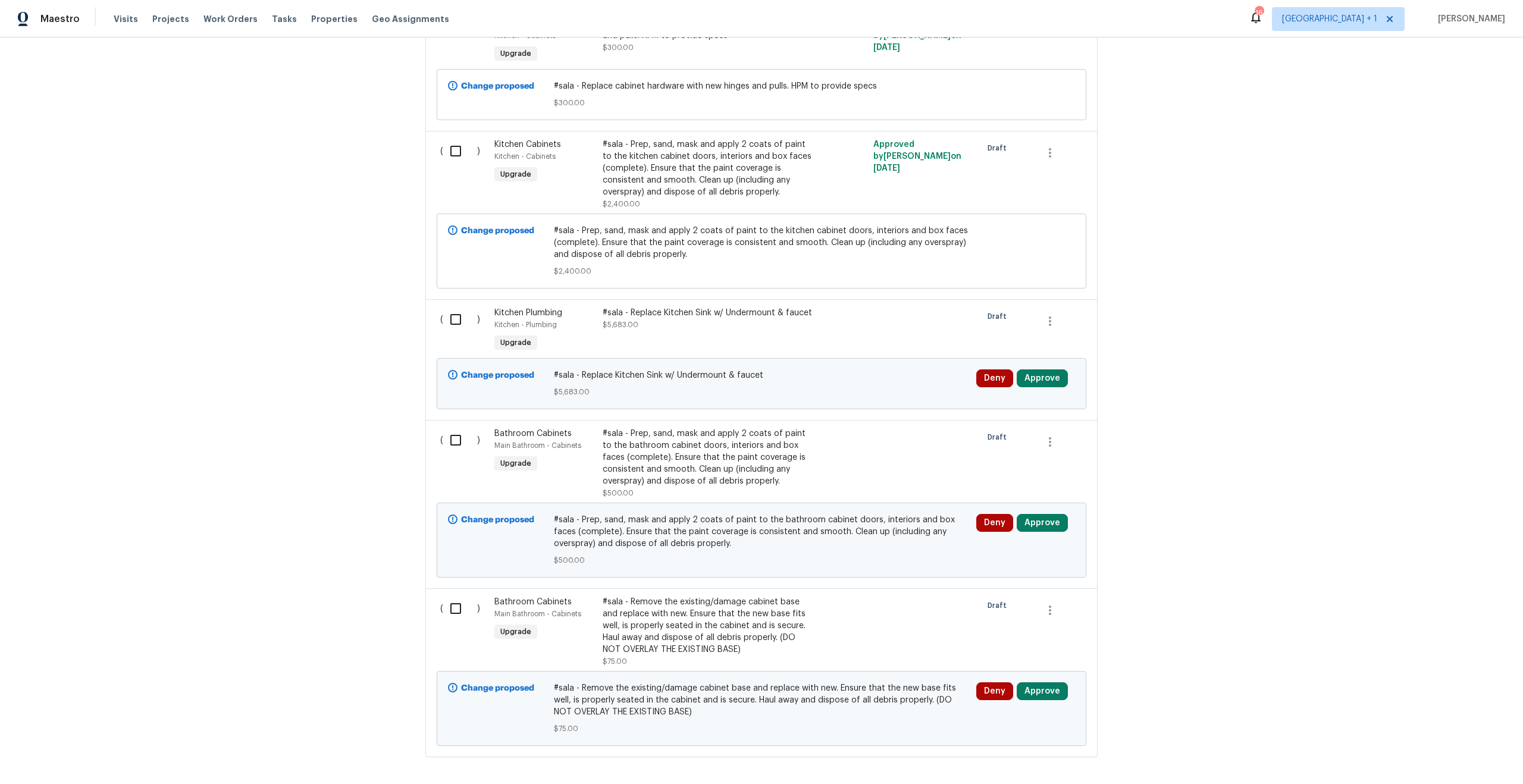
scroll to position [3312, 0]
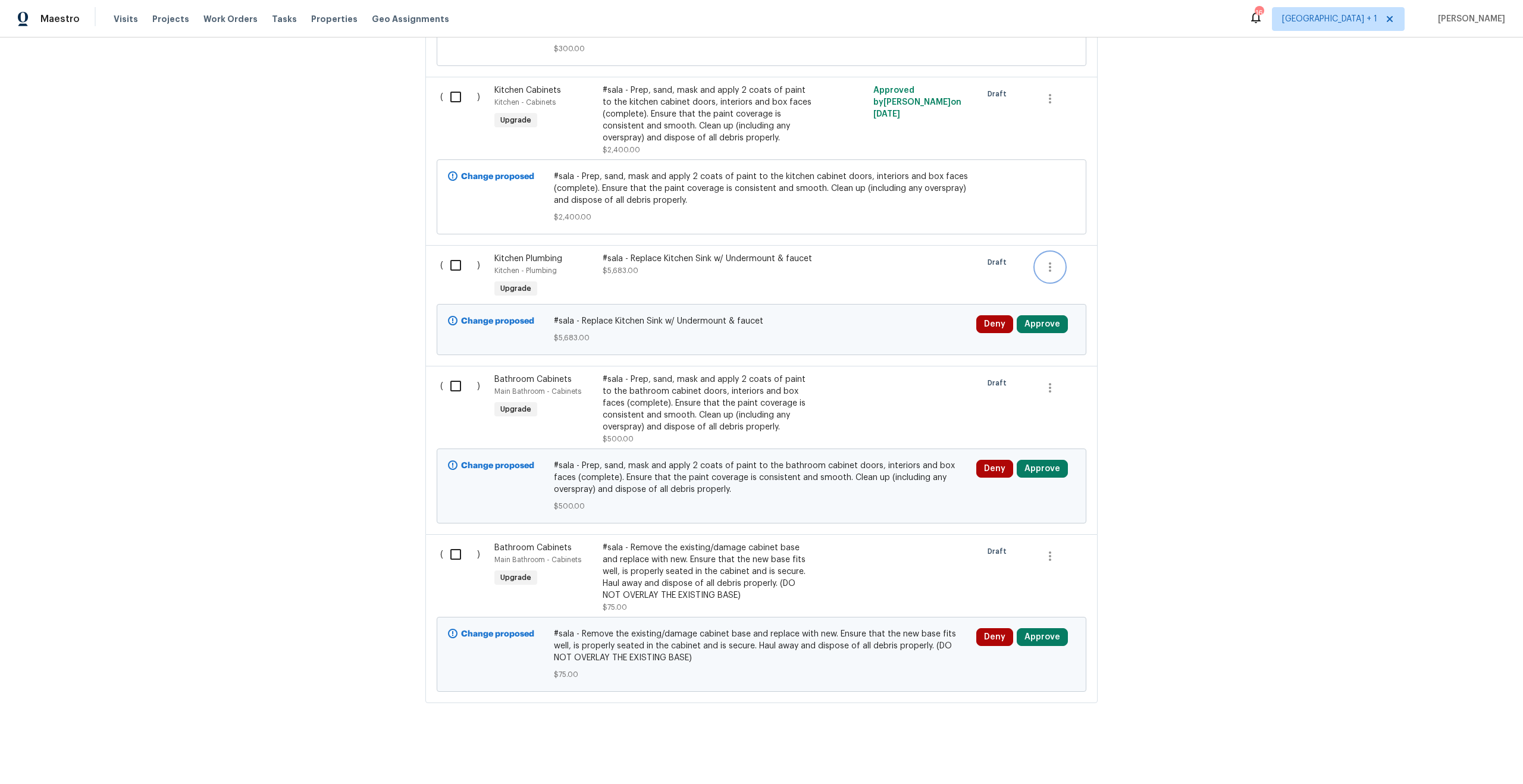
click at [1043, 260] on icon "button" at bounding box center [1050, 267] width 14 height 14
click at [742, 278] on div at bounding box center [761, 392] width 1523 height 784
click at [675, 258] on div "#sala - Replace Kitchen Sink w/ Undermount & faucet $5,683.00" at bounding box center [707, 265] width 210 height 24
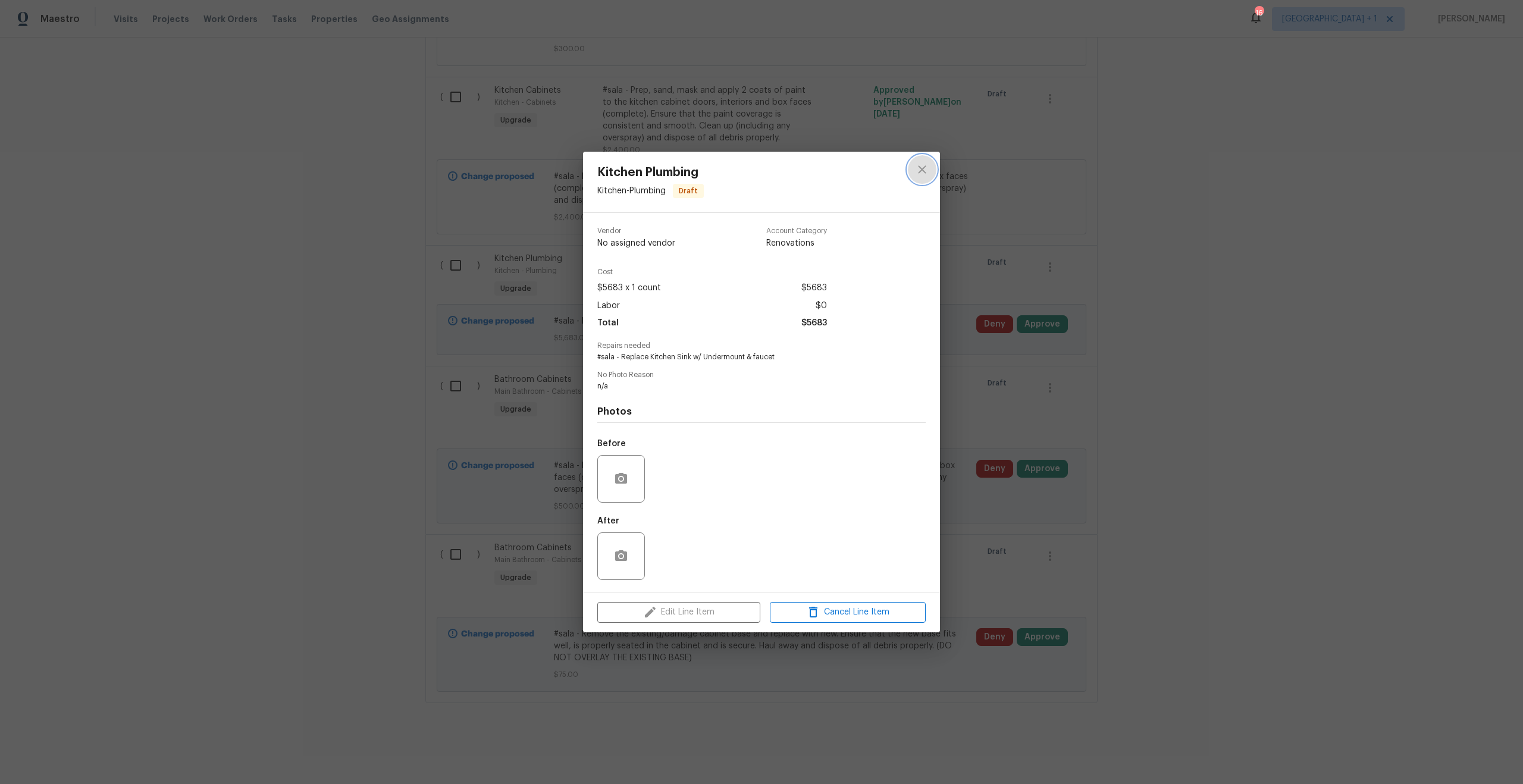
click at [920, 170] on icon "close" at bounding box center [922, 170] width 14 height 14
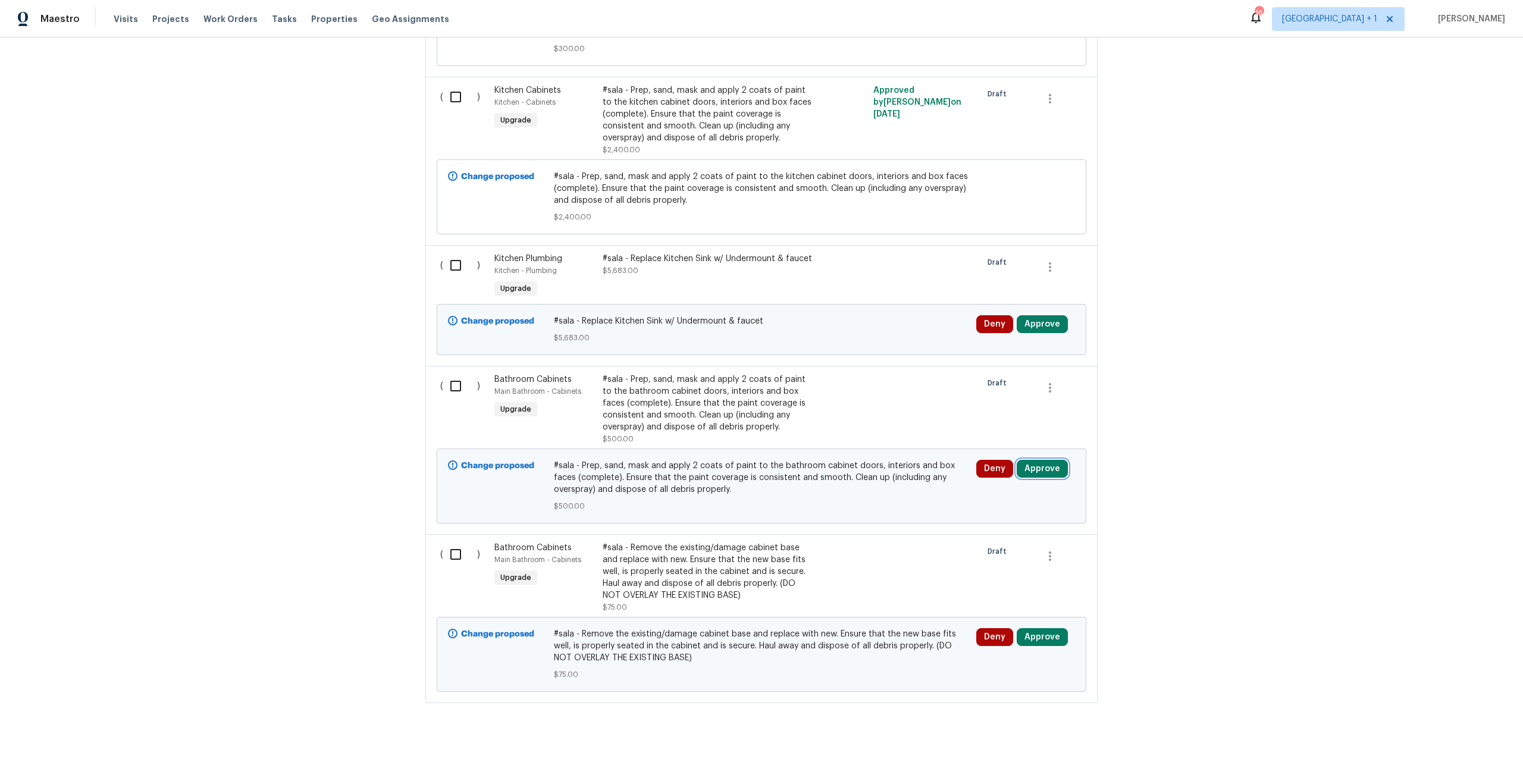
click at [1048, 463] on button "Approve" at bounding box center [1042, 468] width 51 height 17
click at [886, 480] on button "Approve" at bounding box center [867, 470] width 71 height 24
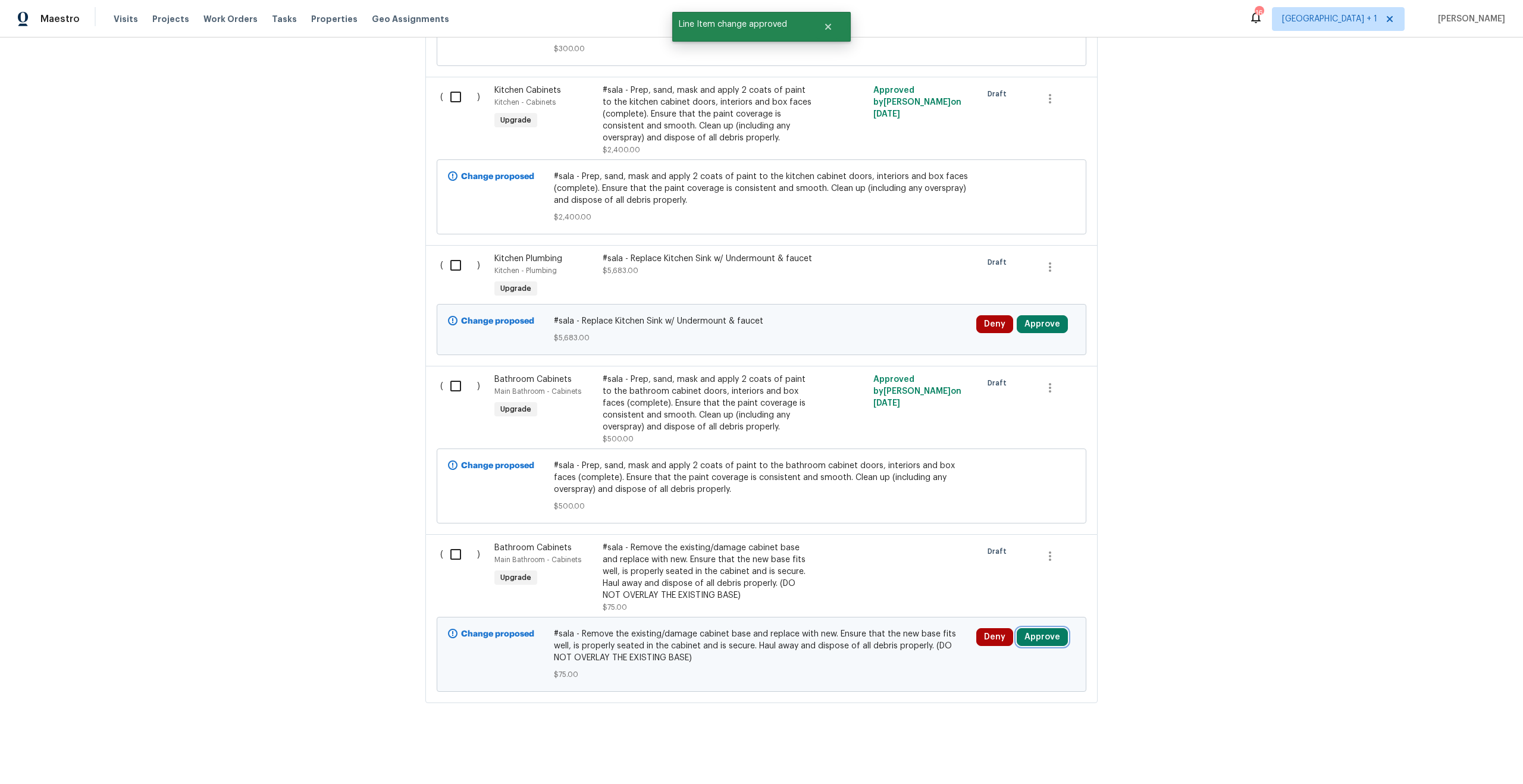
click at [1044, 628] on button "Approve" at bounding box center [1042, 636] width 51 height 17
click at [990, 597] on button "Approve" at bounding box center [1003, 589] width 71 height 24
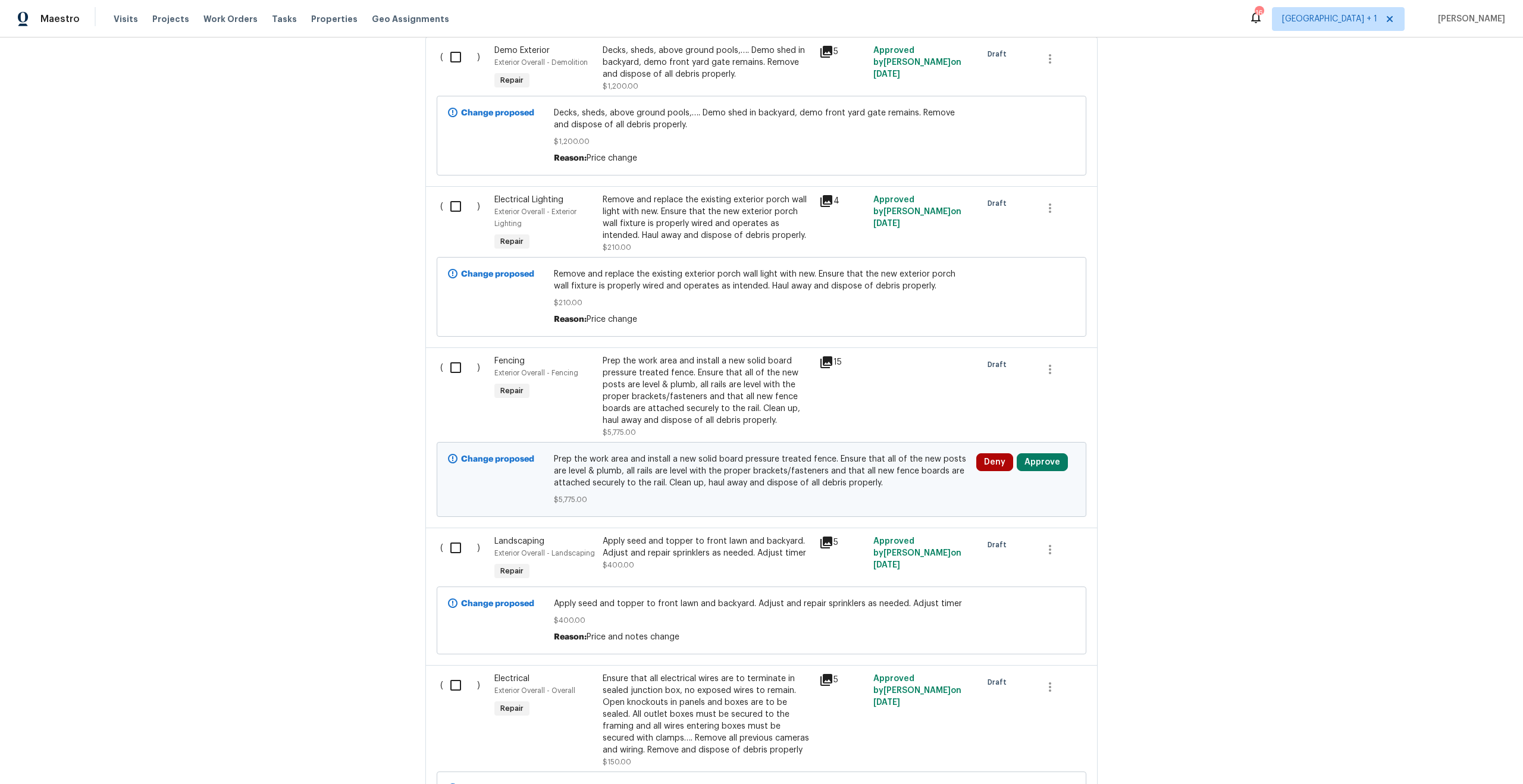
scroll to position [0, 0]
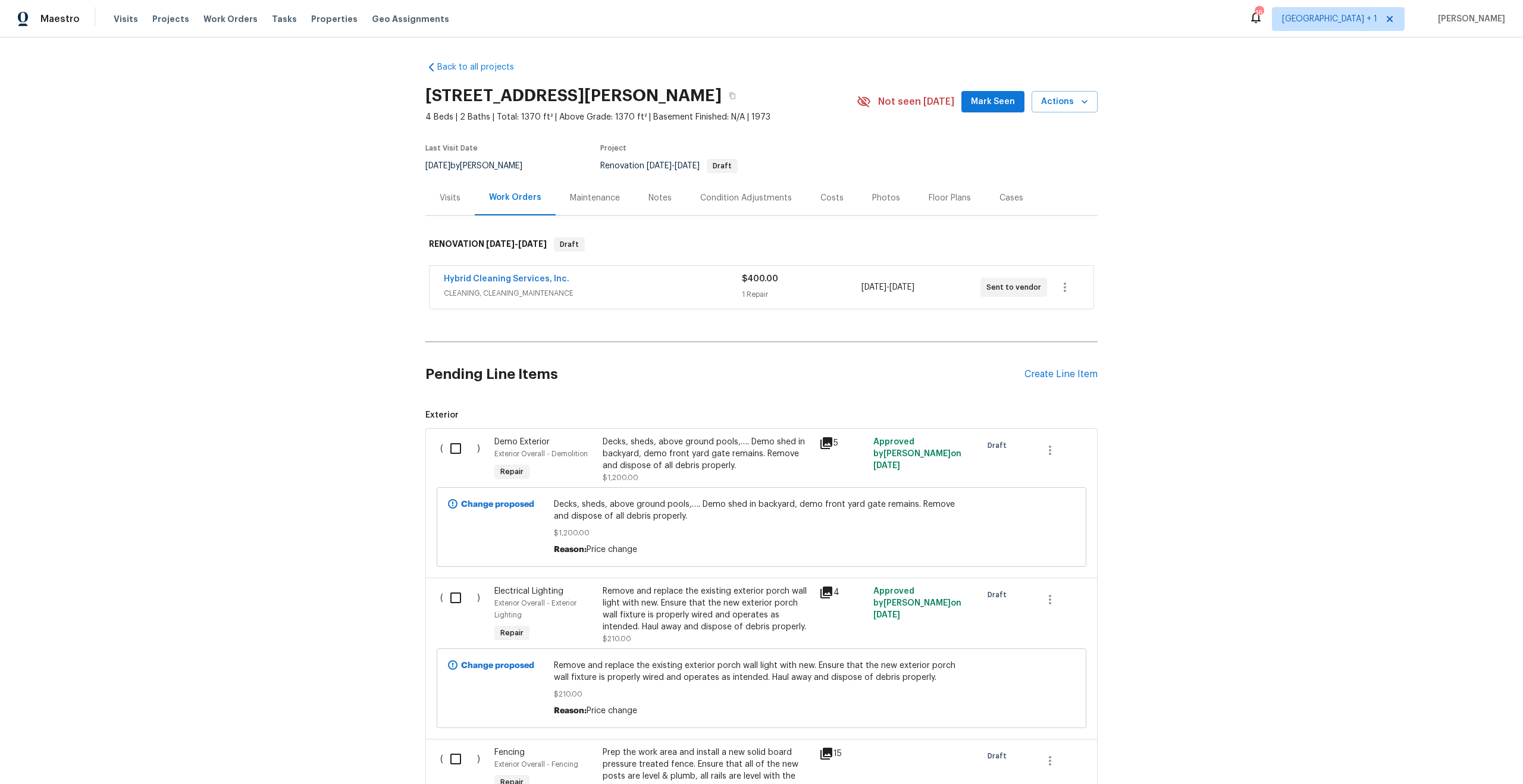
click at [823, 125] on section "1885 Leon Ave, San Diego, CA 92154 4 Beds | 2 Baths | Total: 1370 ft² | Above G…" at bounding box center [761, 130] width 672 height 100
click at [729, 97] on icon "button" at bounding box center [732, 95] width 7 height 7
click at [465, 193] on div "Visits" at bounding box center [450, 198] width 49 height 35
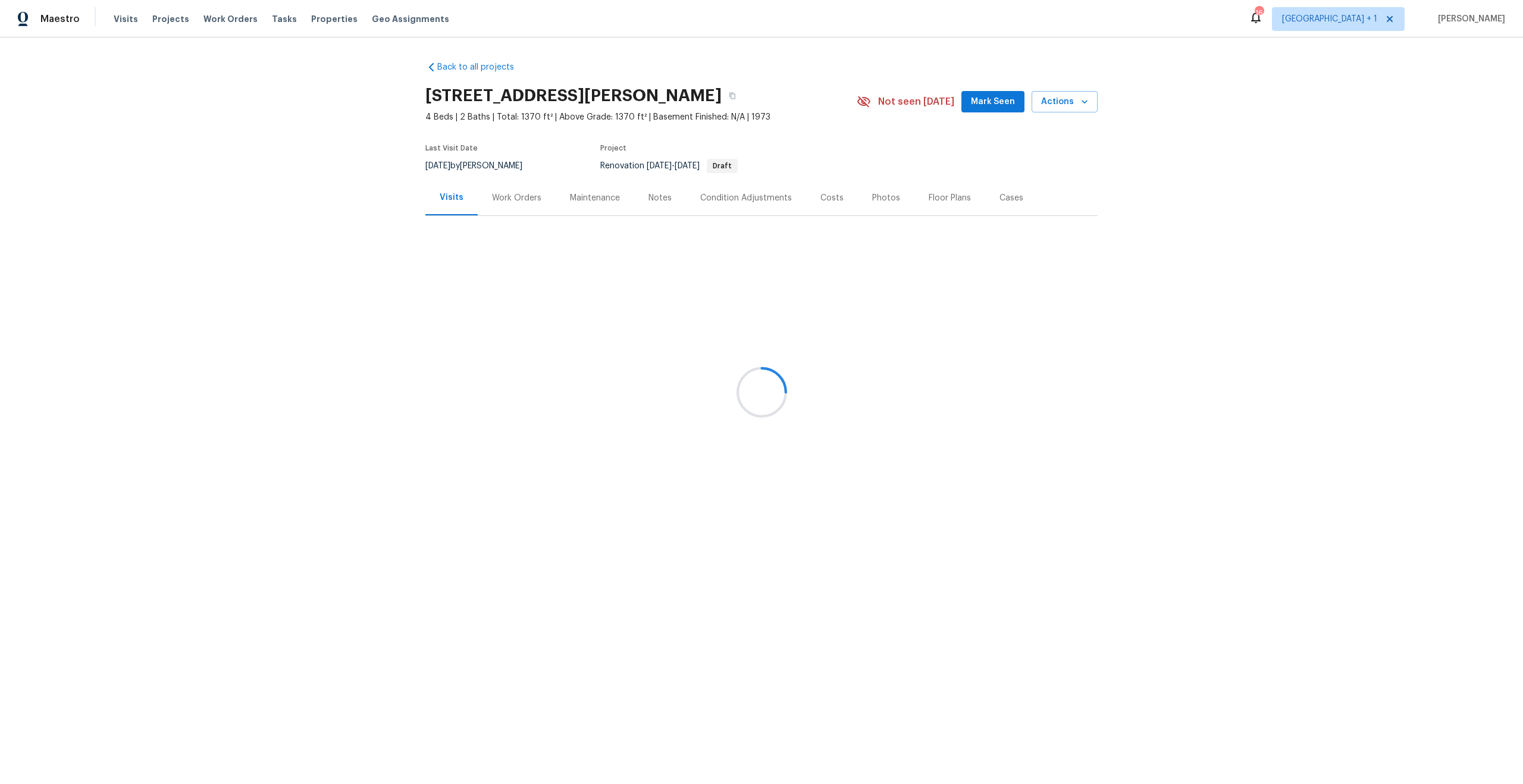
click at [450, 193] on div at bounding box center [761, 392] width 1523 height 784
